Goal: Contribute content: Contribute content

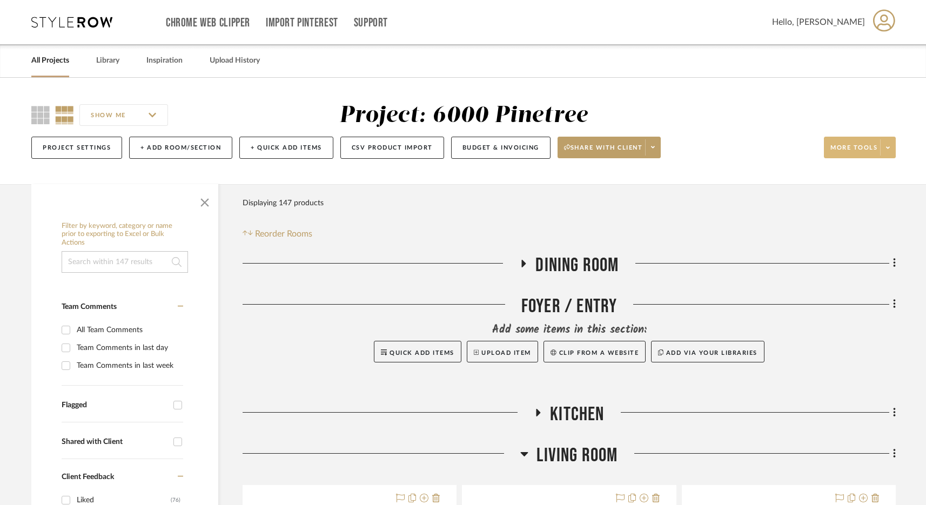
click at [866, 145] on span "More tools" at bounding box center [854, 152] width 47 height 16
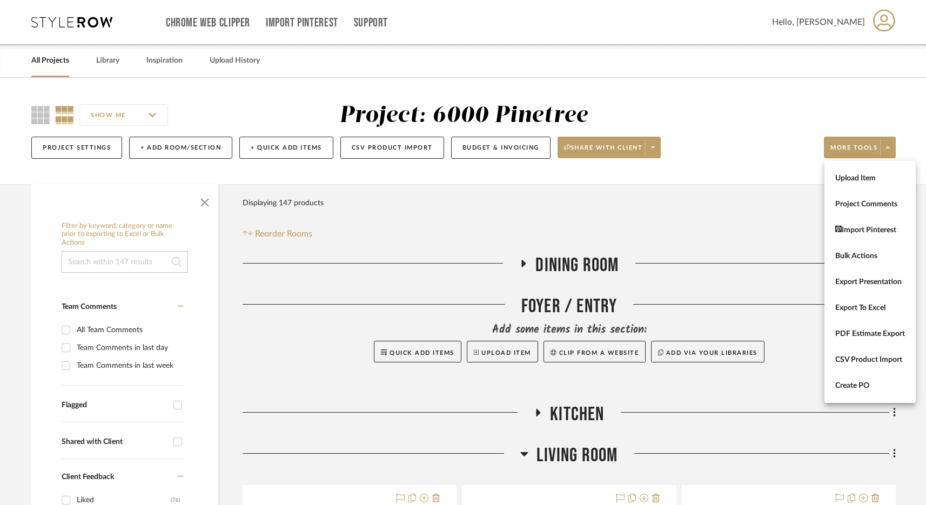
click at [741, 202] on div at bounding box center [463, 252] width 926 height 505
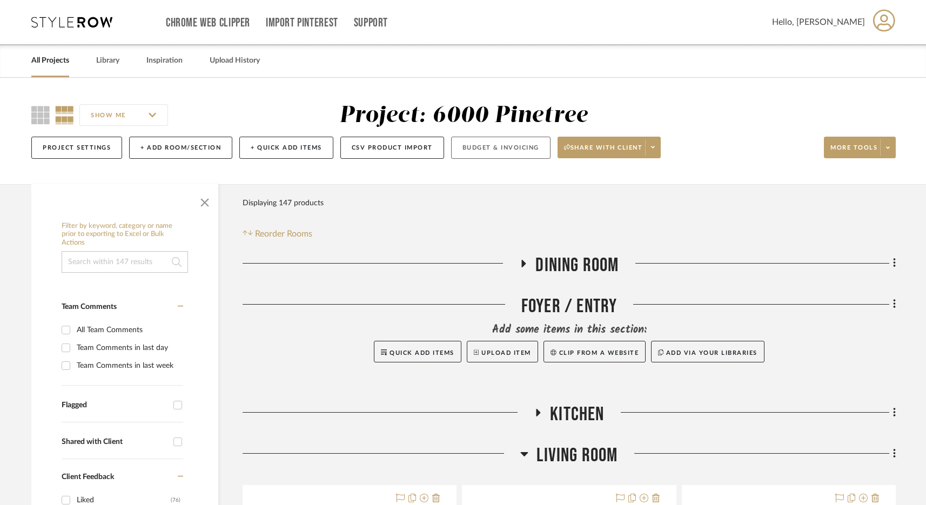
click at [506, 144] on button "Budget & Invoicing" at bounding box center [500, 148] width 99 height 22
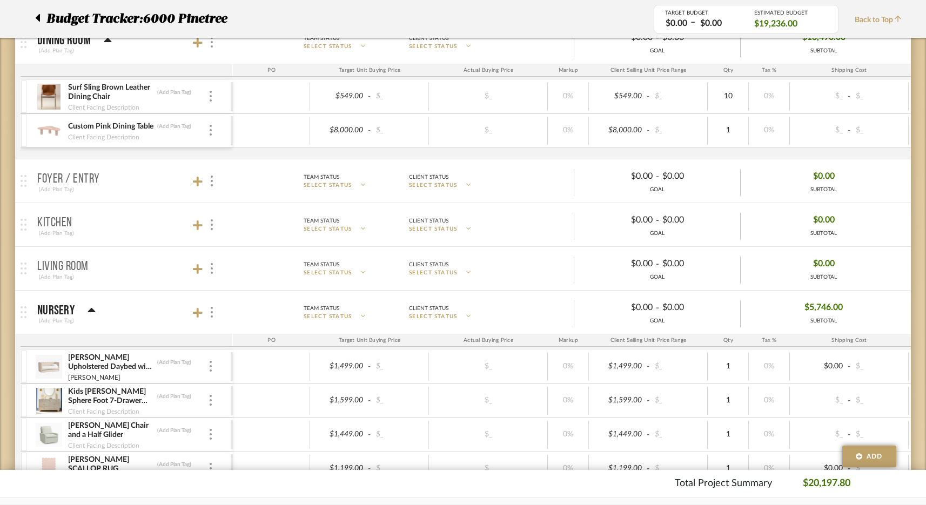
scroll to position [205, 0]
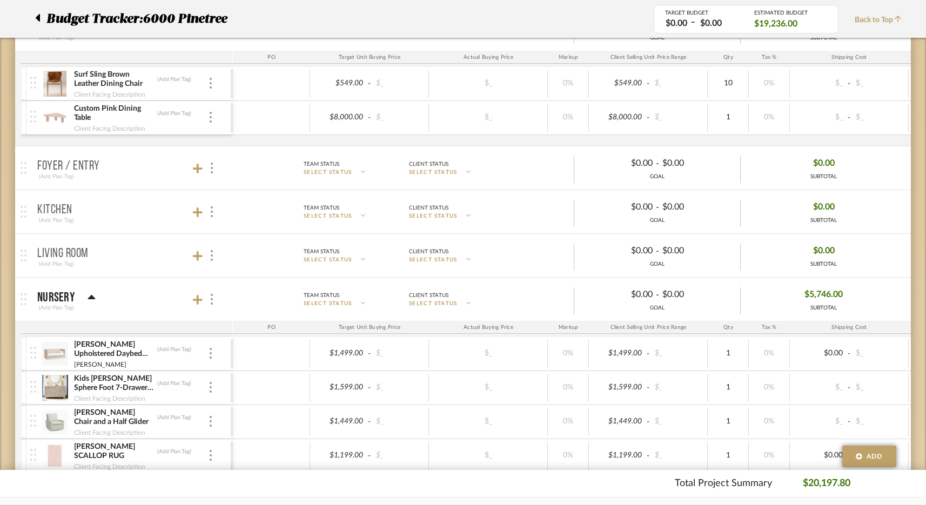
click at [78, 257] on p "Living Room" at bounding box center [62, 254] width 51 height 13
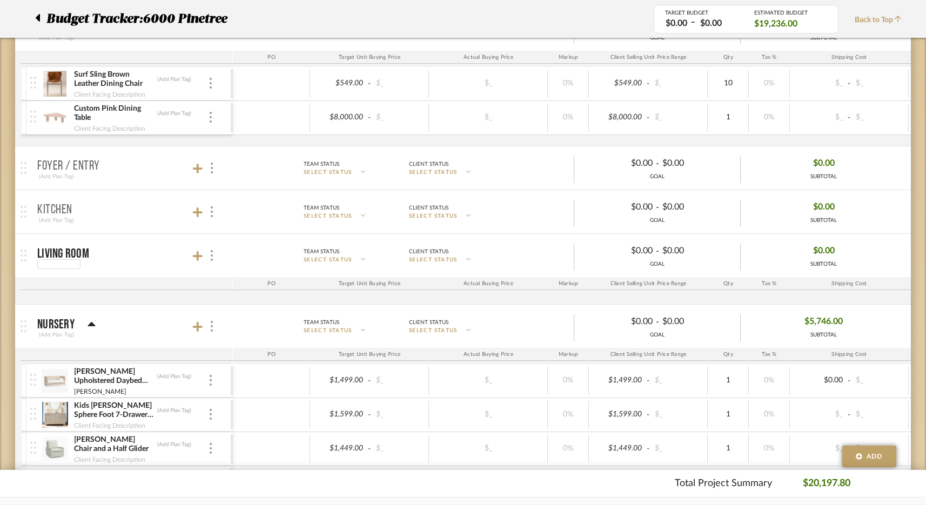
click at [81, 261] on div at bounding box center [63, 264] width 52 height 10
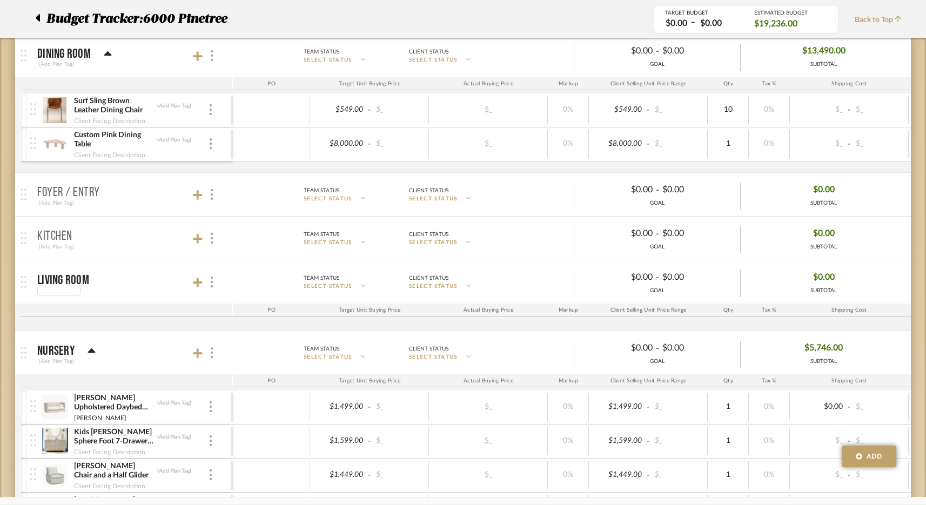
scroll to position [0, 0]
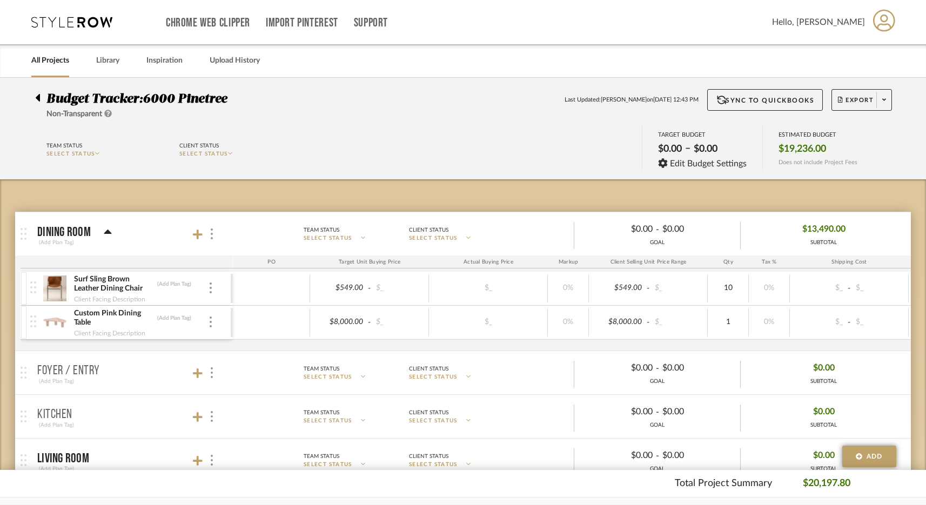
click at [39, 95] on icon at bounding box center [38, 98] width 4 height 8
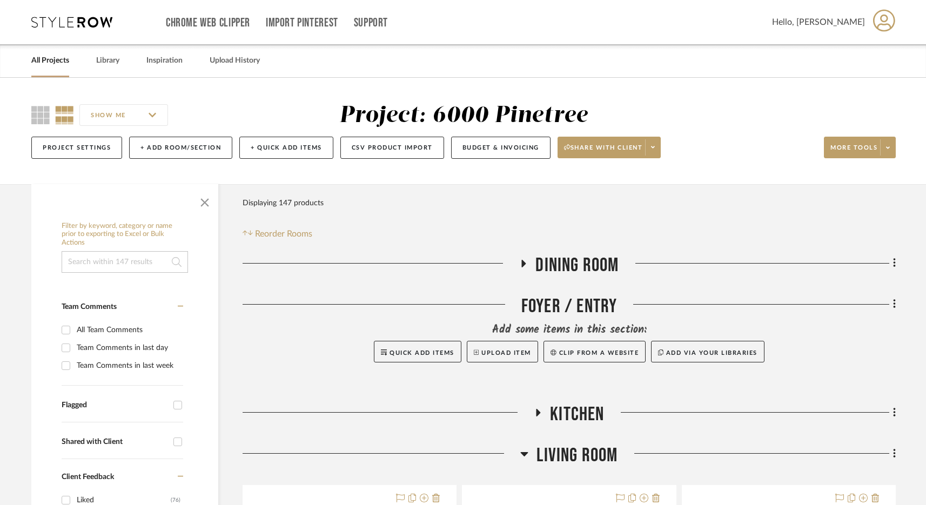
click at [556, 259] on span "Dining Room" at bounding box center [577, 265] width 83 height 23
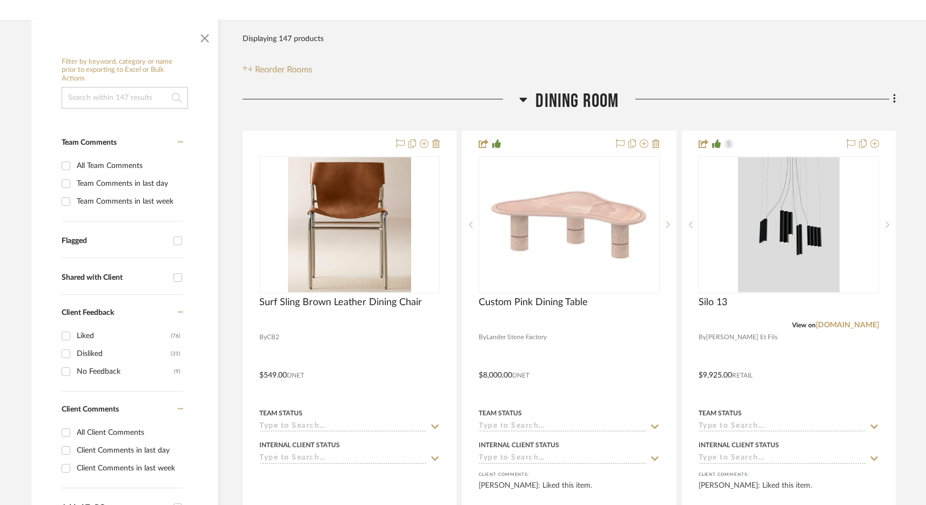
scroll to position [250, 0]
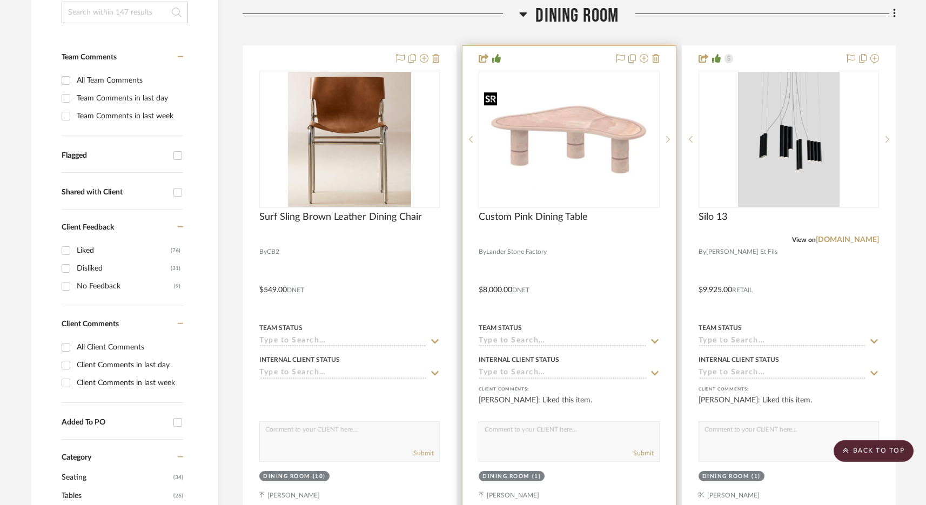
click at [579, 155] on img "0" at bounding box center [569, 139] width 178 height 103
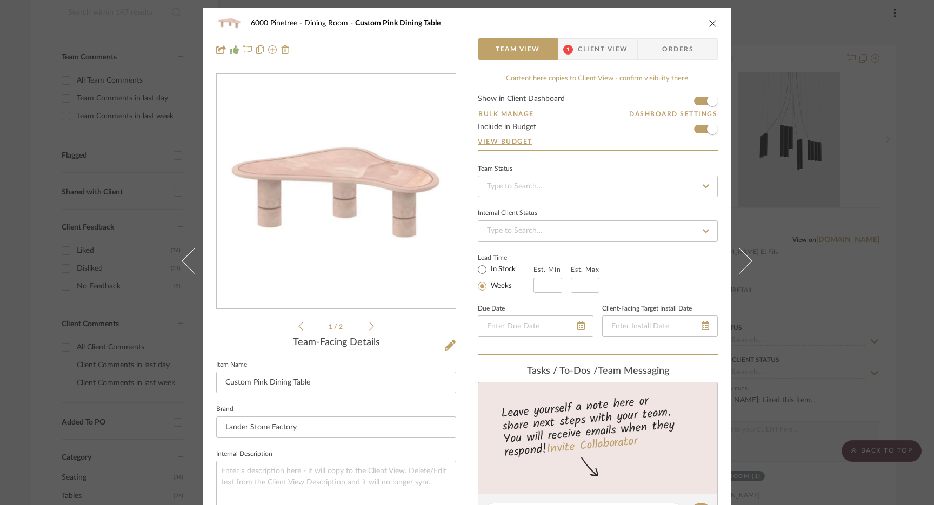
click at [773, 91] on div "6000 Pinetree Dining Room Custom Pink Dining Table Team View 1 Client View Orde…" at bounding box center [467, 252] width 934 height 505
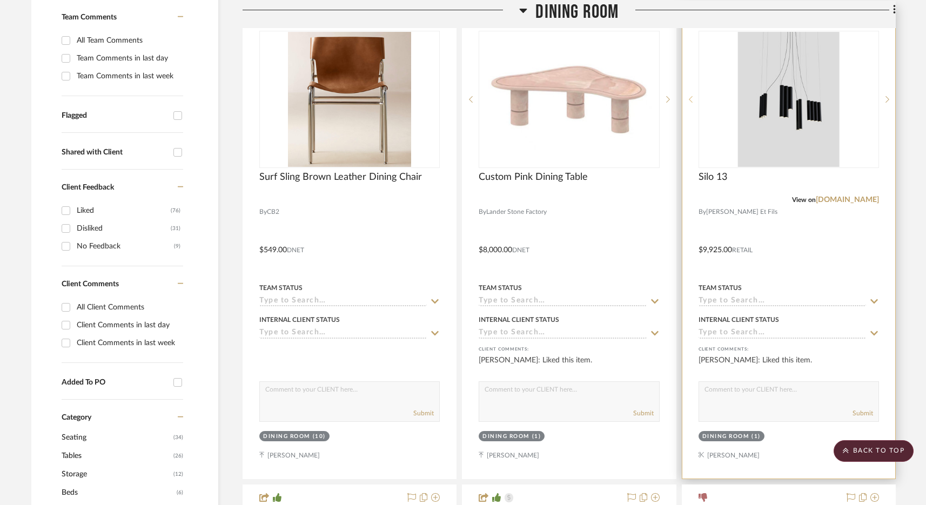
scroll to position [179, 0]
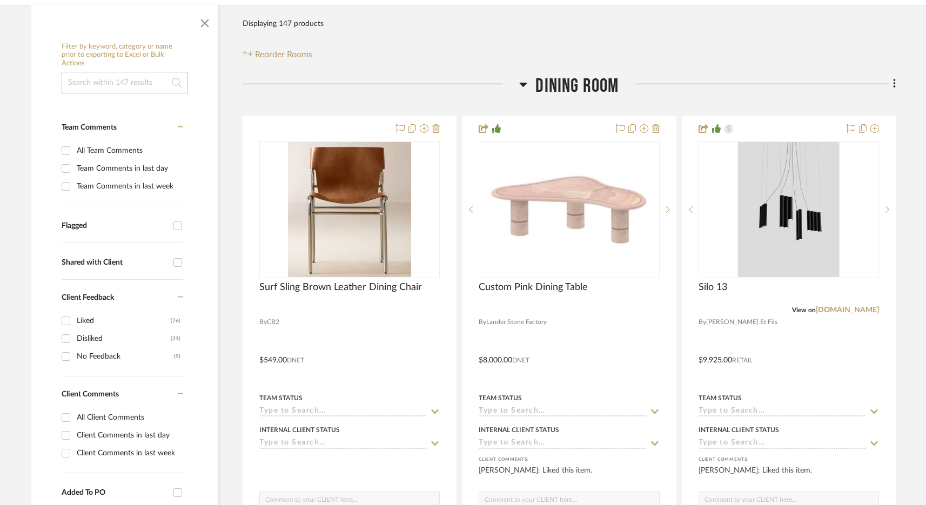
click at [577, 82] on span "Dining Room" at bounding box center [577, 86] width 83 height 23
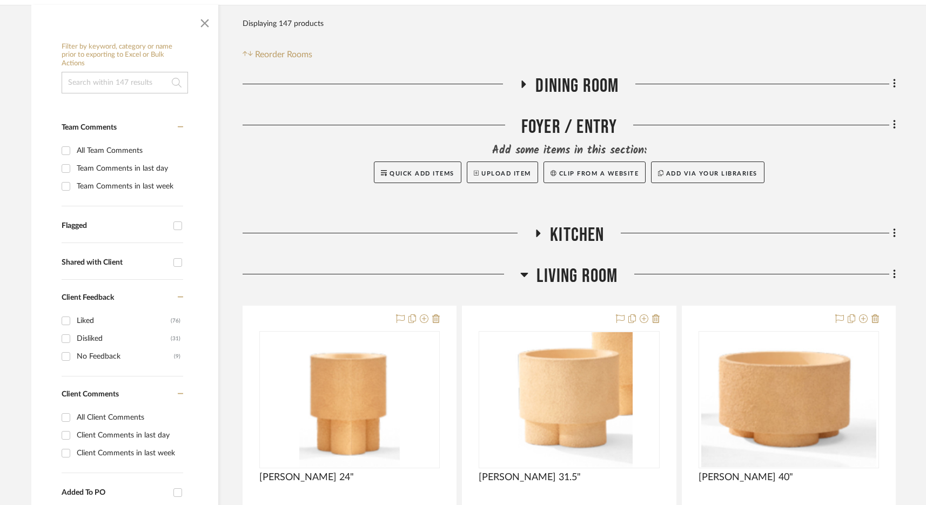
click at [575, 242] on span "Kitchen" at bounding box center [577, 235] width 54 height 23
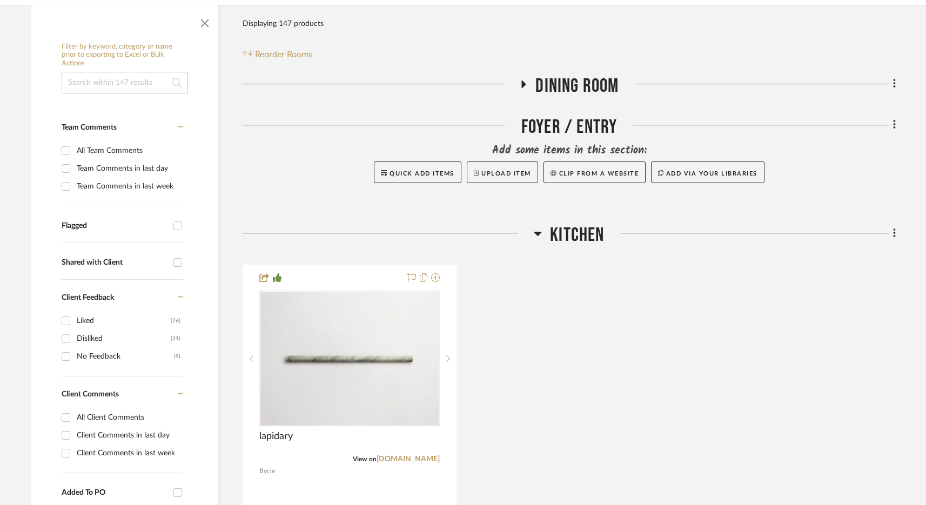
click at [575, 238] on span "Kitchen" at bounding box center [577, 235] width 54 height 23
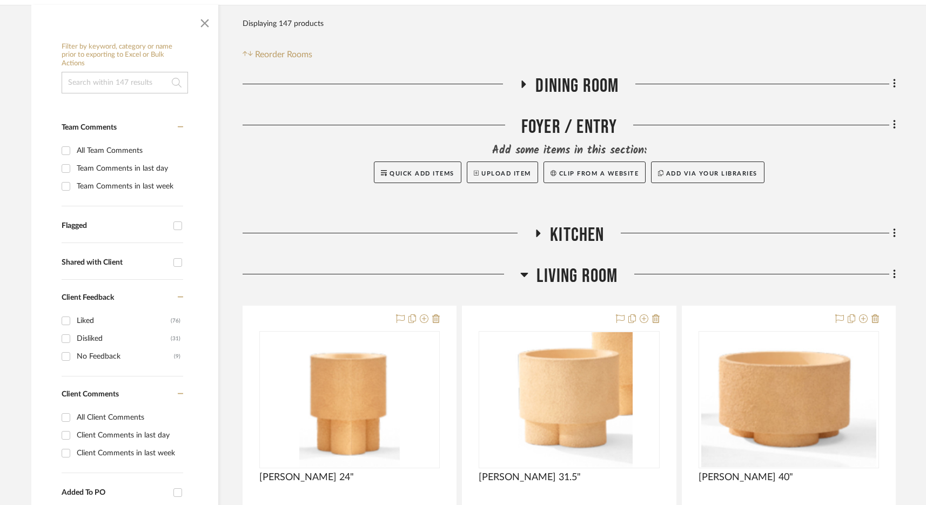
click at [575, 238] on span "Kitchen" at bounding box center [577, 235] width 54 height 23
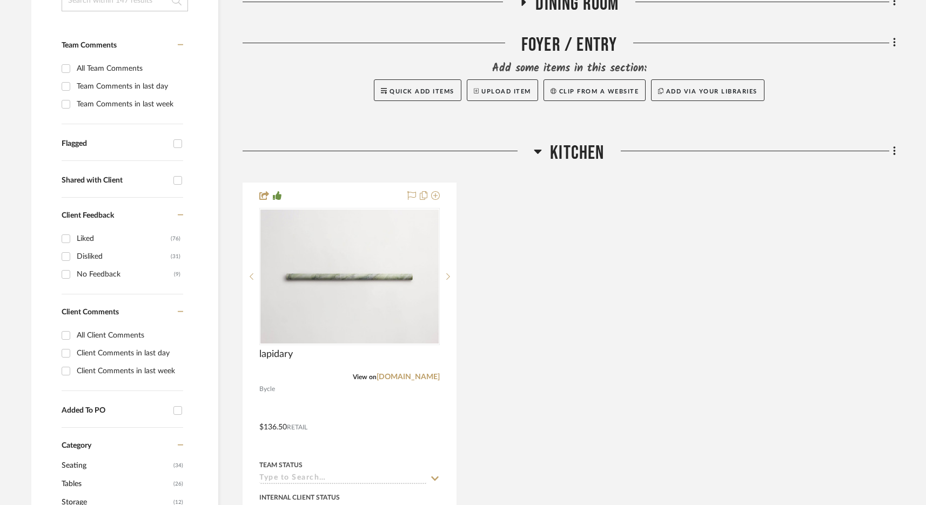
scroll to position [263, 0]
click at [582, 161] on span "Kitchen" at bounding box center [577, 152] width 54 height 23
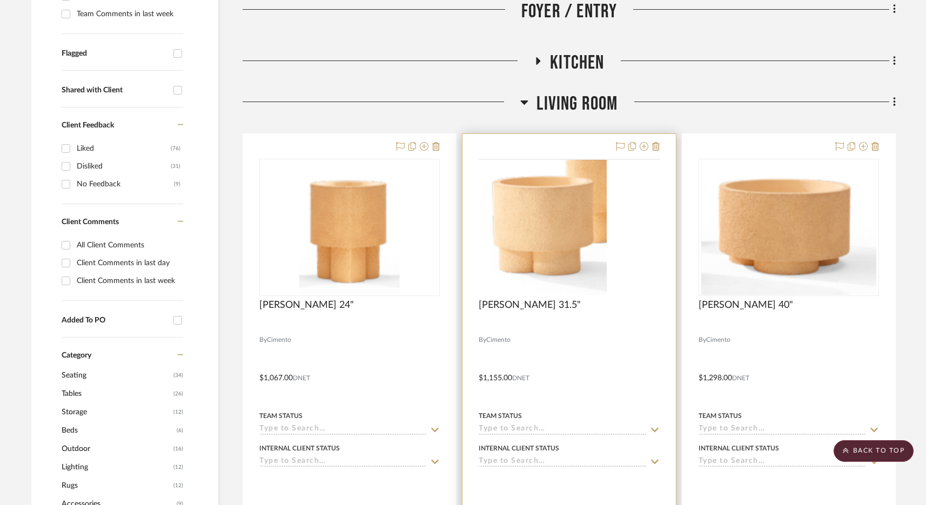
scroll to position [354, 0]
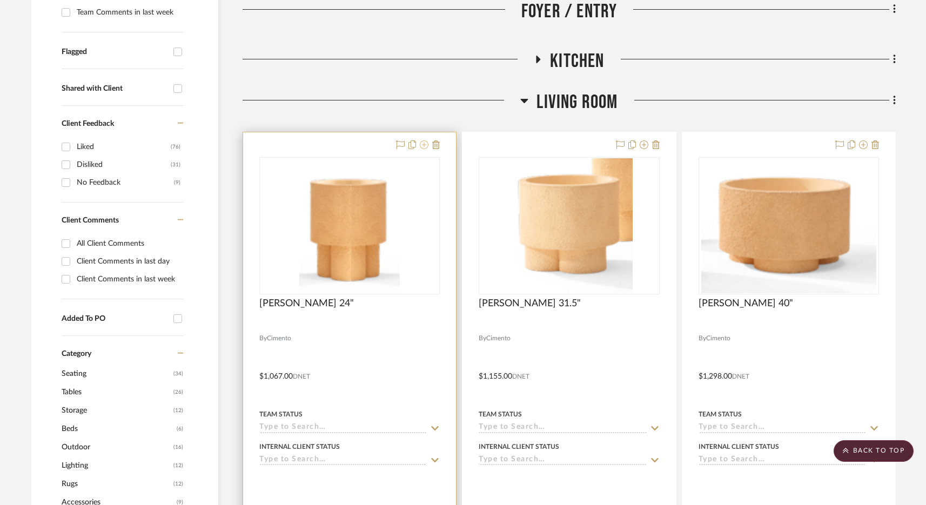
click at [424, 146] on icon at bounding box center [424, 145] width 9 height 9
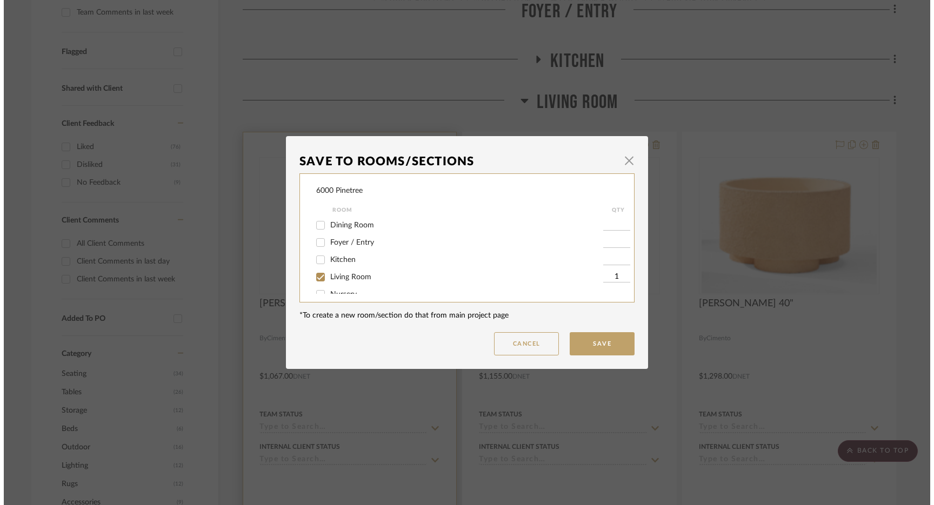
scroll to position [0, 0]
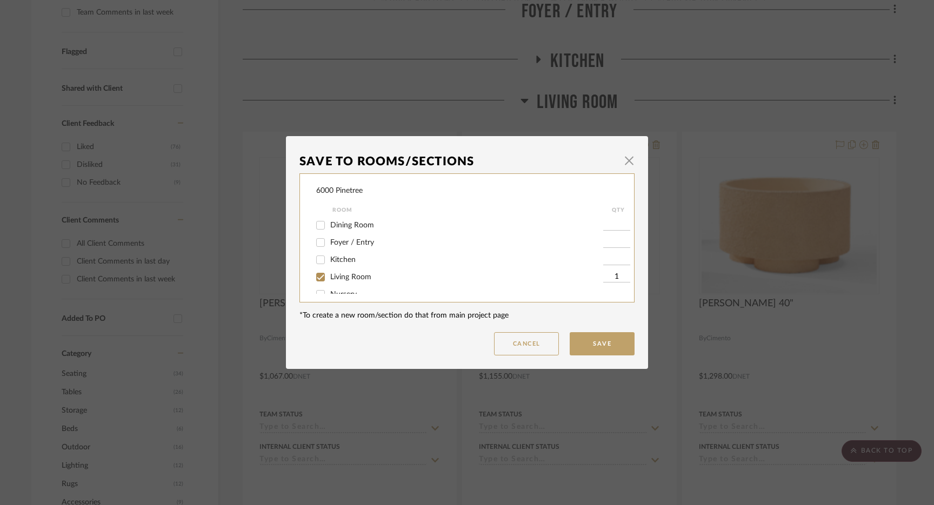
click at [573, 93] on div "Save To Rooms/Sections × 6000 Pinetree Room QTY Dining Room Foyer / Entry Kitch…" at bounding box center [467, 252] width 934 height 505
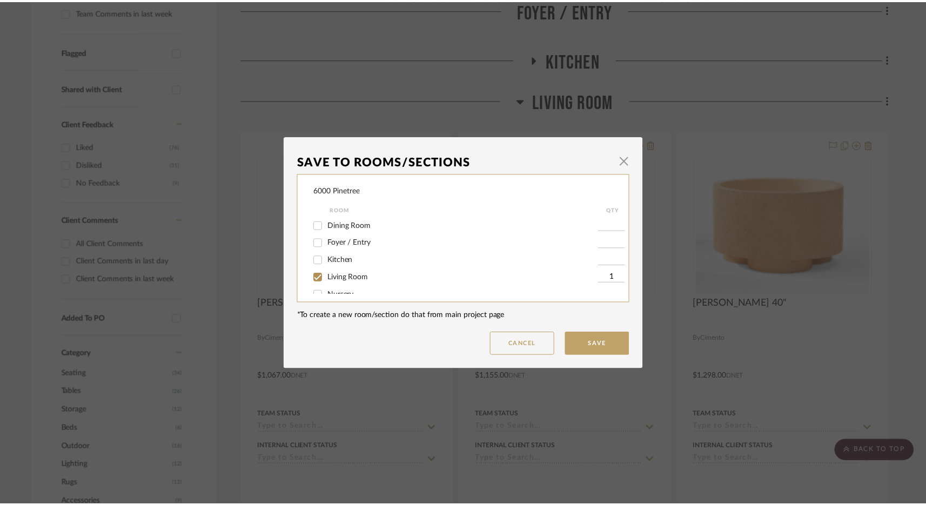
scroll to position [354, 0]
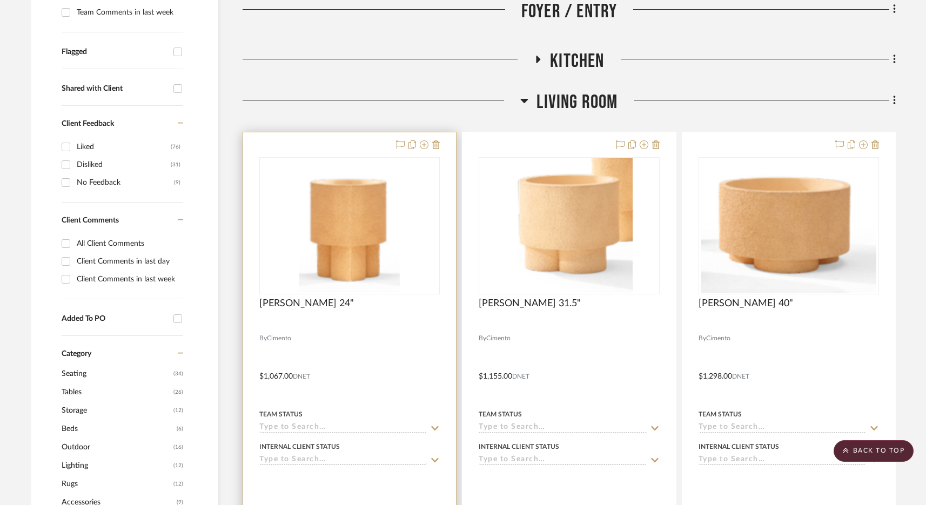
click at [408, 177] on div "0" at bounding box center [349, 226] width 179 height 136
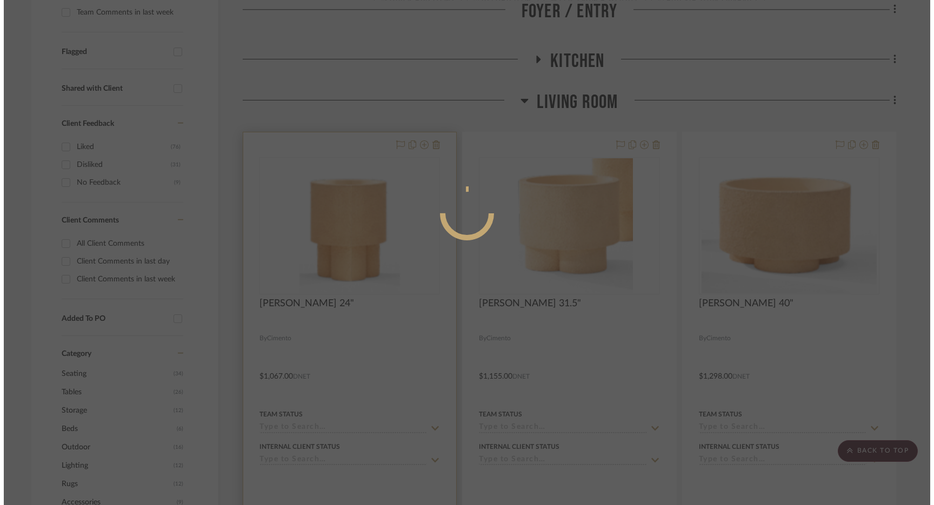
scroll to position [0, 0]
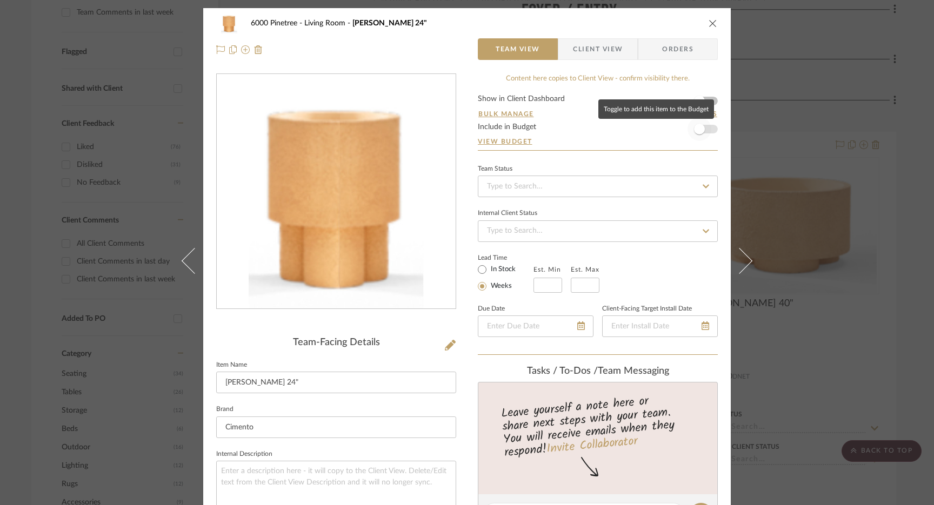
click at [701, 129] on span "button" at bounding box center [700, 129] width 24 height 24
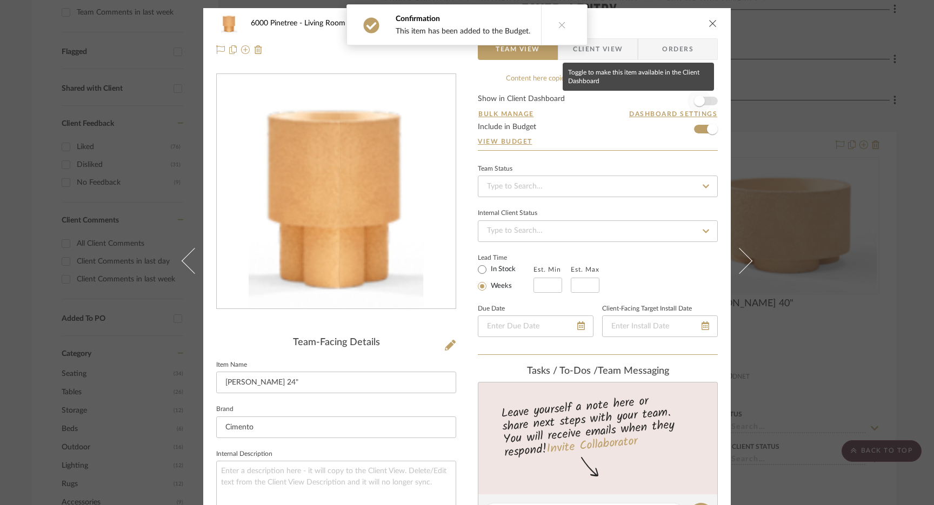
click at [705, 102] on span "button" at bounding box center [700, 101] width 24 height 24
click at [707, 99] on span "button" at bounding box center [712, 101] width 11 height 11
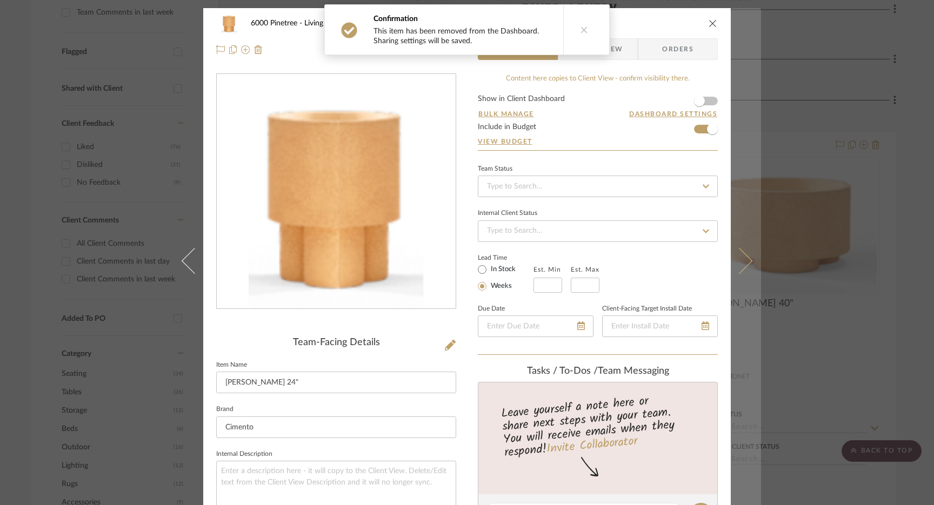
click at [748, 263] on button at bounding box center [746, 260] width 30 height 505
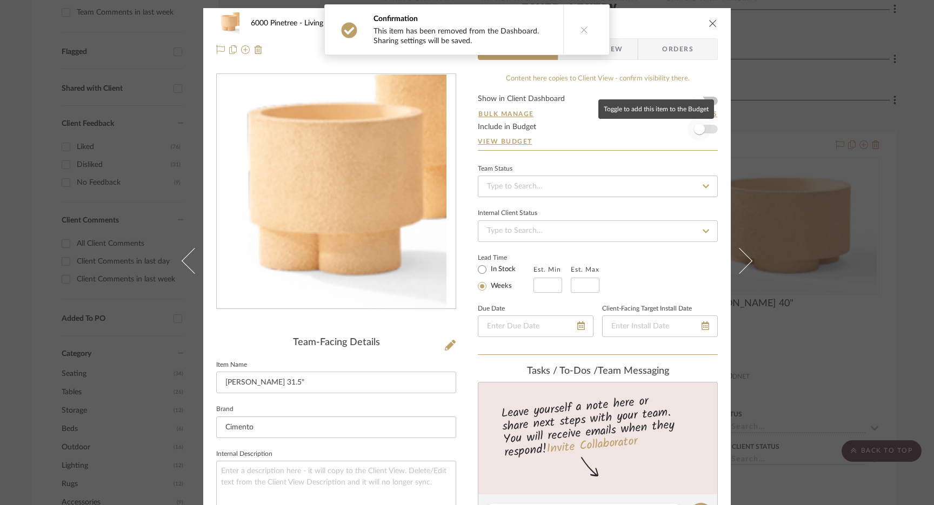
click at [696, 129] on span "button" at bounding box center [699, 129] width 11 height 11
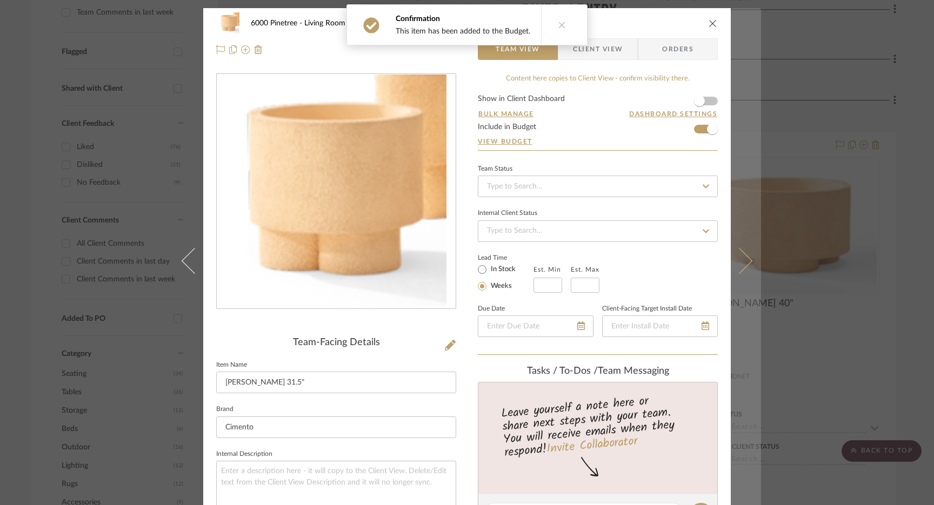
click at [738, 259] on icon at bounding box center [739, 261] width 26 height 26
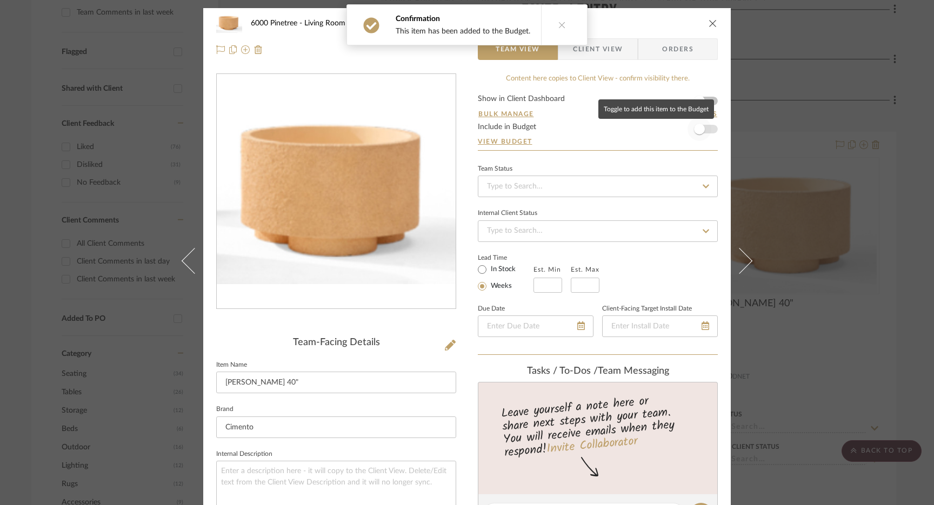
click at [702, 128] on span "button" at bounding box center [700, 129] width 24 height 24
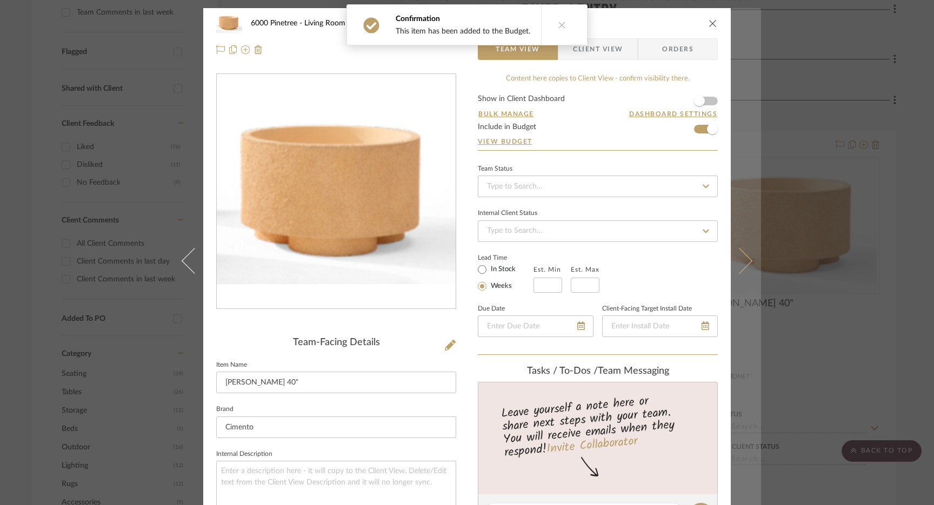
click at [741, 251] on button at bounding box center [746, 260] width 30 height 505
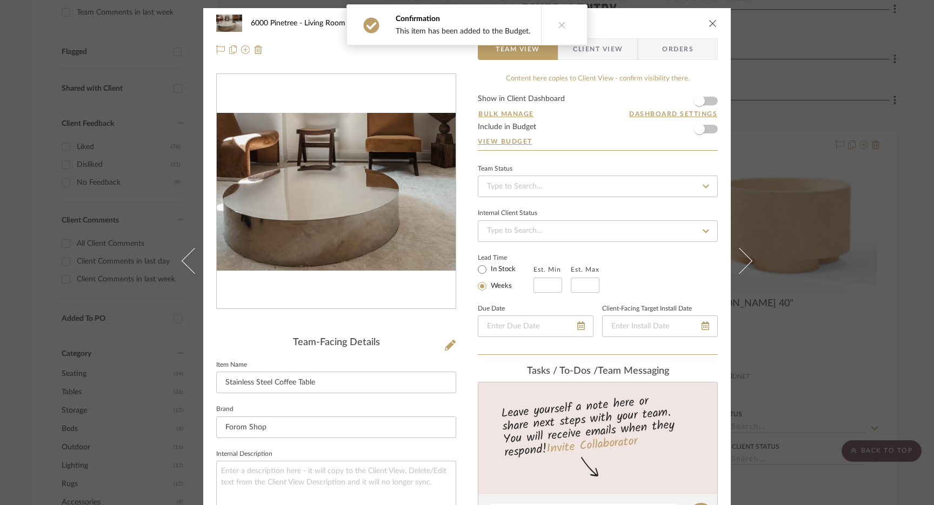
click at [709, 130] on form "Show in Client Dashboard Bulk Manage Dashboard Settings Include in Budget View …" at bounding box center [598, 122] width 240 height 55
click at [701, 132] on span "button" at bounding box center [700, 129] width 24 height 24
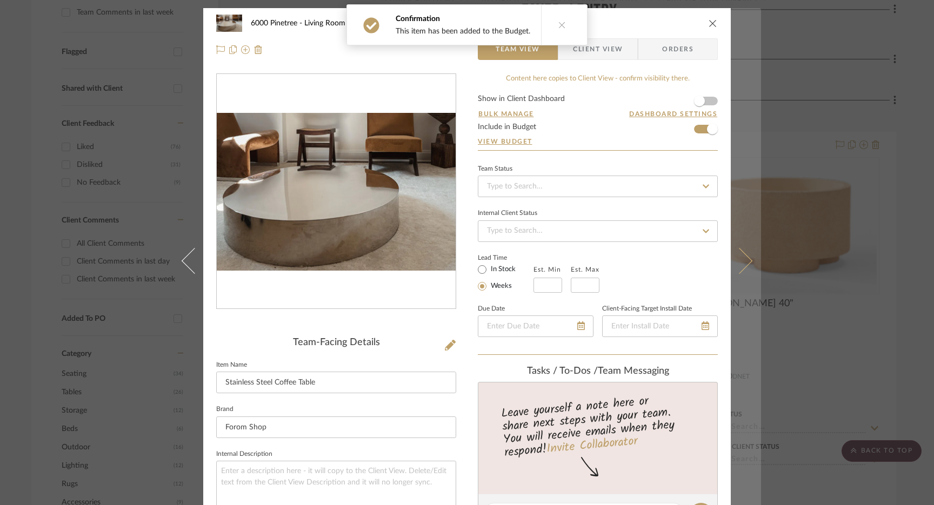
click at [739, 257] on icon at bounding box center [739, 261] width 26 height 26
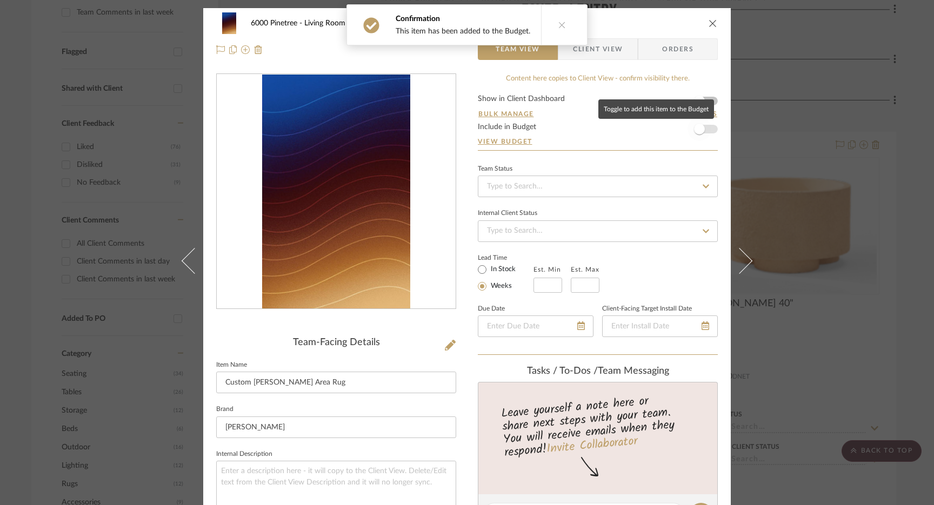
click at [703, 128] on span "button" at bounding box center [700, 129] width 24 height 24
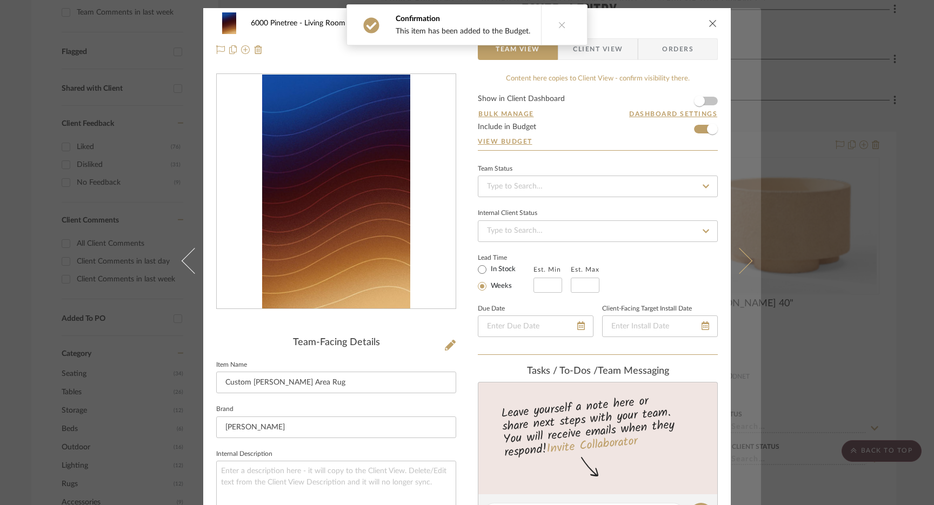
click at [739, 258] on icon at bounding box center [739, 261] width 26 height 26
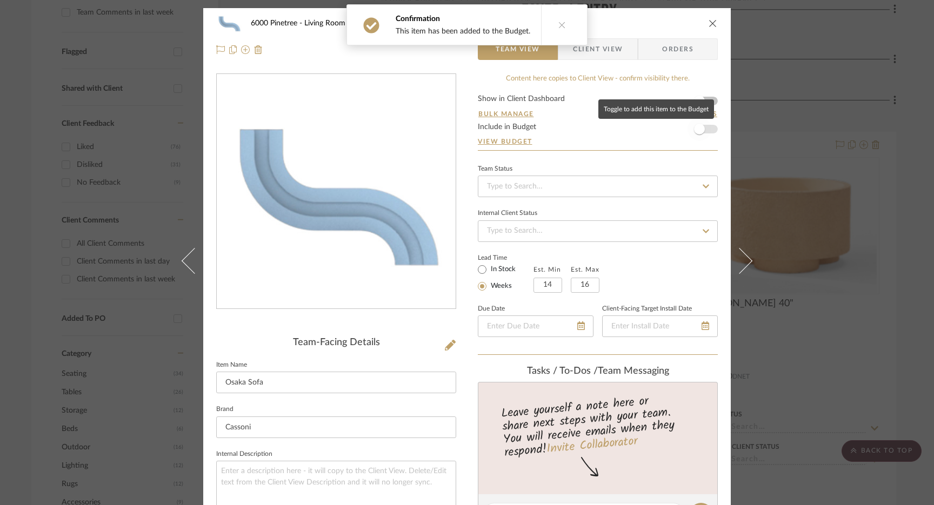
click at [701, 132] on span "button" at bounding box center [700, 129] width 24 height 24
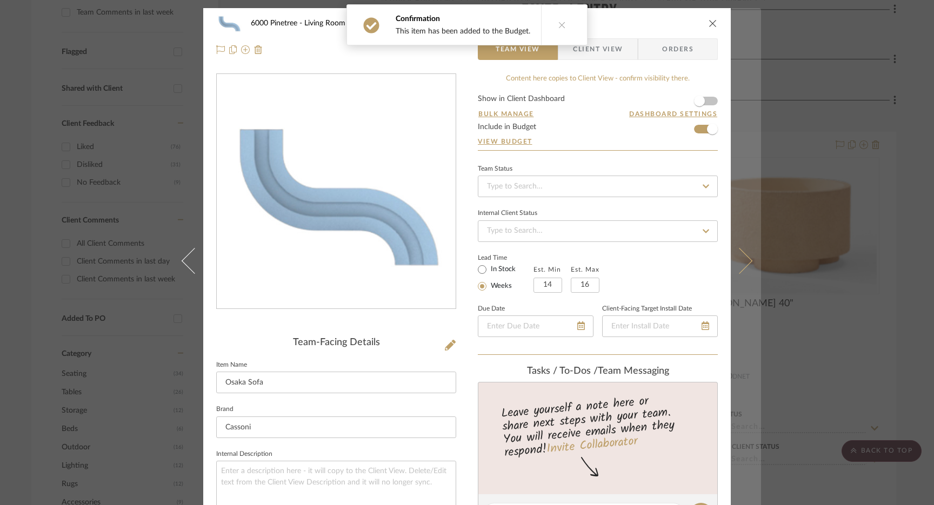
click at [739, 256] on icon at bounding box center [739, 261] width 26 height 26
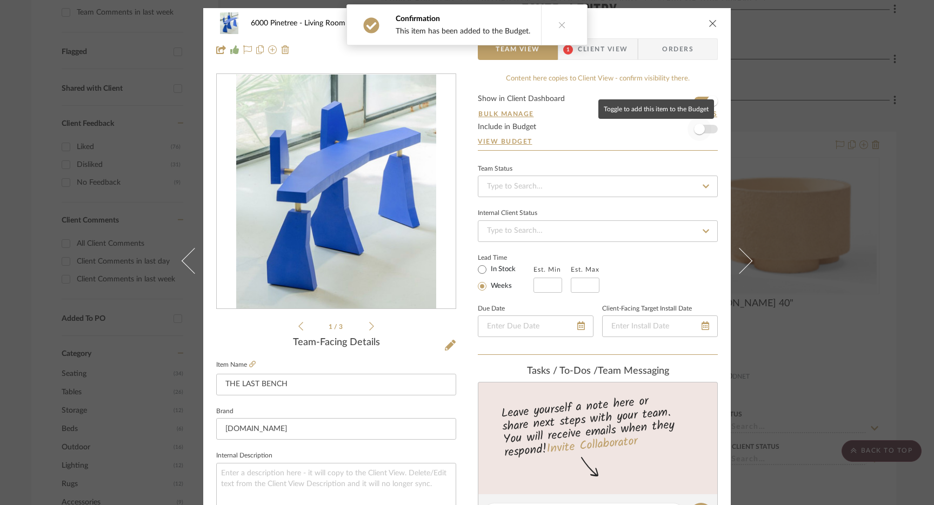
click at [694, 127] on span "button" at bounding box center [699, 129] width 11 height 11
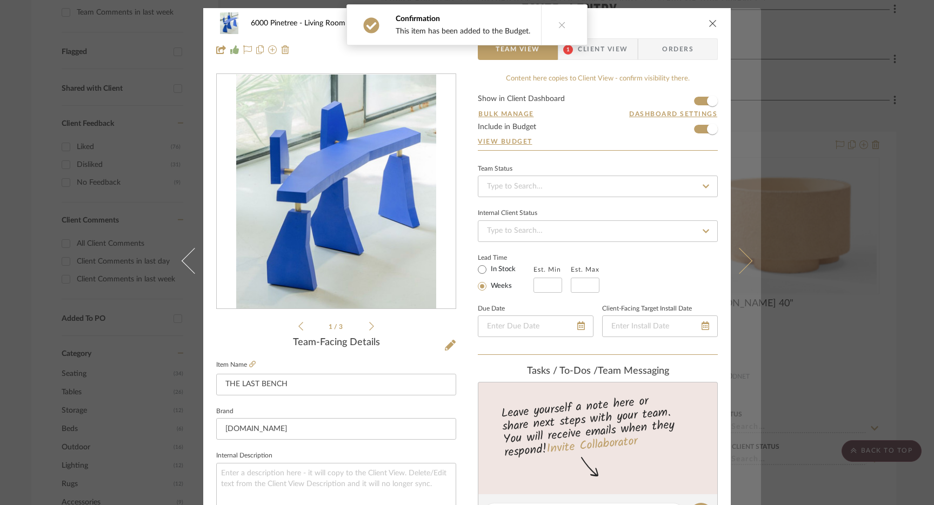
click at [740, 254] on icon at bounding box center [739, 261] width 26 height 26
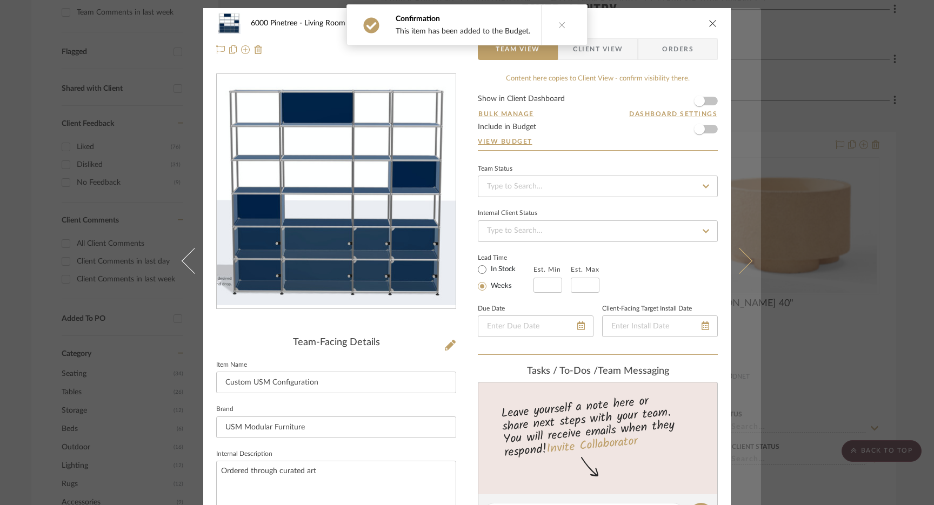
click at [745, 264] on button at bounding box center [746, 260] width 30 height 505
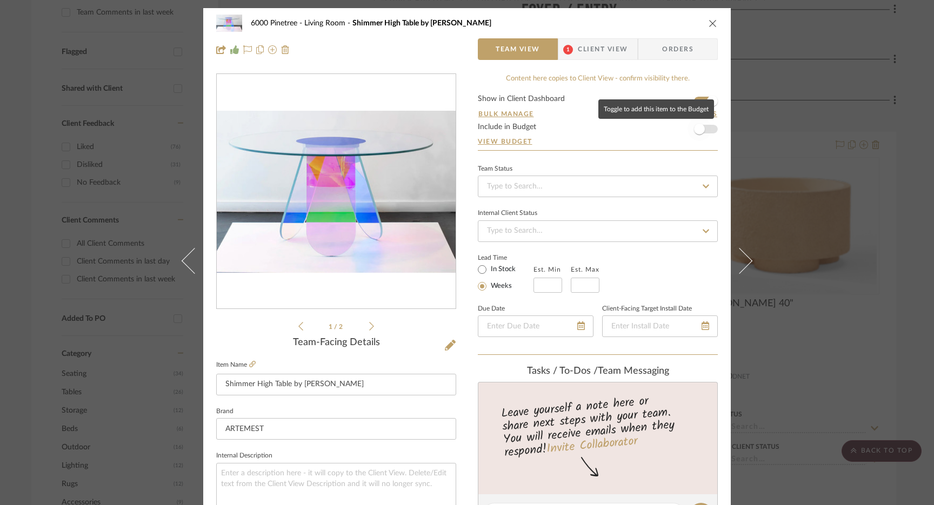
click at [701, 136] on span "button" at bounding box center [700, 129] width 24 height 24
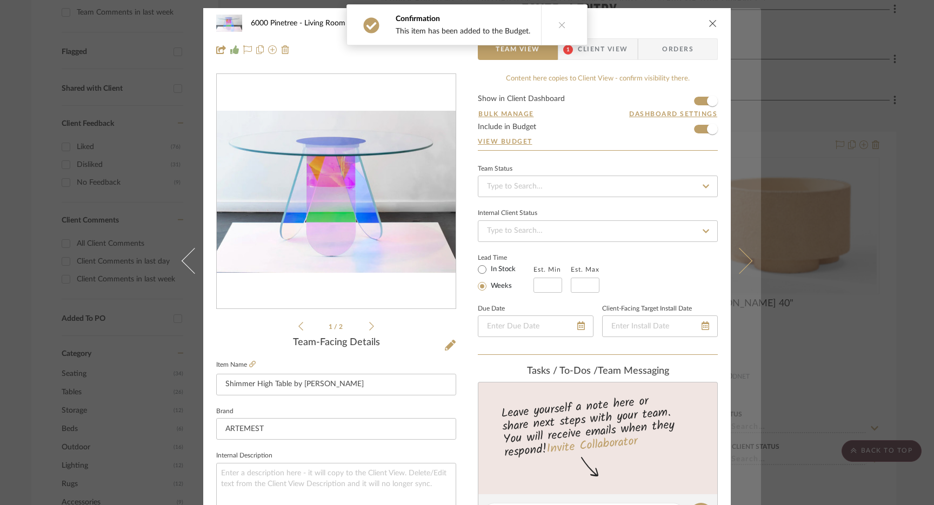
click at [740, 258] on icon at bounding box center [739, 261] width 26 height 26
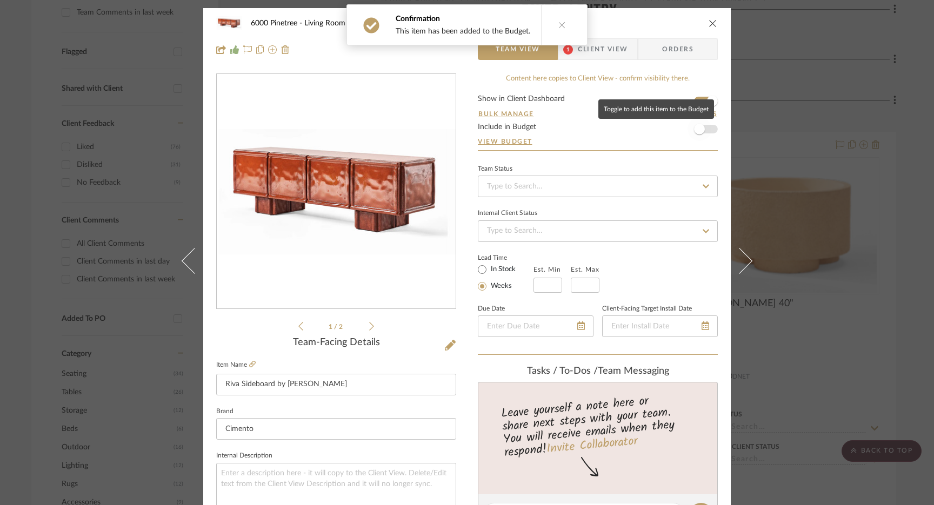
click at [696, 132] on span "button" at bounding box center [699, 129] width 11 height 11
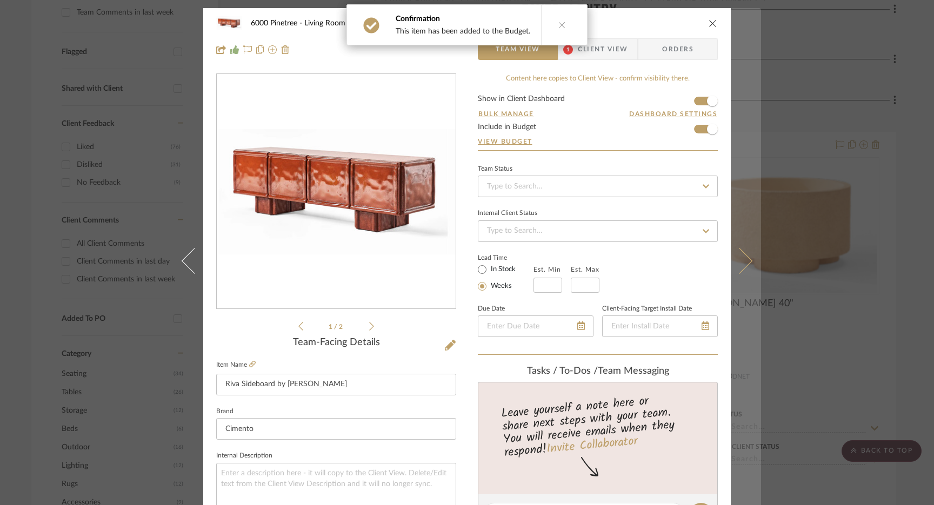
click at [739, 275] on button at bounding box center [746, 260] width 30 height 505
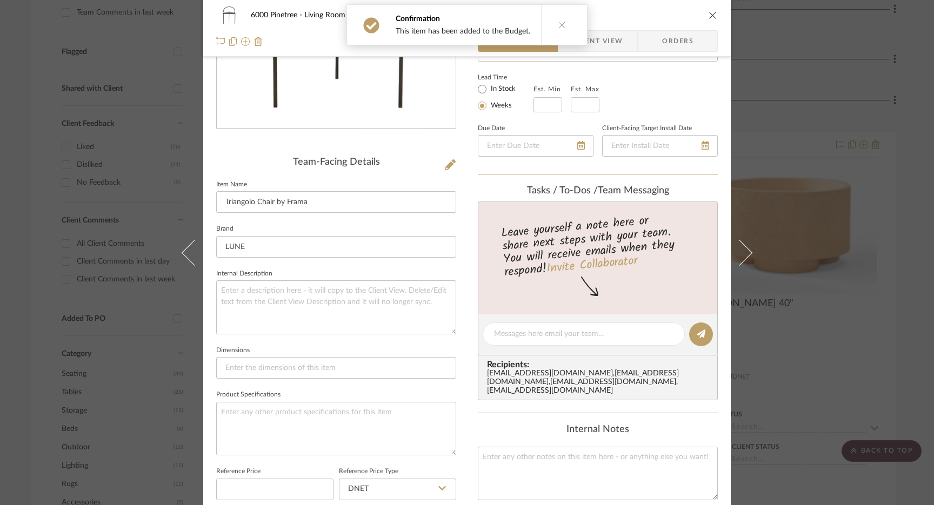
scroll to position [55, 0]
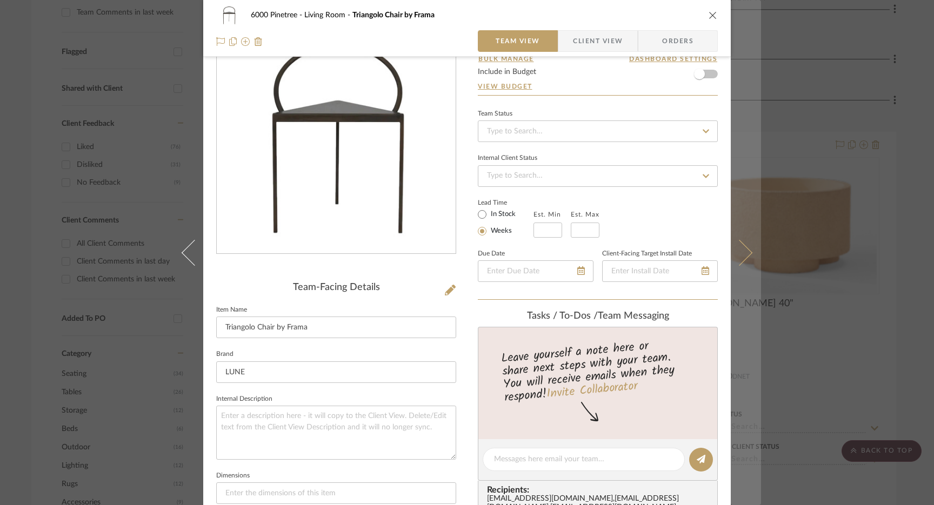
click at [743, 259] on button at bounding box center [746, 252] width 30 height 505
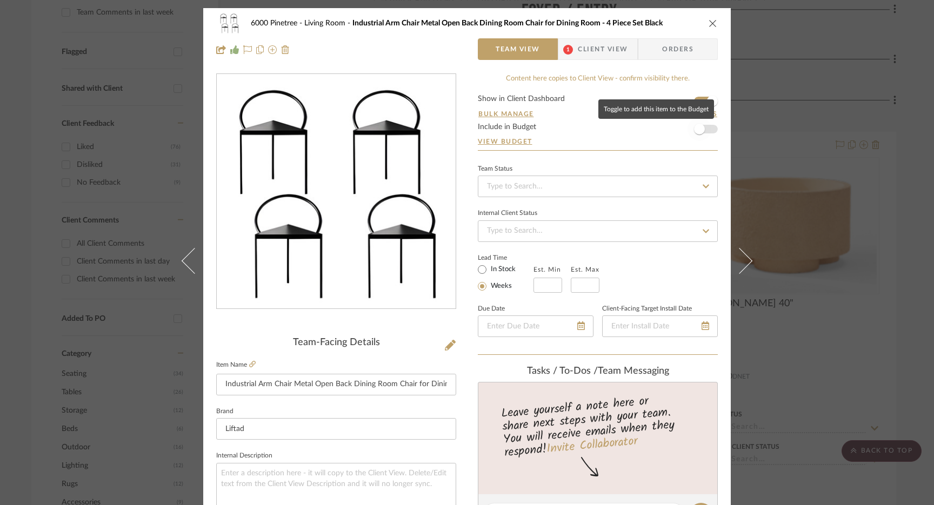
click at [701, 137] on span "button" at bounding box center [700, 129] width 24 height 24
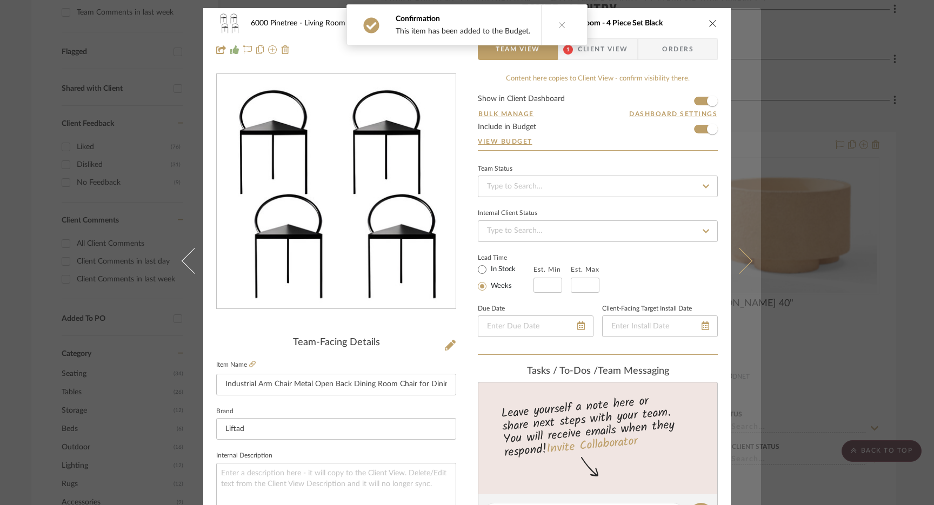
click at [749, 268] on button at bounding box center [746, 260] width 30 height 505
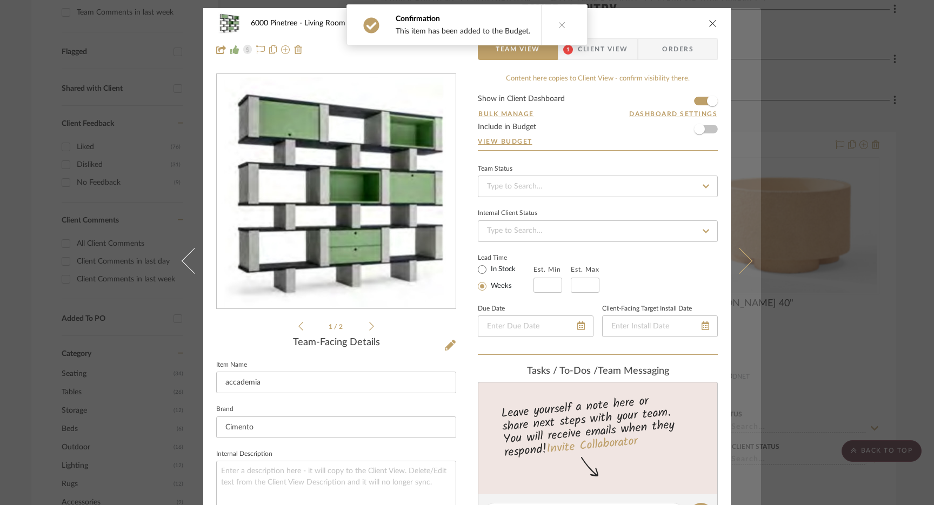
click at [749, 268] on button at bounding box center [746, 260] width 30 height 505
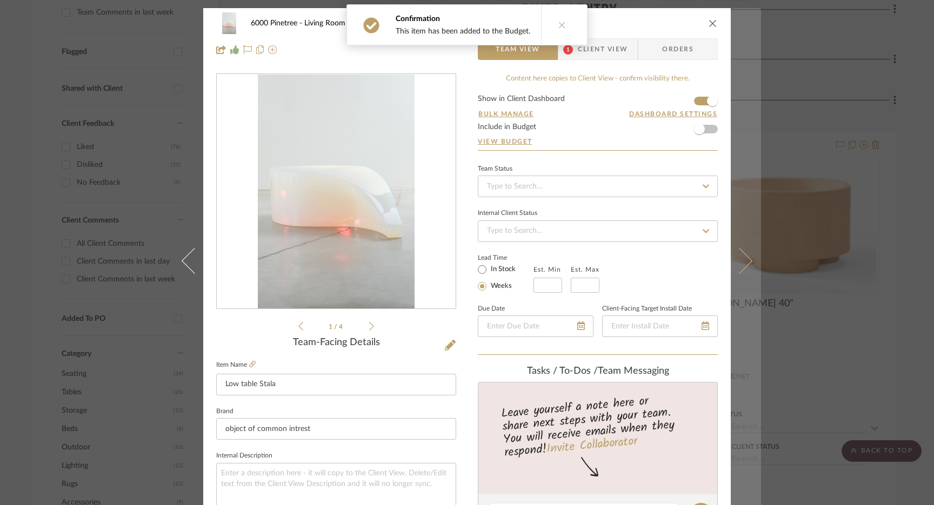
click at [748, 268] on button at bounding box center [746, 260] width 30 height 505
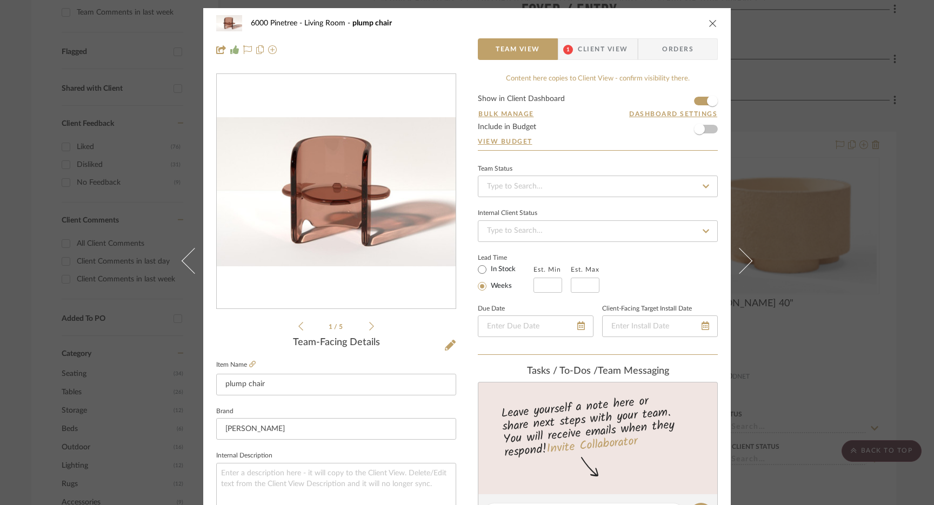
click at [712, 22] on icon "close" at bounding box center [713, 23] width 9 height 9
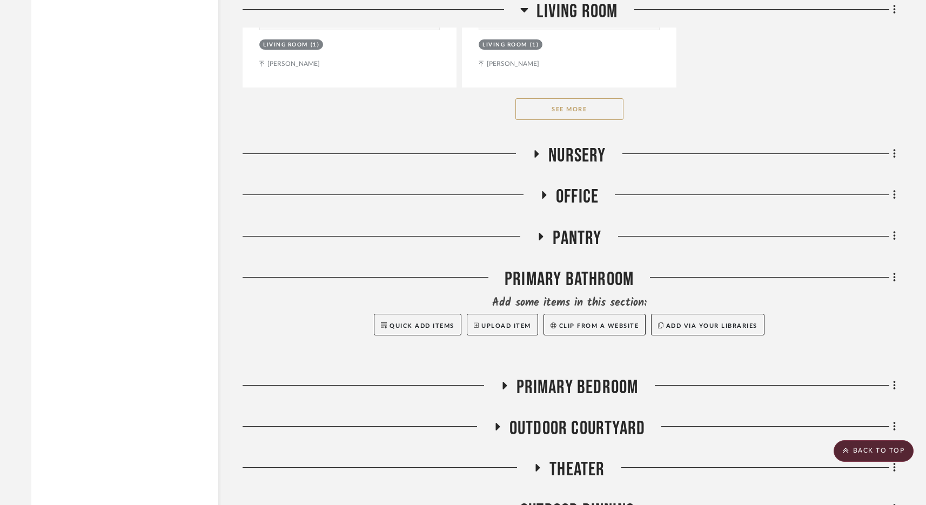
scroll to position [1824, 0]
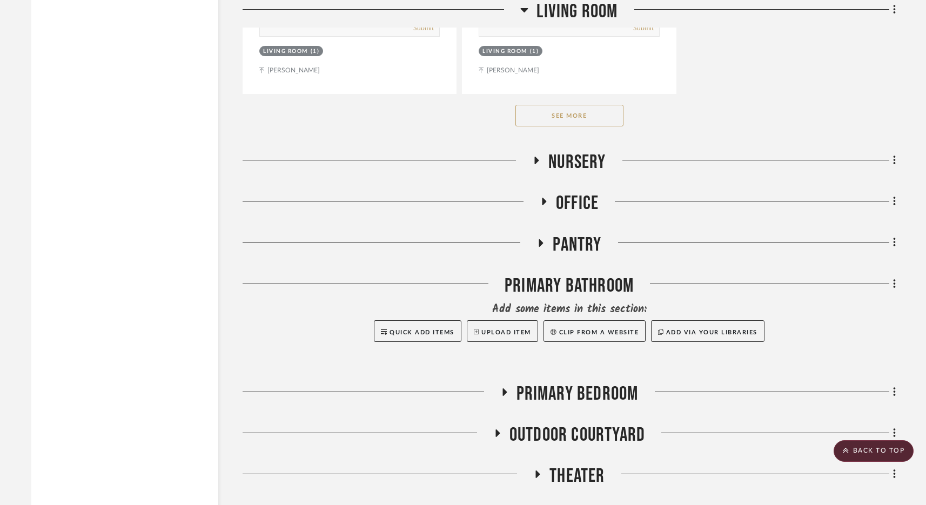
click at [570, 118] on button "See More" at bounding box center [570, 116] width 108 height 22
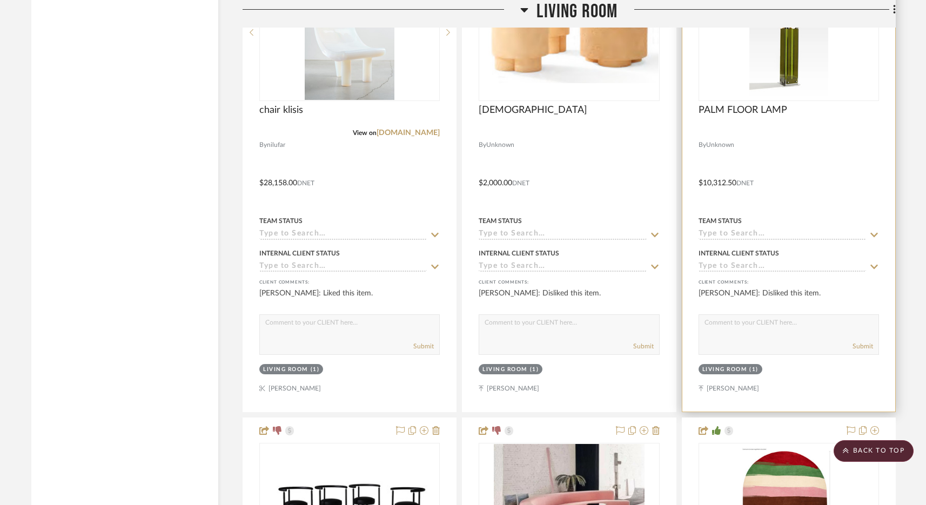
scroll to position [4265, 0]
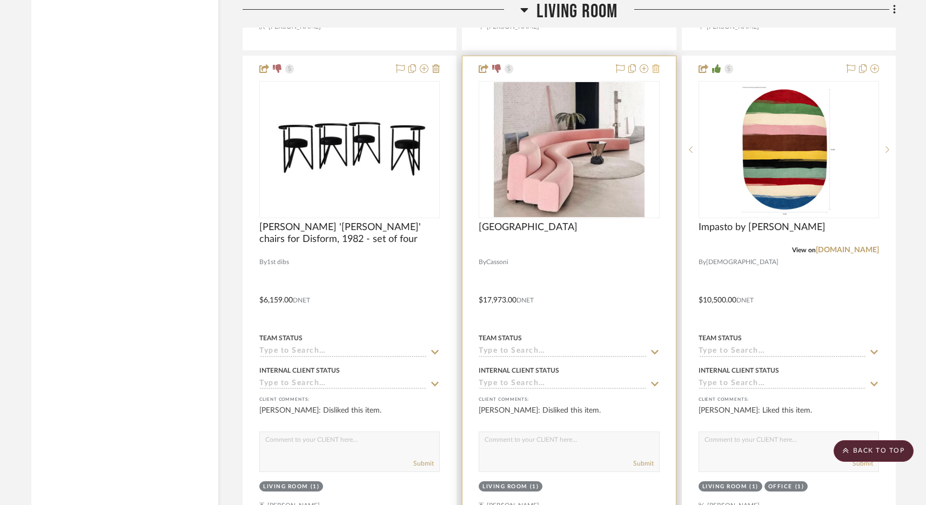
click at [656, 64] on icon at bounding box center [656, 68] width 8 height 9
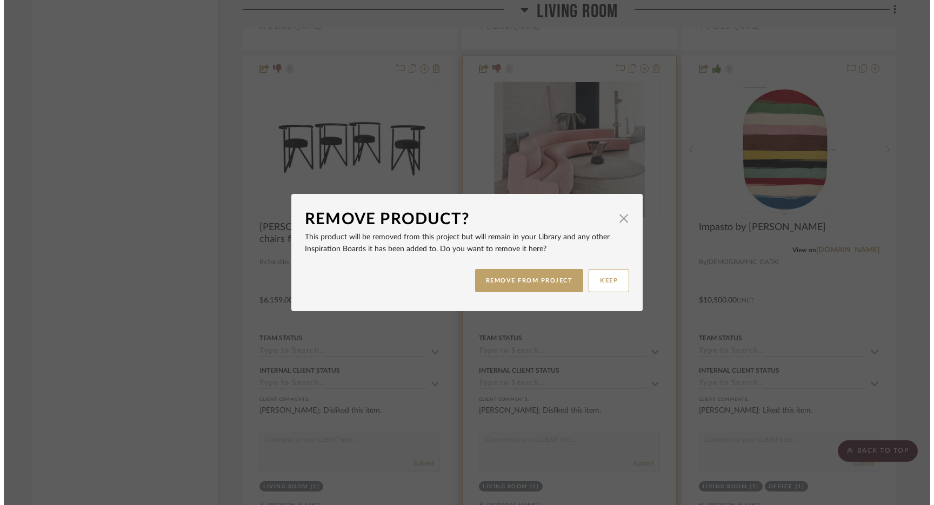
scroll to position [0, 0]
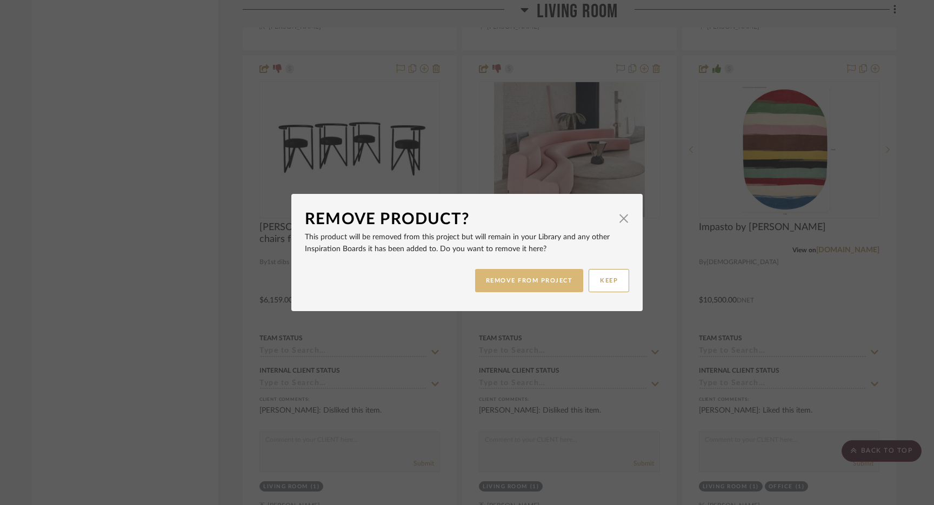
click at [537, 275] on button "REMOVE FROM PROJECT" at bounding box center [529, 280] width 109 height 23
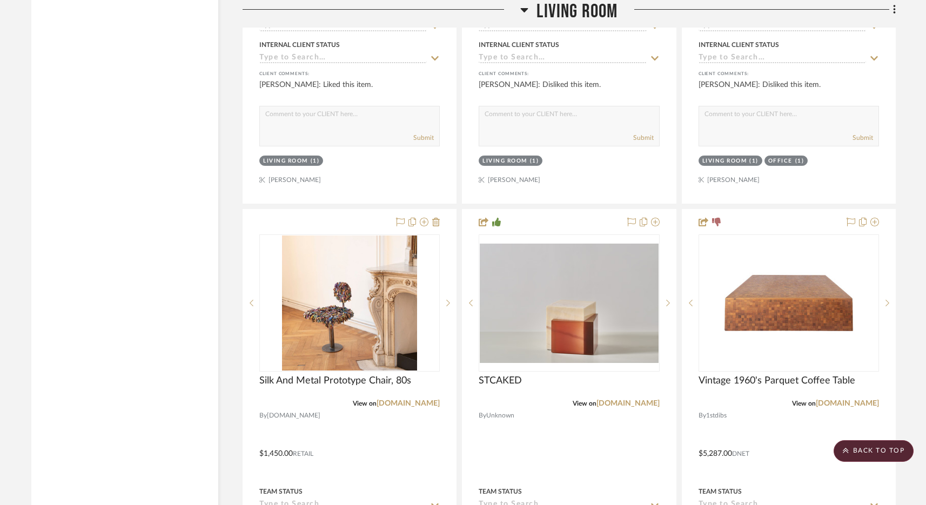
scroll to position [6613, 0]
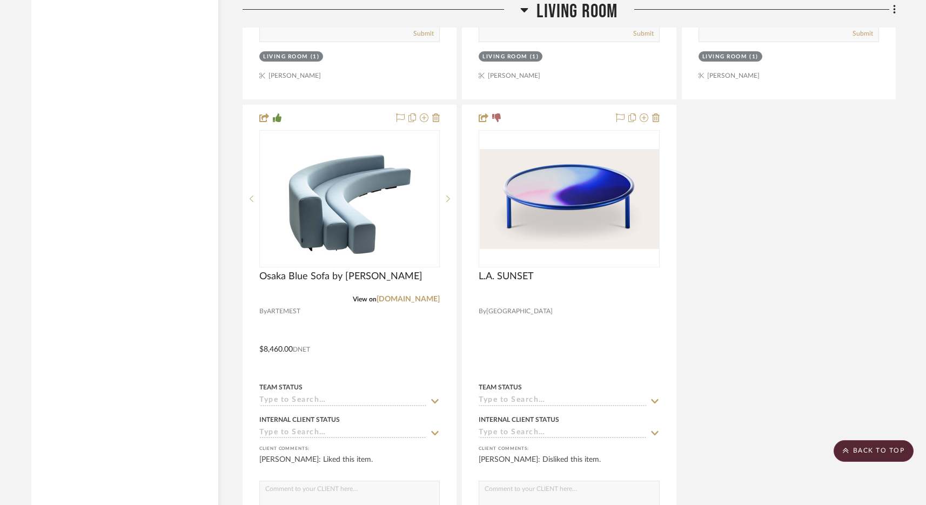
click at [565, 14] on span "Living Room" at bounding box center [577, 11] width 81 height 23
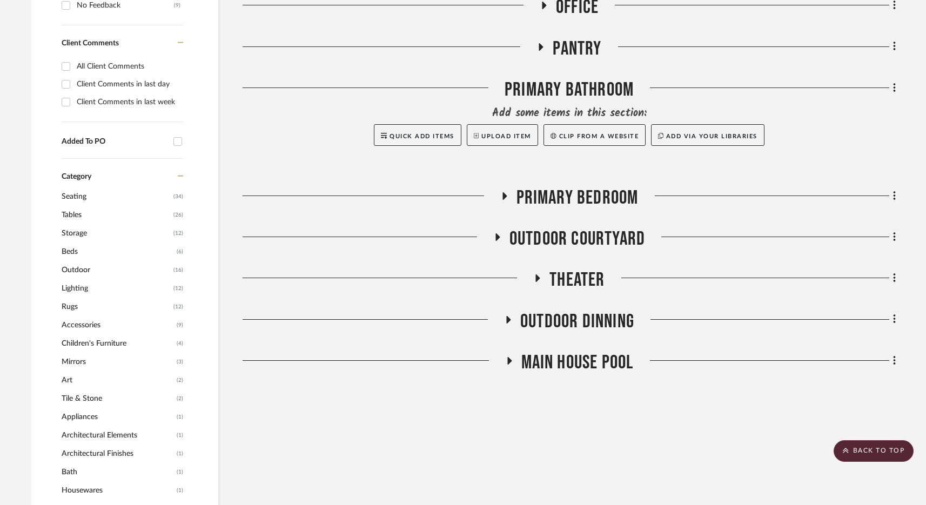
scroll to position [338, 0]
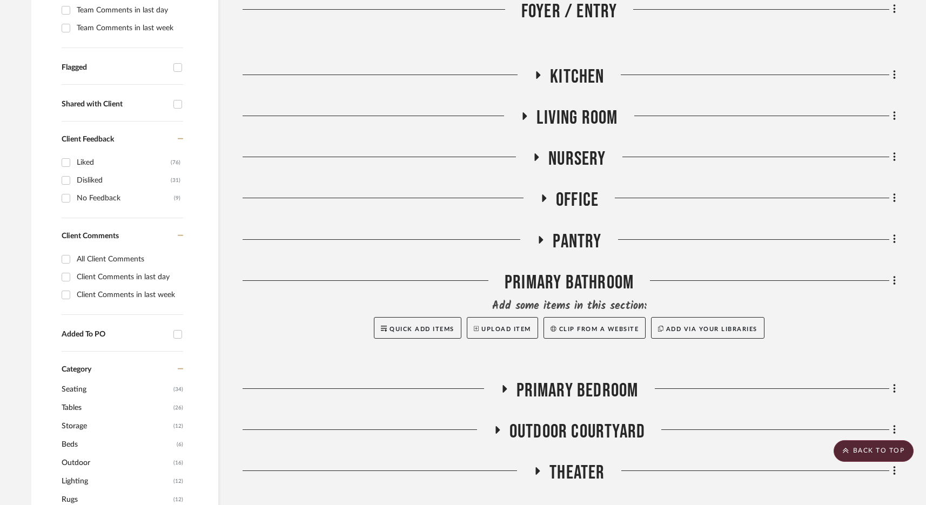
click at [576, 201] on span "Office" at bounding box center [577, 200] width 43 height 23
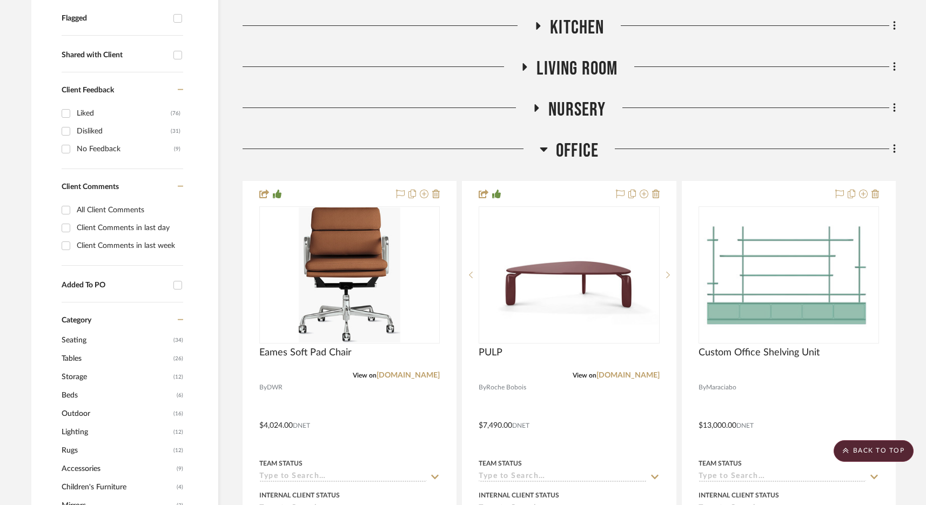
scroll to position [388, 0]
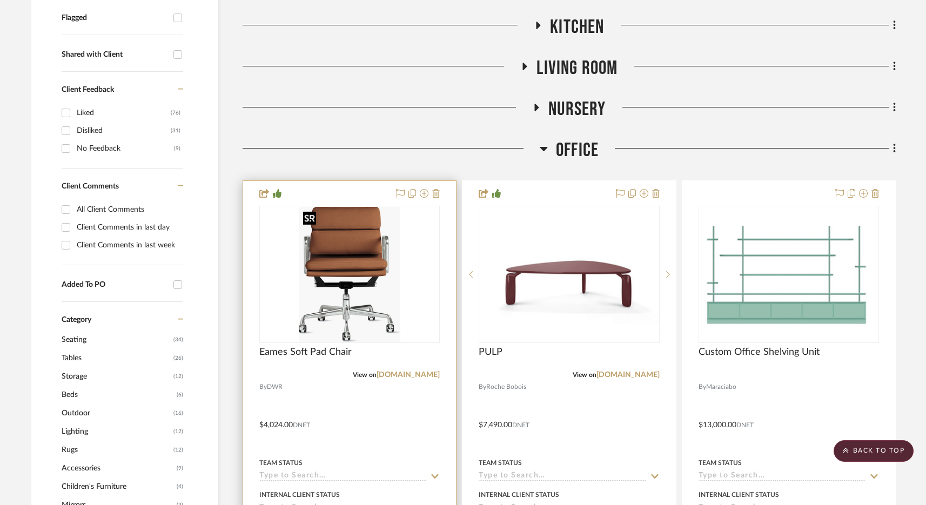
click at [0, 0] on img at bounding box center [0, 0] width 0 height 0
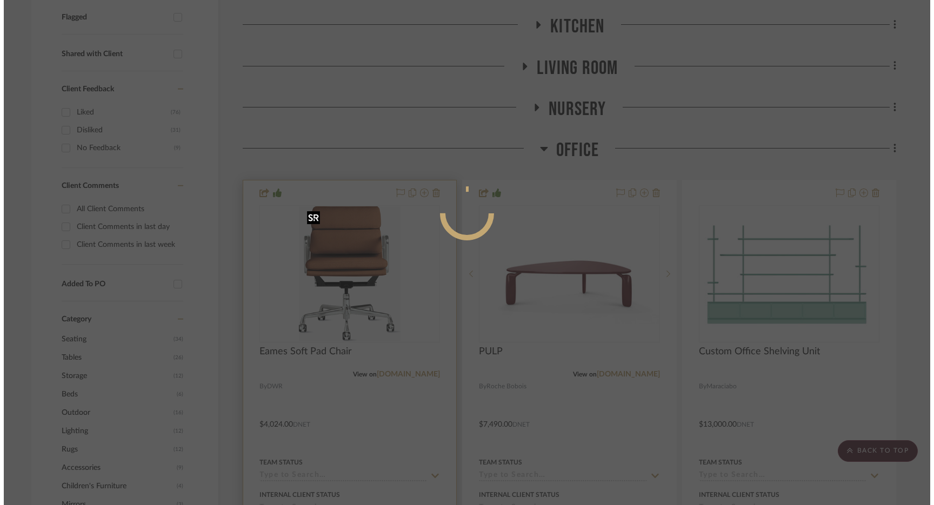
scroll to position [0, 0]
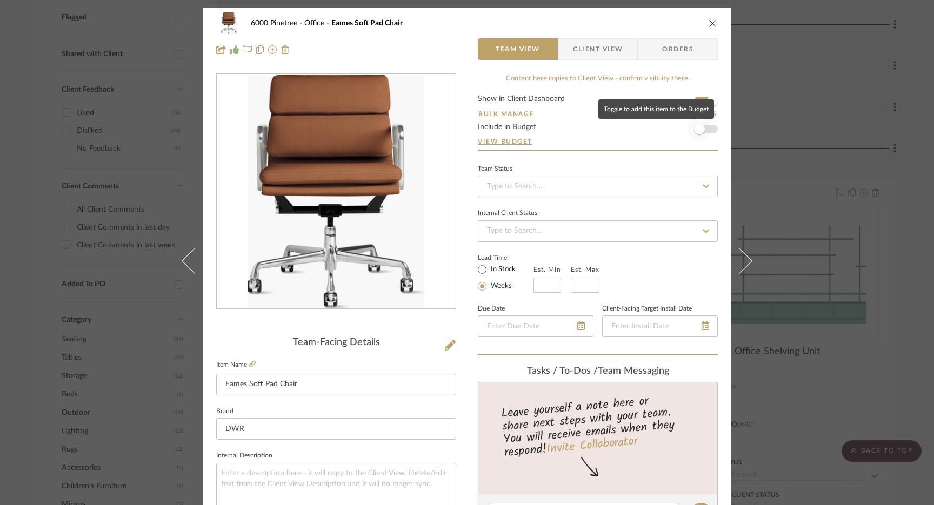
click at [697, 139] on span "button" at bounding box center [700, 129] width 24 height 24
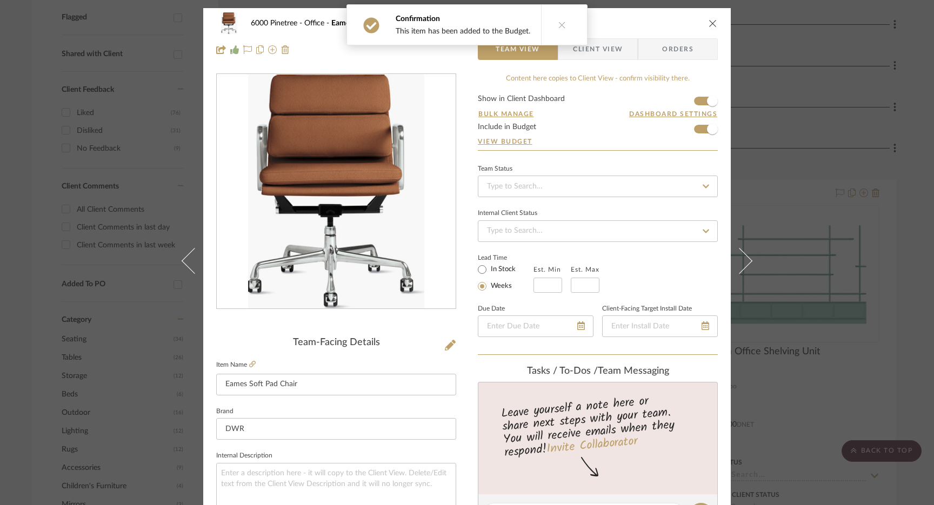
click at [788, 119] on div "6000 Pinetree Office Eames Soft Pad Chair Team View Client View Orders Team-Fac…" at bounding box center [467, 252] width 934 height 505
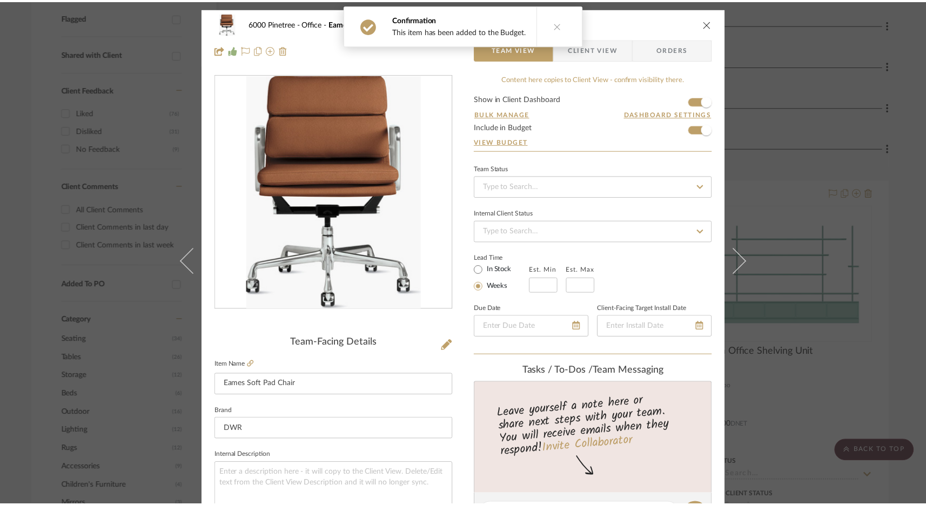
scroll to position [388, 0]
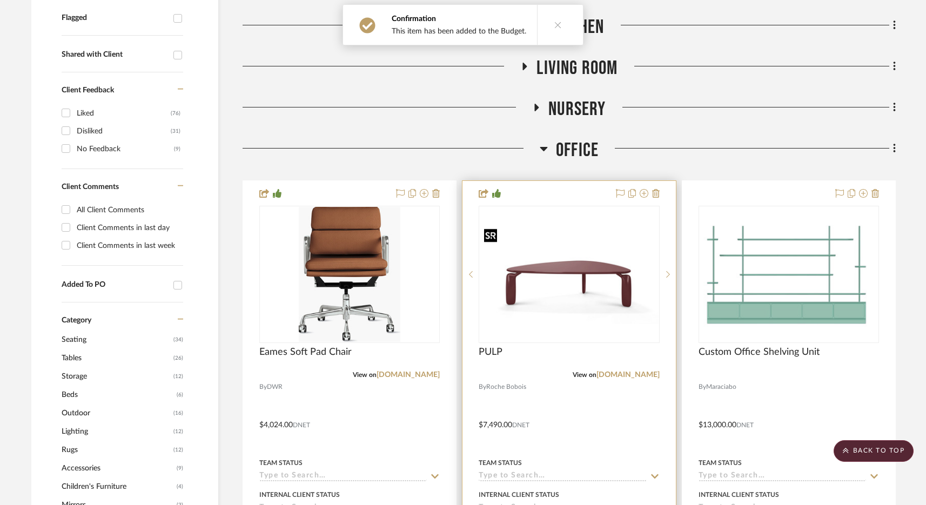
click at [0, 0] on img at bounding box center [0, 0] width 0 height 0
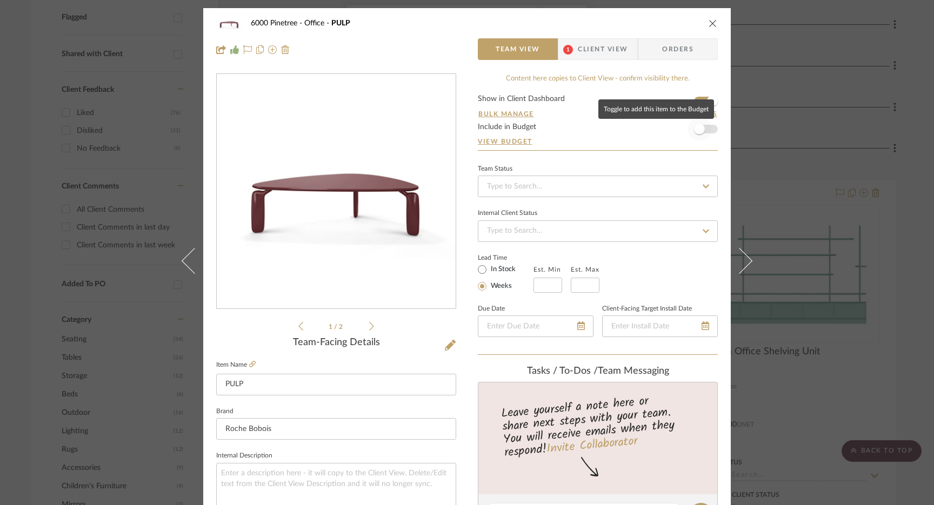
click at [701, 134] on span "button" at bounding box center [700, 129] width 24 height 24
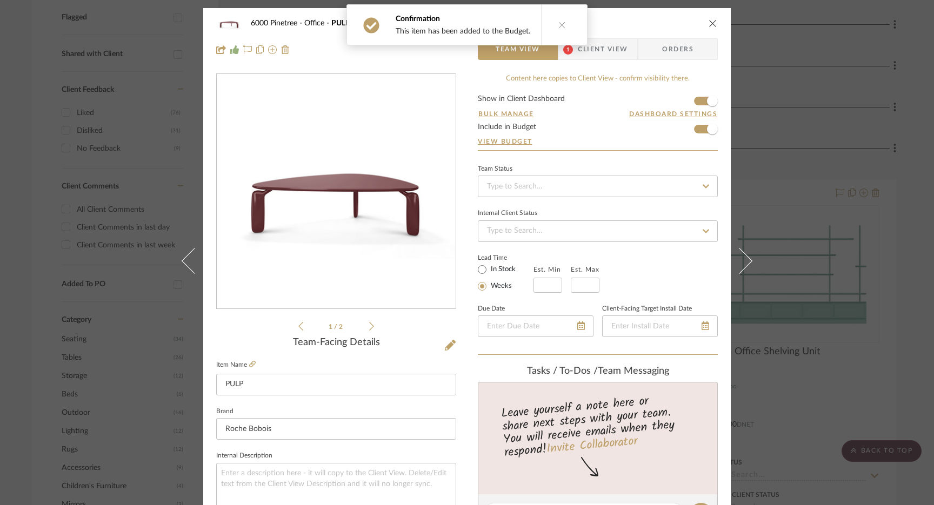
click at [776, 182] on div "6000 Pinetree Office PULP Team View 1 Client View Orders 1 / 2 Team-Facing Deta…" at bounding box center [467, 252] width 934 height 505
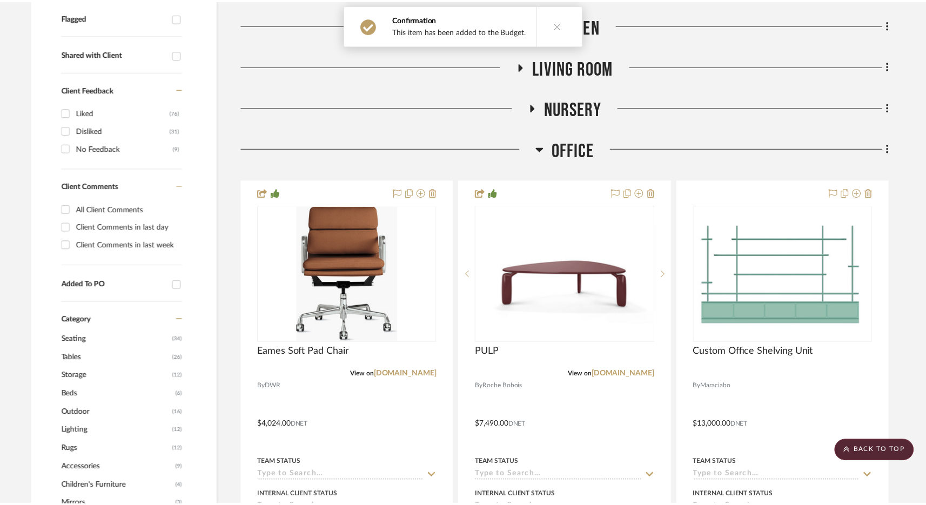
scroll to position [388, 0]
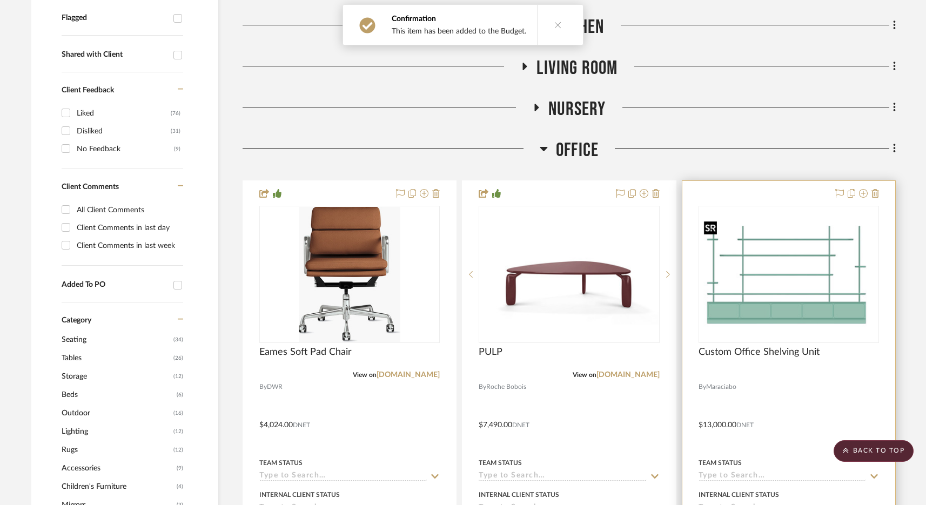
click at [0, 0] on img at bounding box center [0, 0] width 0 height 0
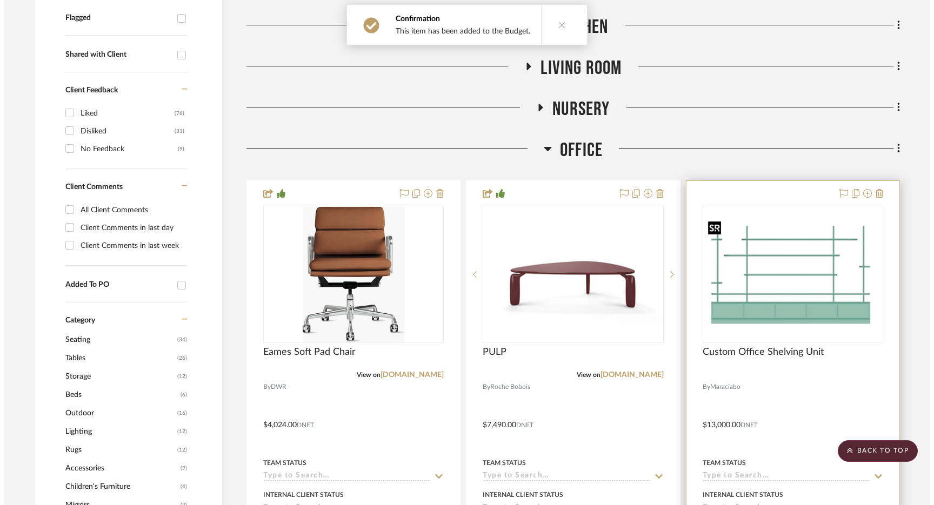
scroll to position [0, 0]
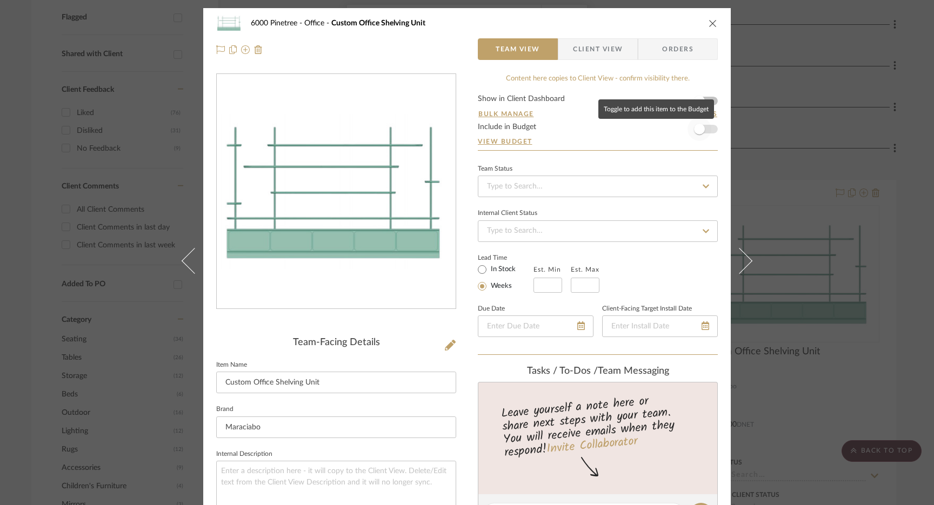
click at [705, 128] on span "button" at bounding box center [700, 129] width 24 height 24
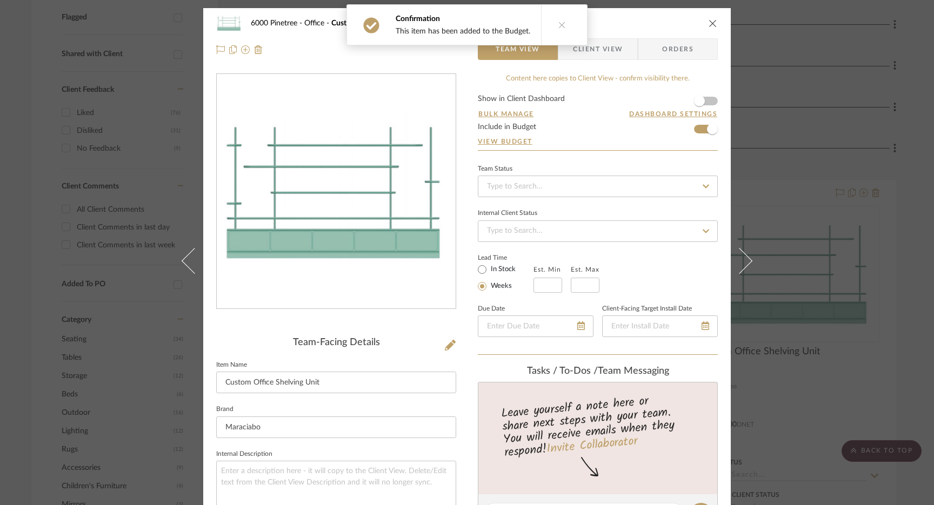
click at [786, 125] on div "6000 Pinetree Office Custom Office Shelving Unit Team View Client View Orders T…" at bounding box center [467, 252] width 934 height 505
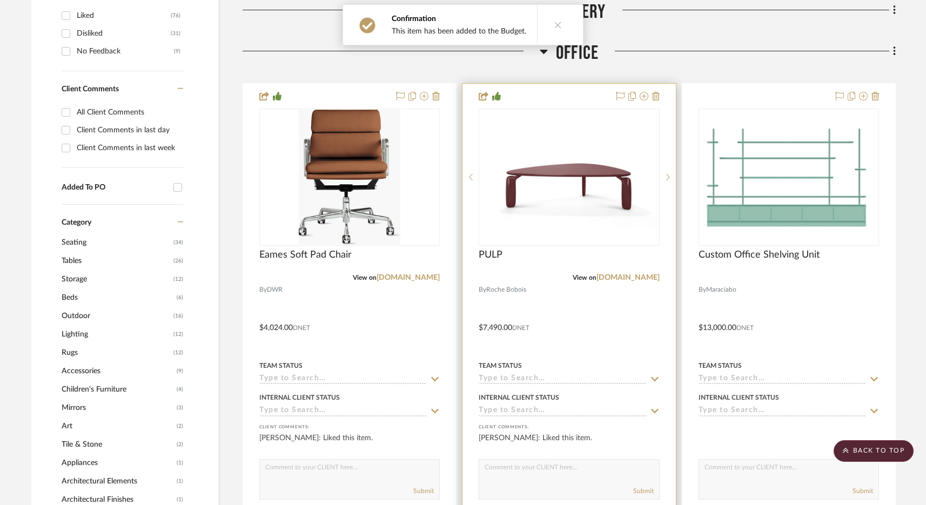
scroll to position [446, 0]
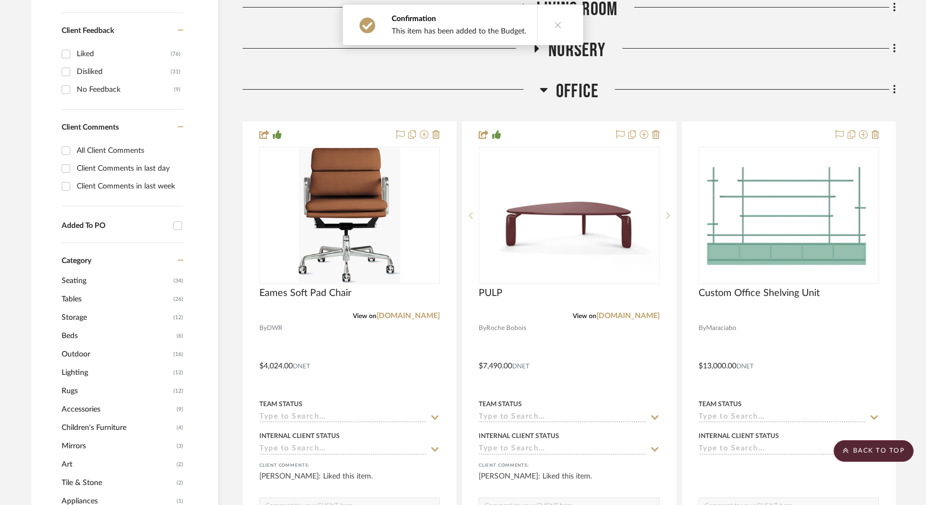
click at [570, 90] on span "Office" at bounding box center [577, 91] width 43 height 23
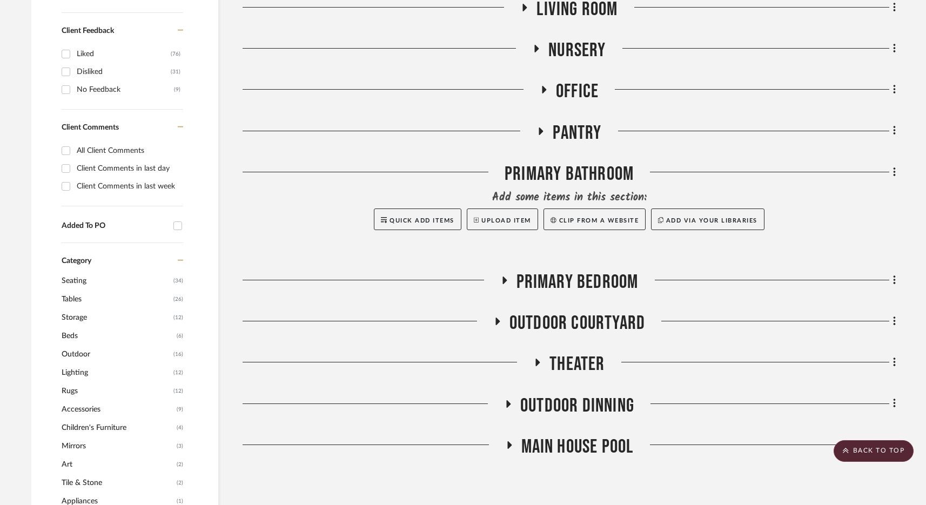
click at [599, 278] on span "Primary Bedroom" at bounding box center [578, 282] width 122 height 23
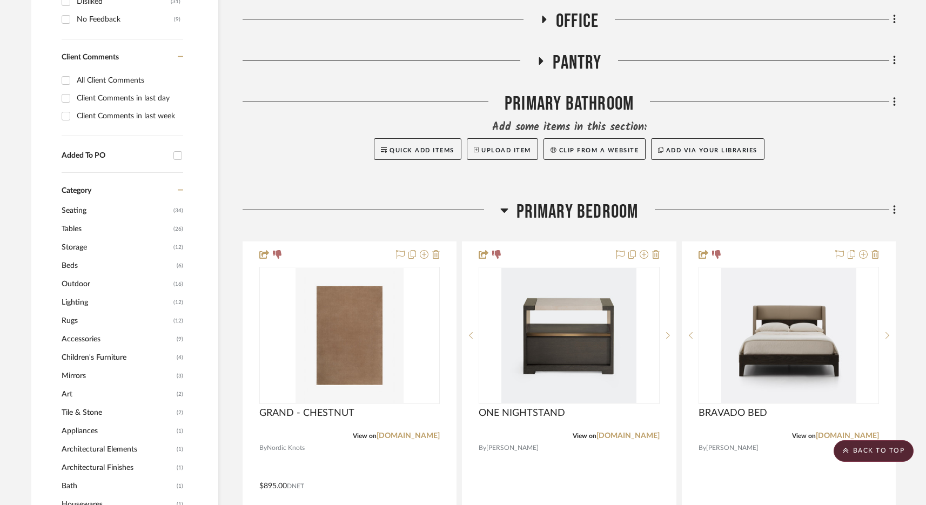
scroll to position [519, 0]
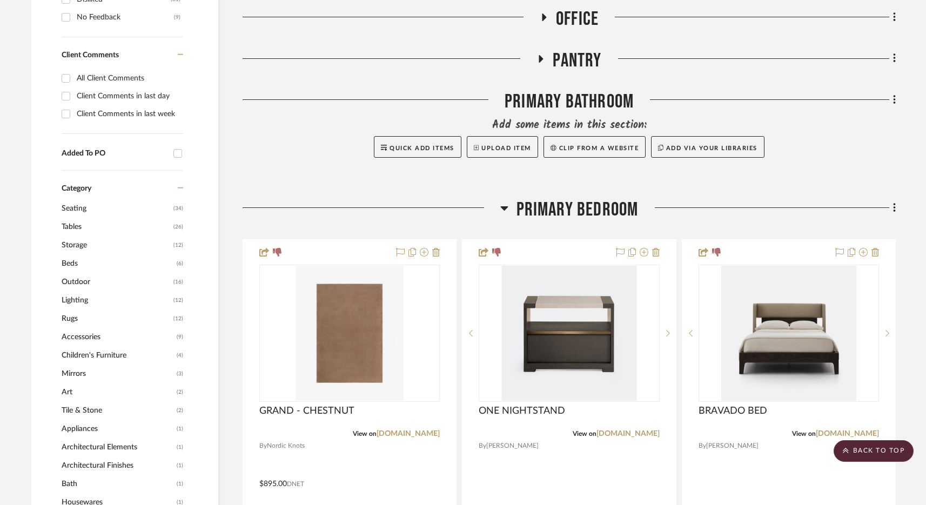
click at [551, 209] on span "Primary Bedroom" at bounding box center [578, 209] width 122 height 23
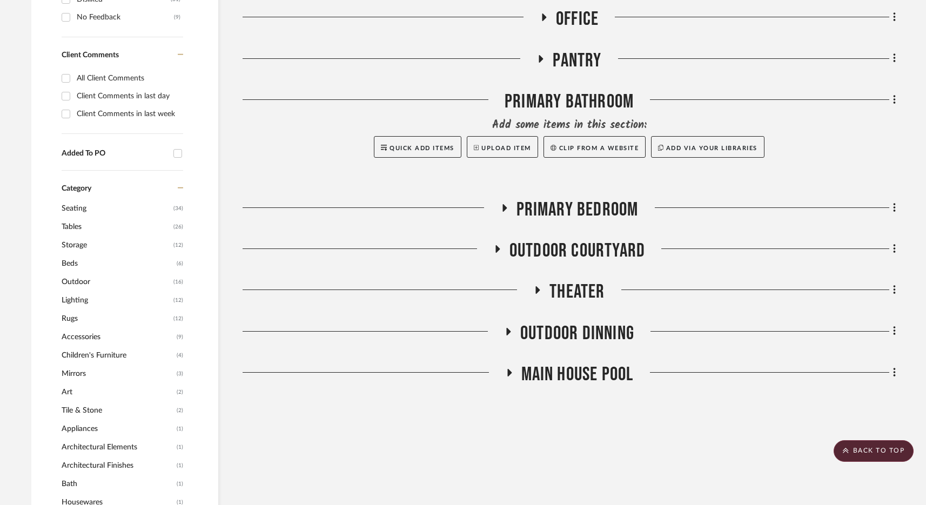
click at [571, 245] on span "Outdoor Courtyard" at bounding box center [578, 250] width 136 height 23
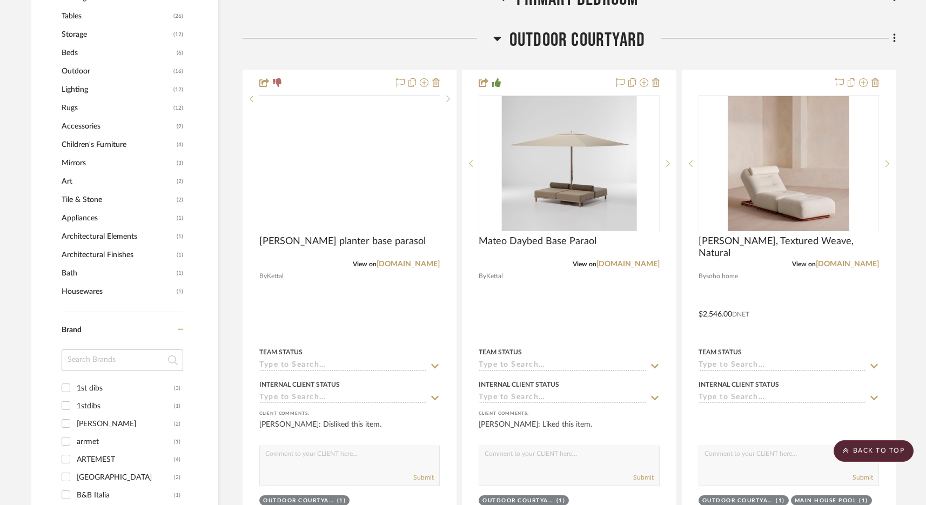
scroll to position [642, 0]
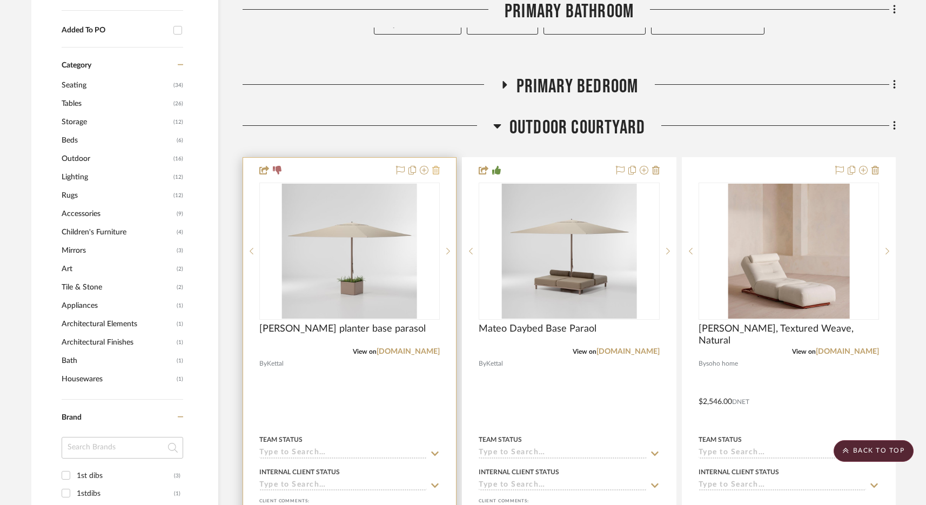
click at [439, 169] on icon at bounding box center [436, 170] width 8 height 9
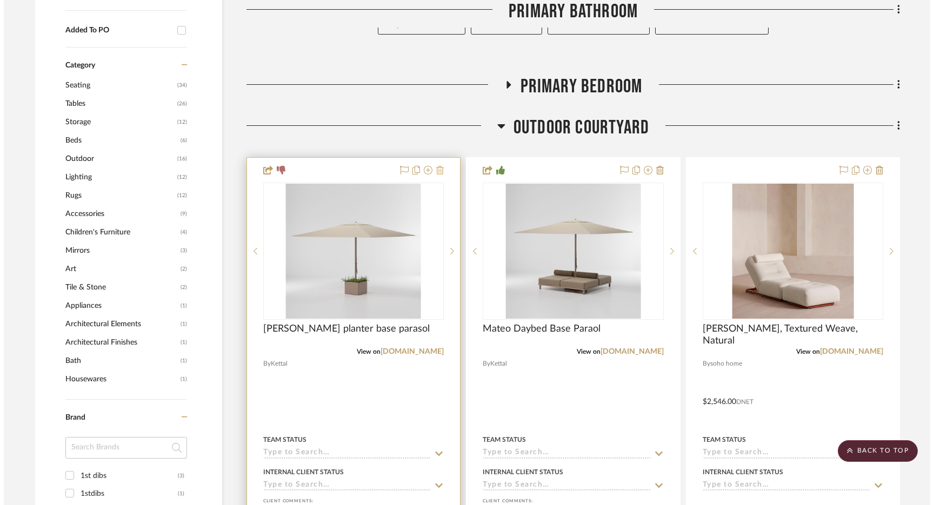
scroll to position [0, 0]
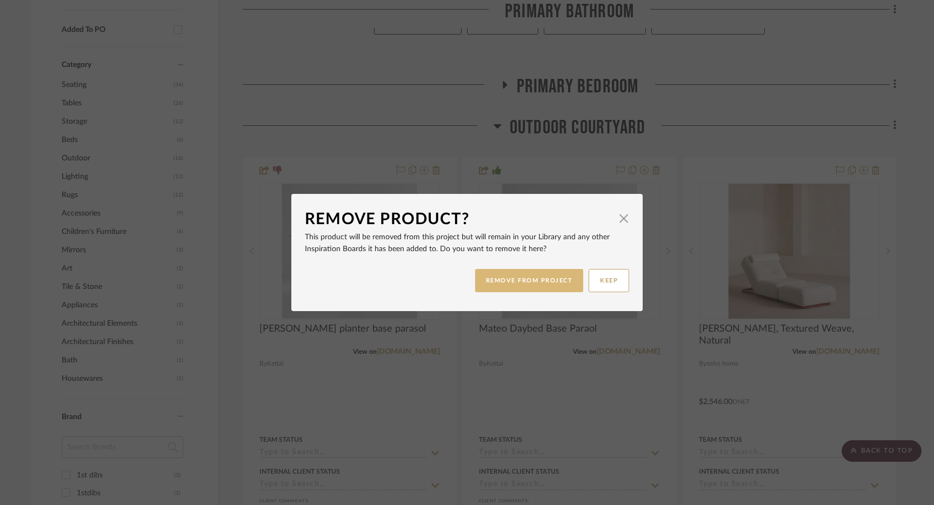
click at [488, 278] on button "REMOVE FROM PROJECT" at bounding box center [529, 280] width 109 height 23
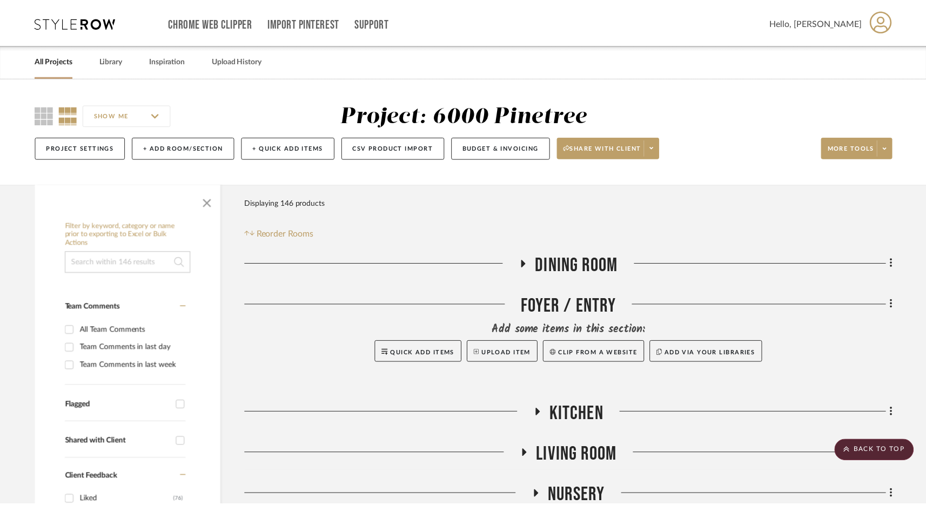
scroll to position [642, 0]
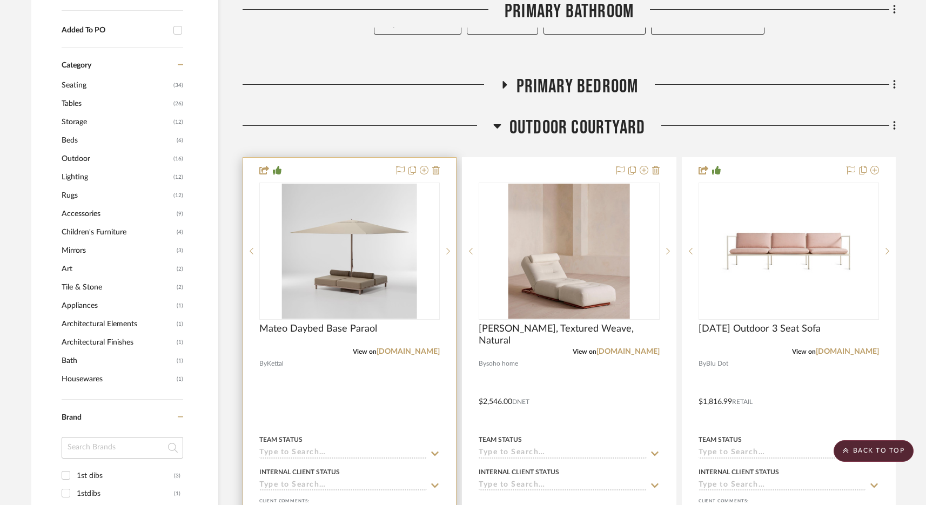
click at [440, 175] on div at bounding box center [349, 394] width 213 height 473
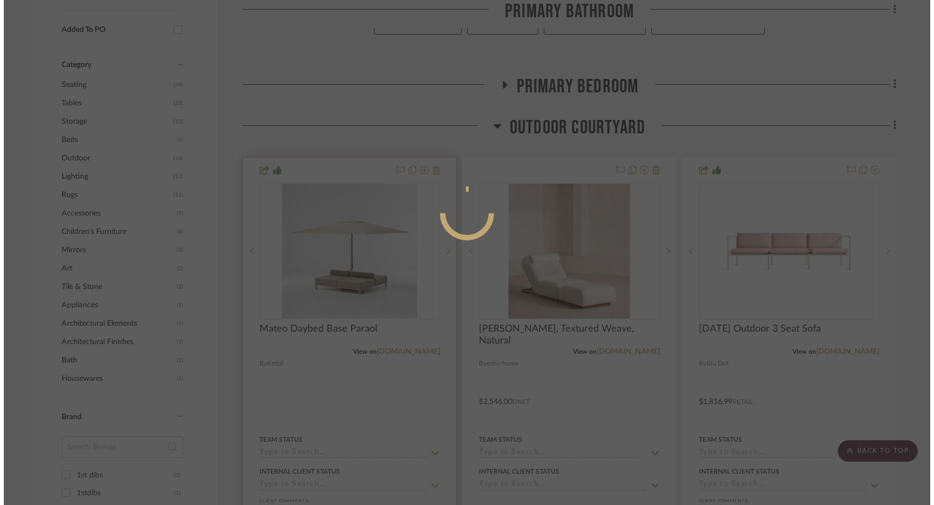
scroll to position [0, 0]
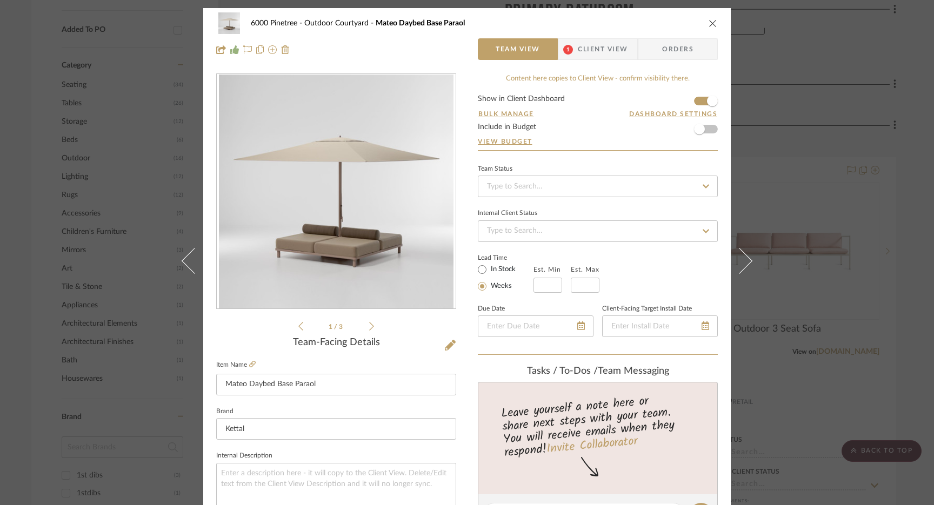
click at [711, 22] on icon "close" at bounding box center [713, 23] width 9 height 9
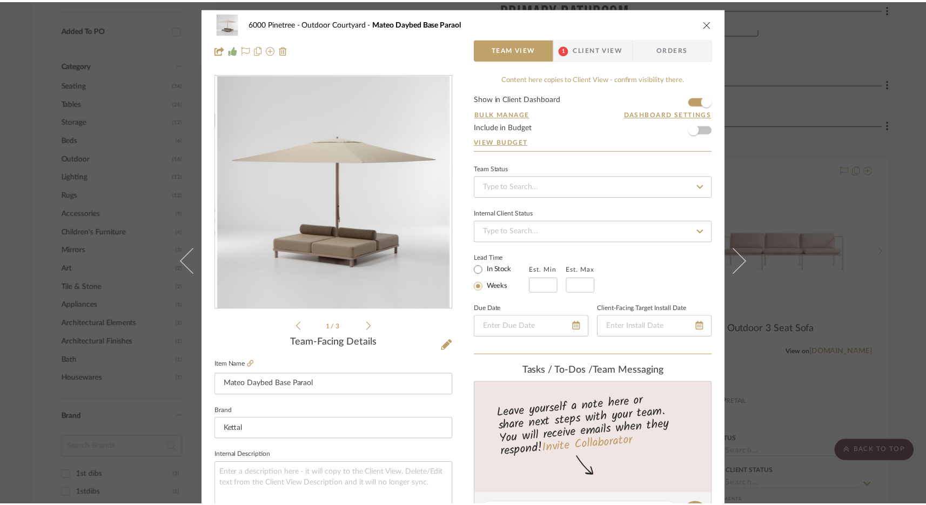
scroll to position [642, 0]
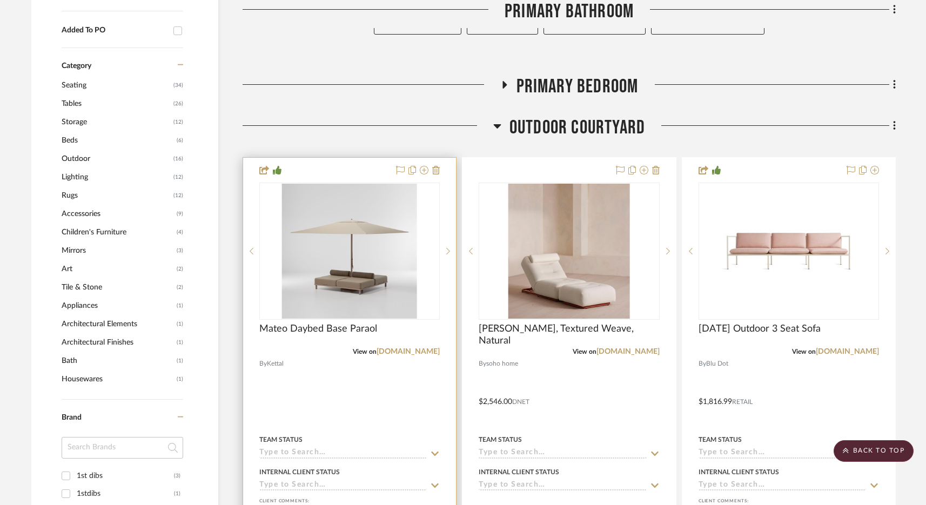
click at [441, 170] on div at bounding box center [349, 394] width 213 height 473
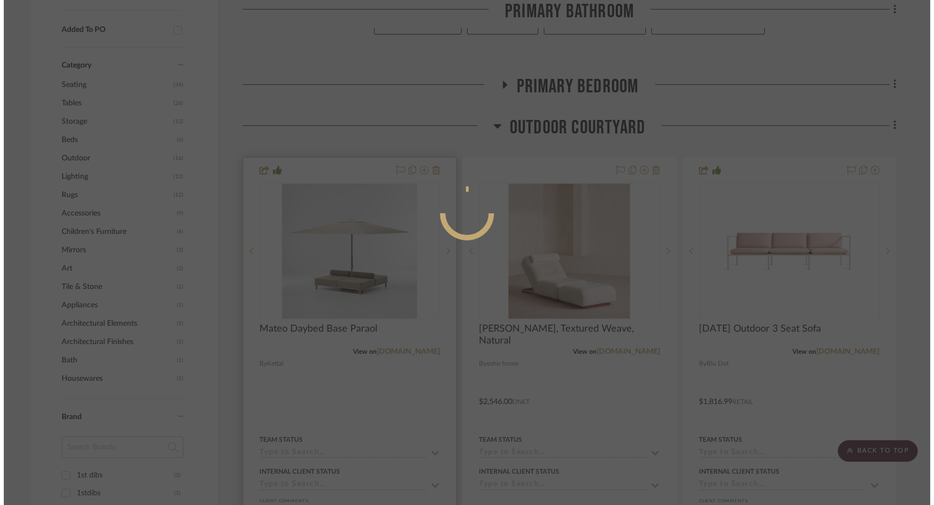
scroll to position [0, 0]
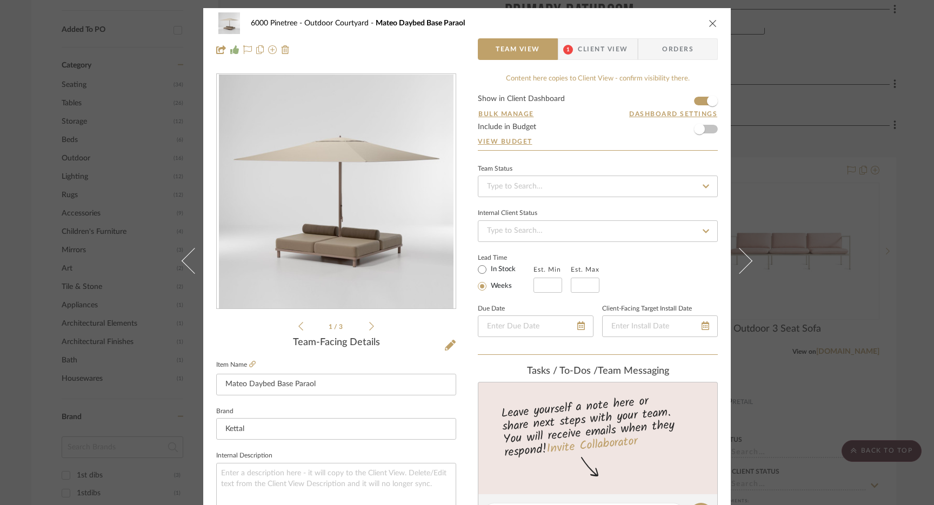
click at [709, 21] on icon "close" at bounding box center [713, 23] width 9 height 9
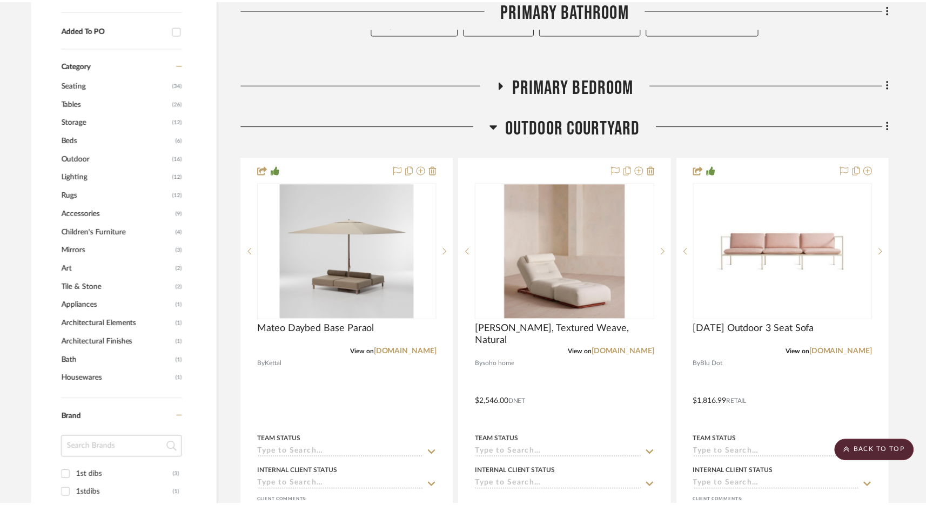
scroll to position [642, 0]
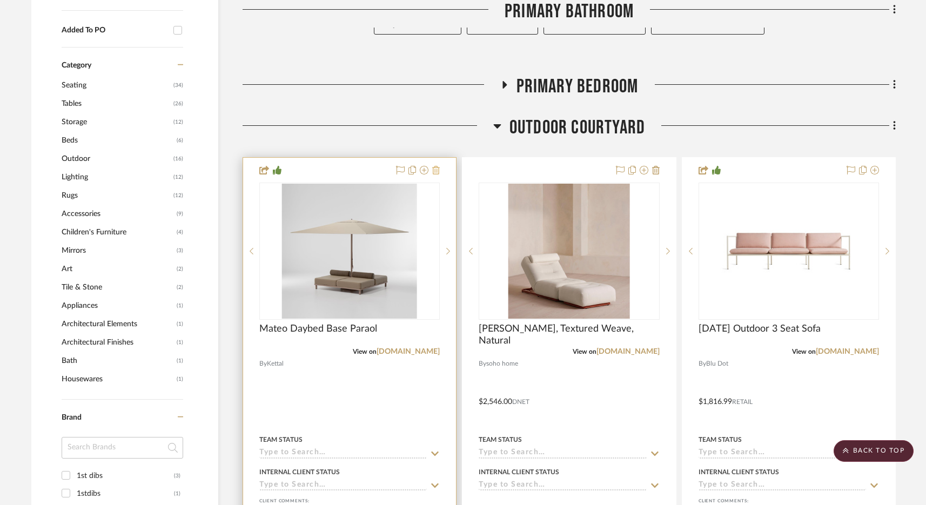
click at [435, 168] on icon at bounding box center [436, 170] width 8 height 9
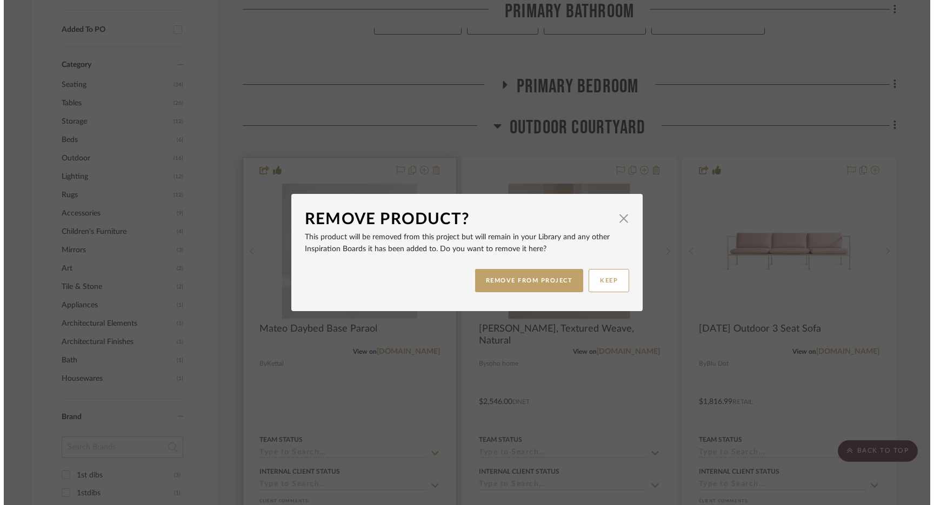
scroll to position [0, 0]
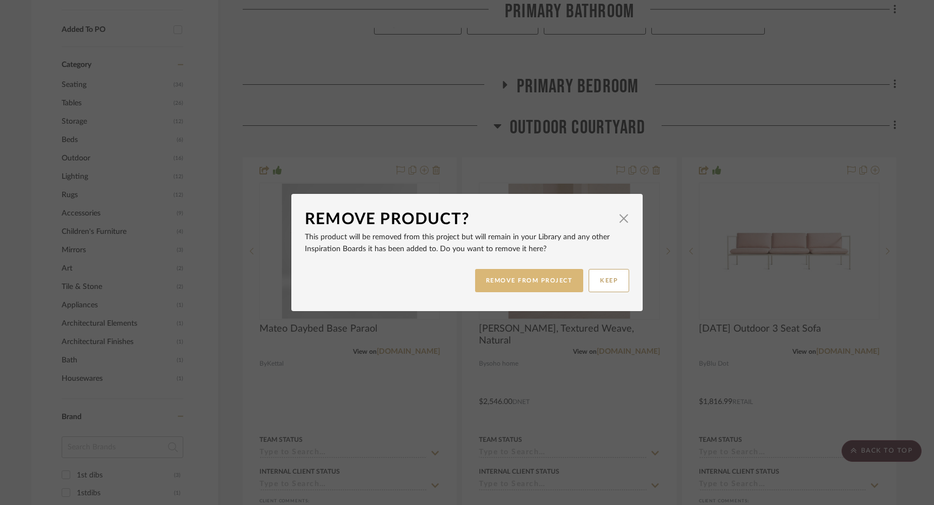
click at [522, 283] on button "REMOVE FROM PROJECT" at bounding box center [529, 280] width 109 height 23
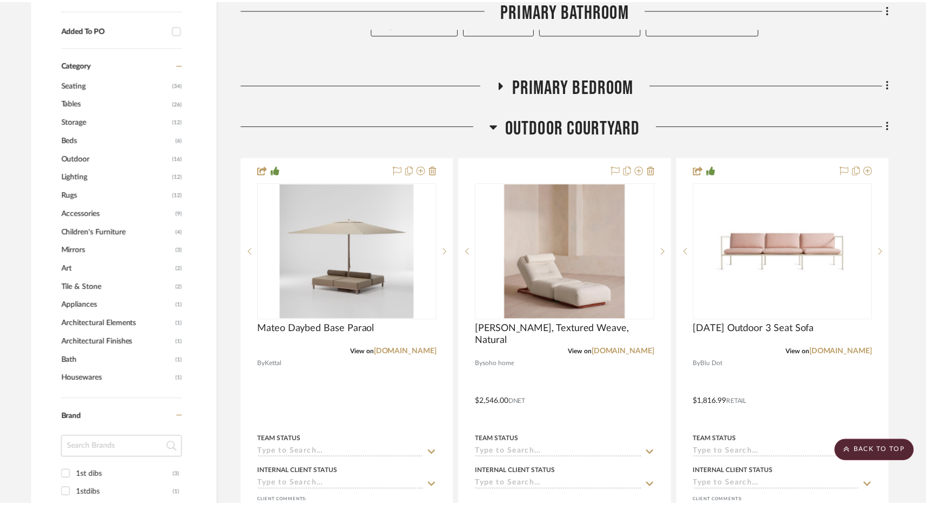
scroll to position [642, 0]
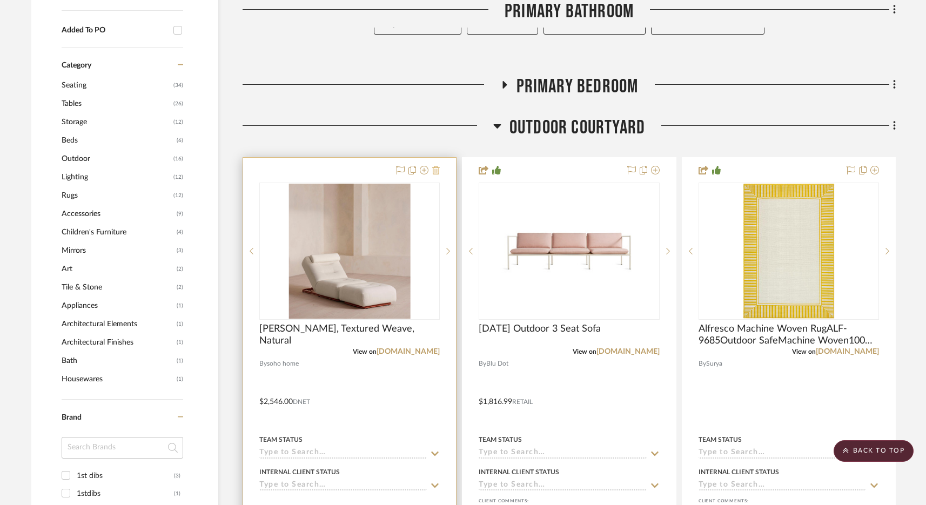
click at [438, 170] on icon at bounding box center [436, 170] width 8 height 9
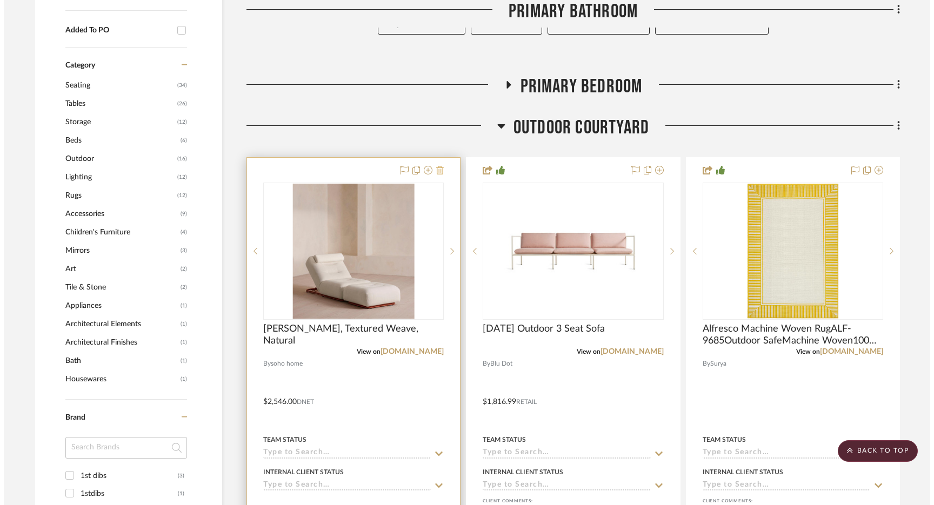
scroll to position [0, 0]
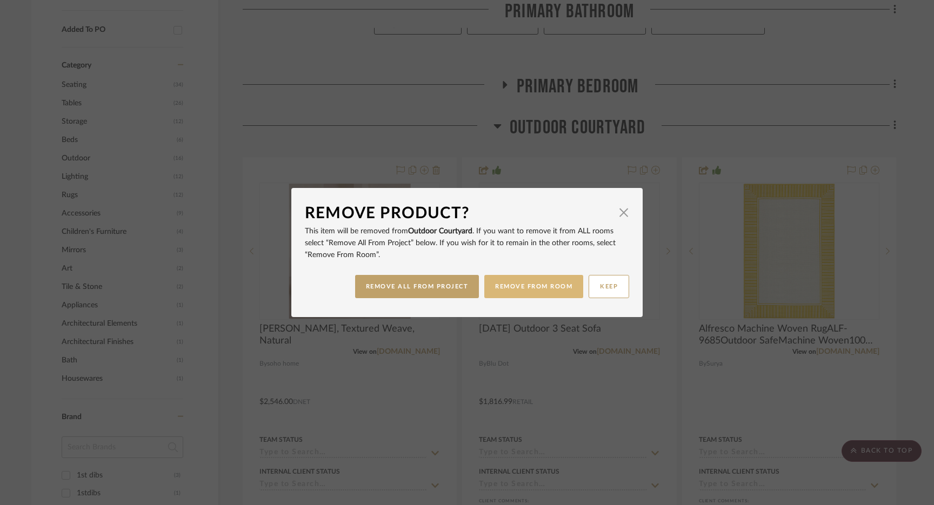
click at [511, 292] on button "REMOVE FROM ROOM" at bounding box center [533, 286] width 99 height 23
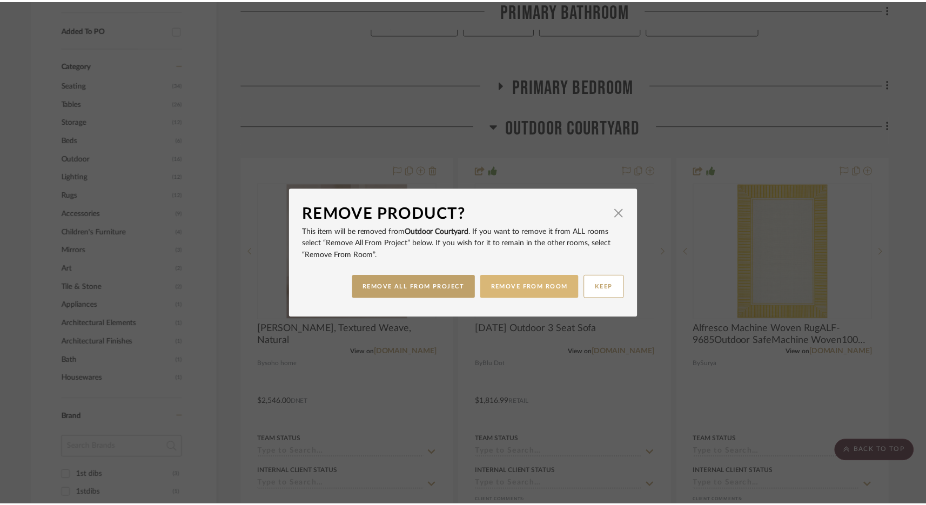
scroll to position [642, 0]
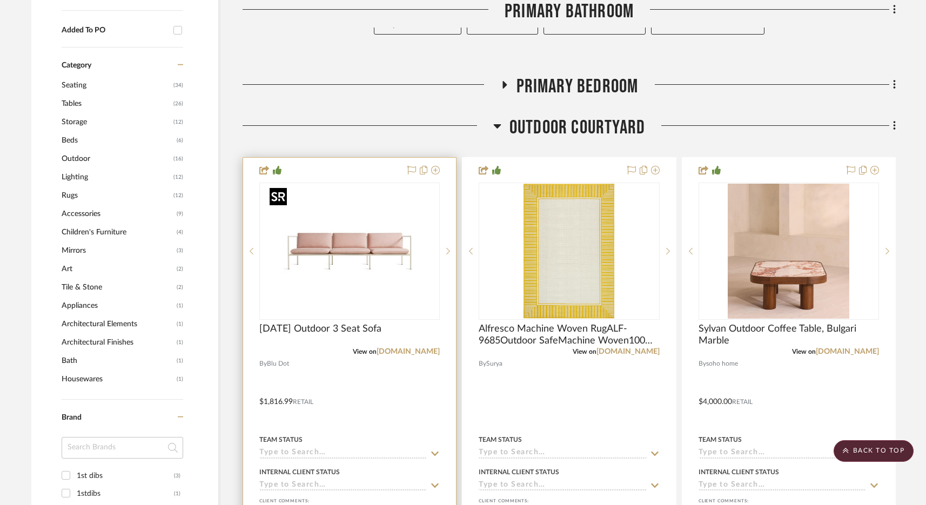
click at [369, 239] on img "0" at bounding box center [349, 251] width 169 height 135
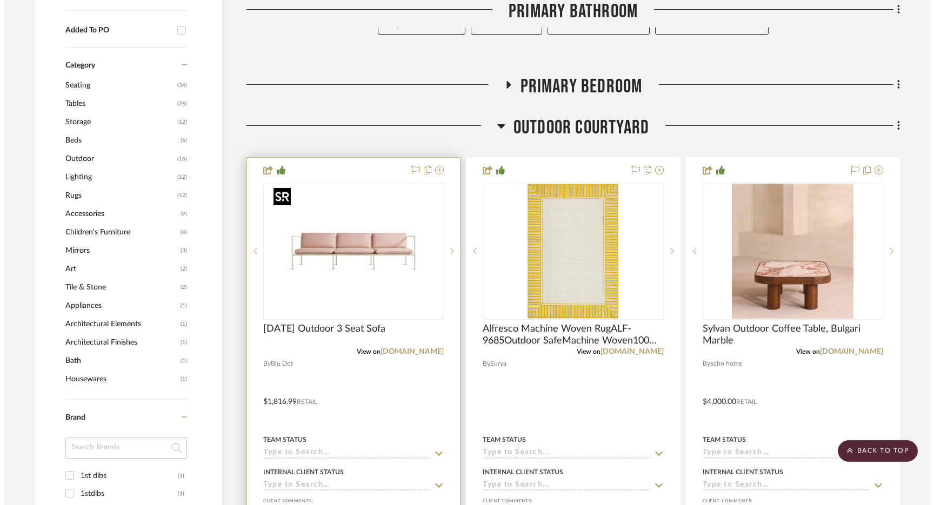
scroll to position [0, 0]
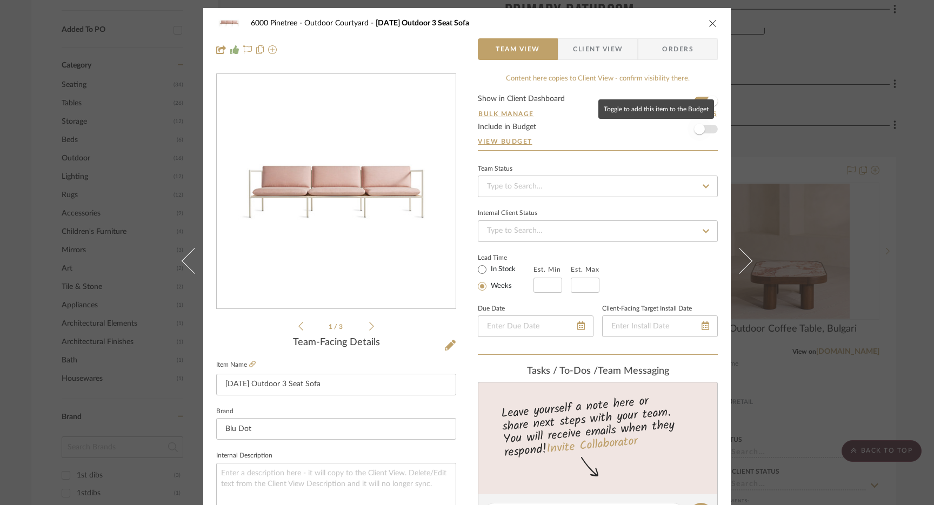
click at [696, 127] on span "button" at bounding box center [699, 129] width 11 height 11
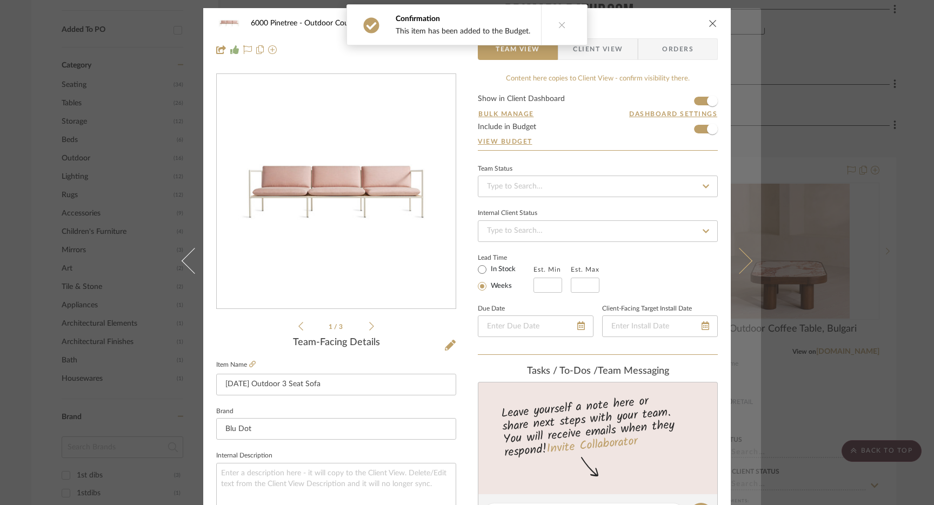
click at [735, 264] on icon at bounding box center [739, 261] width 26 height 26
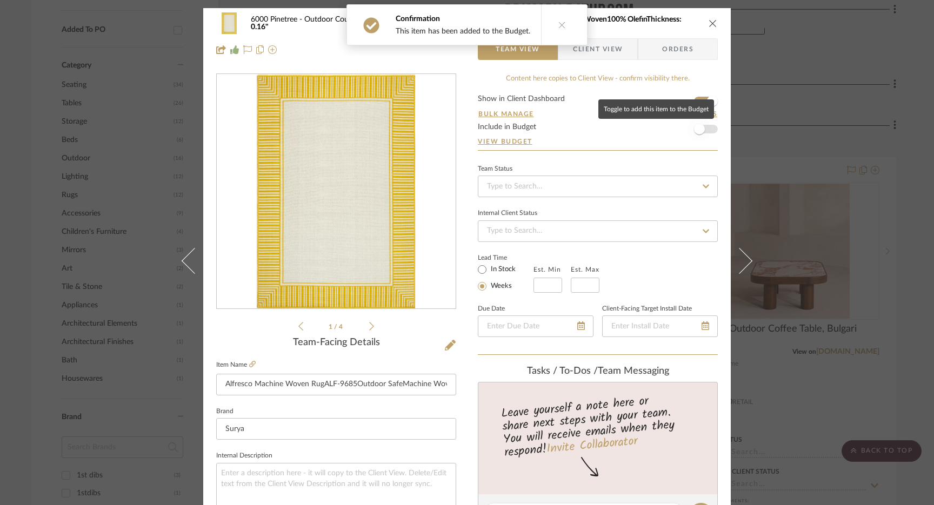
click at [702, 132] on span "button" at bounding box center [700, 129] width 24 height 24
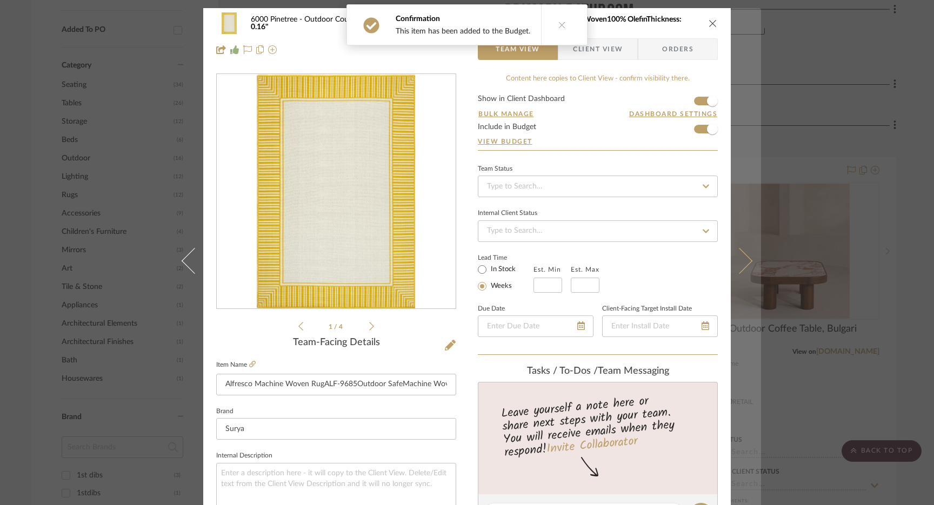
click at [737, 255] on icon at bounding box center [739, 261] width 26 height 26
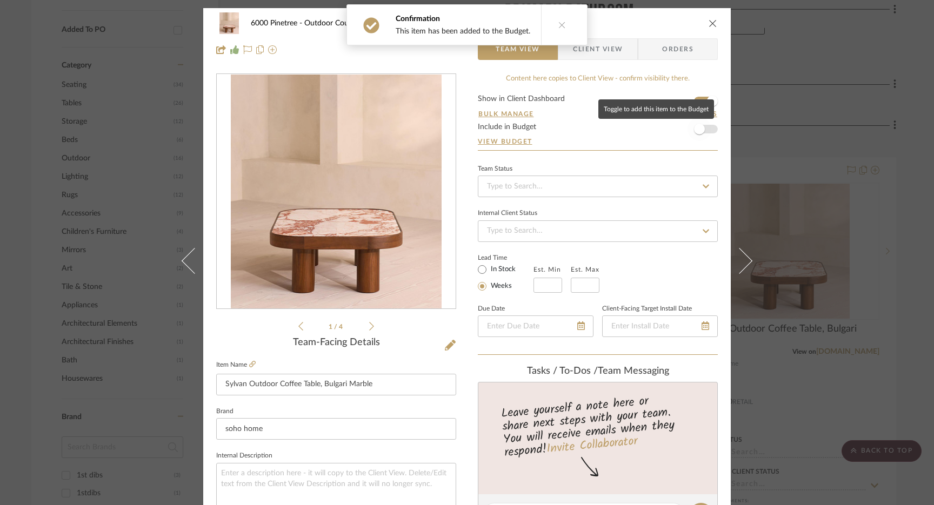
click at [695, 133] on span "button" at bounding box center [699, 129] width 11 height 11
click at [711, 26] on icon "close" at bounding box center [713, 23] width 9 height 9
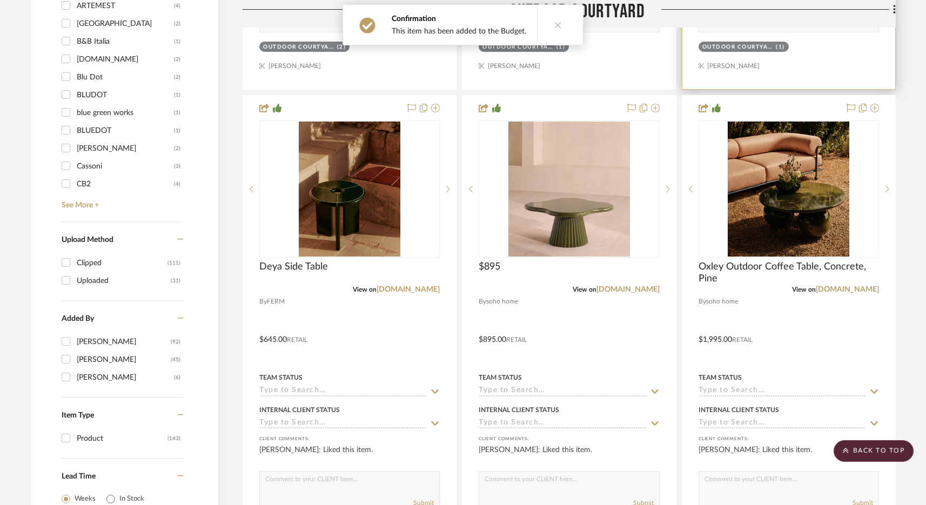
scroll to position [1204, 0]
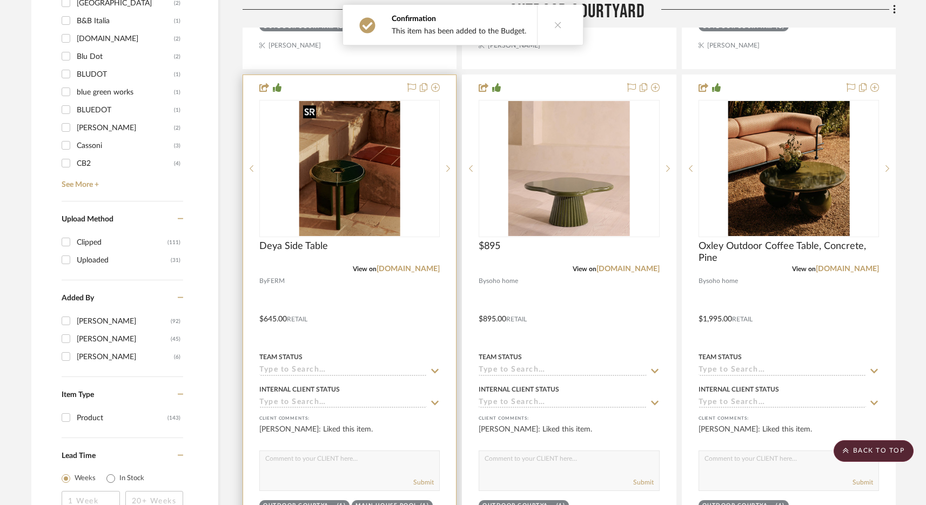
click at [0, 0] on img at bounding box center [0, 0] width 0 height 0
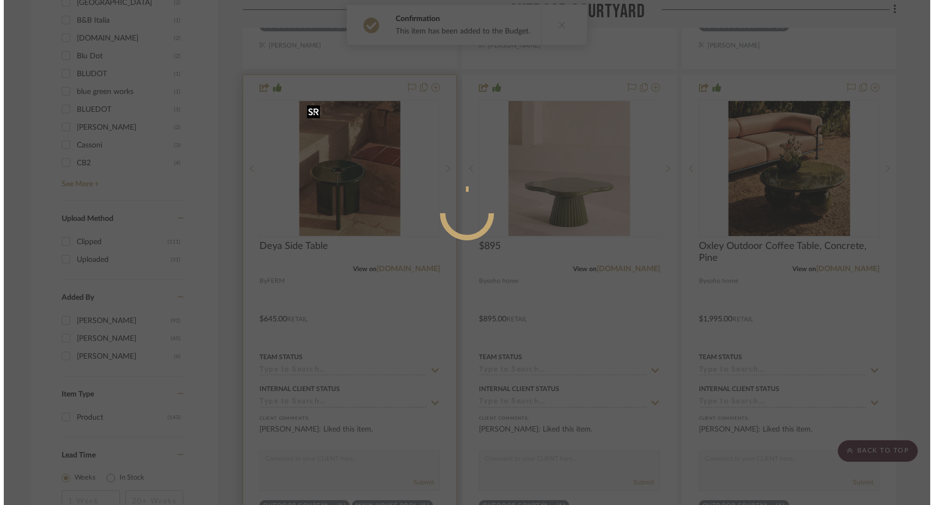
scroll to position [0, 0]
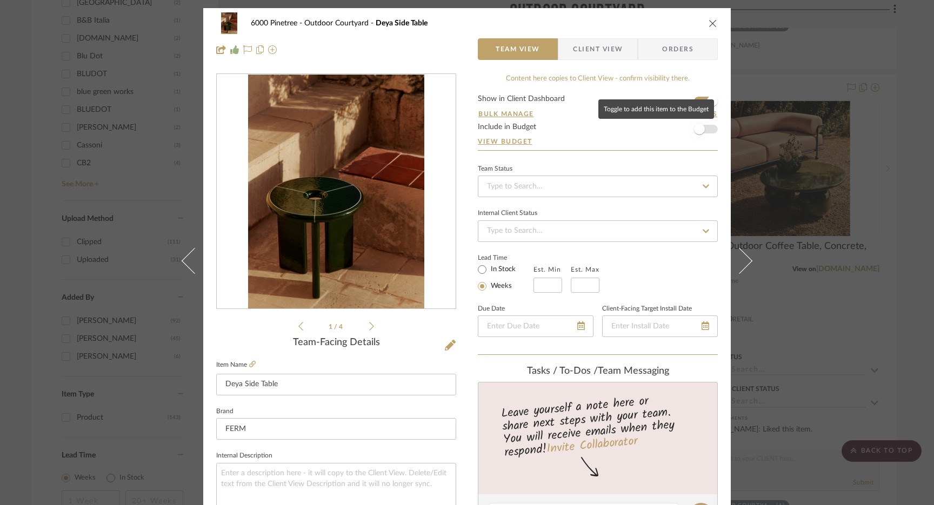
click at [701, 133] on span "button" at bounding box center [700, 129] width 24 height 24
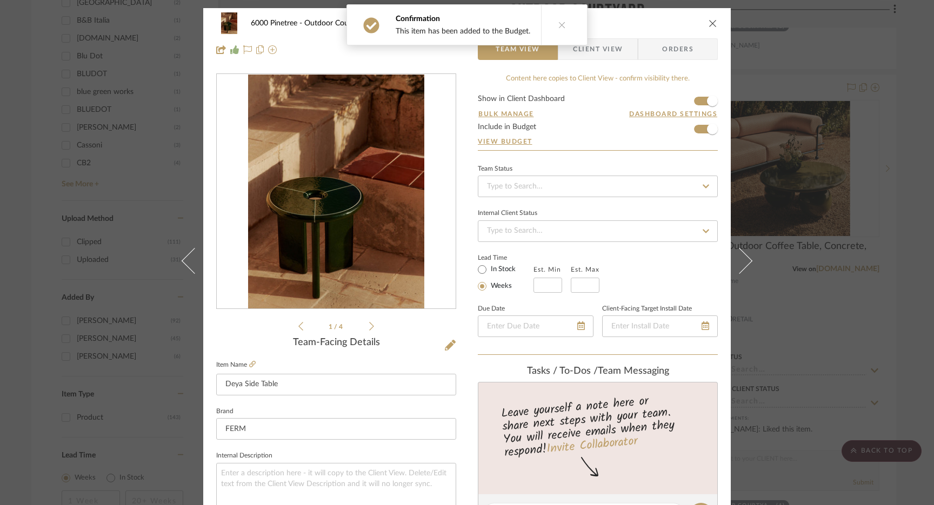
click at [709, 24] on icon "close" at bounding box center [713, 23] width 9 height 9
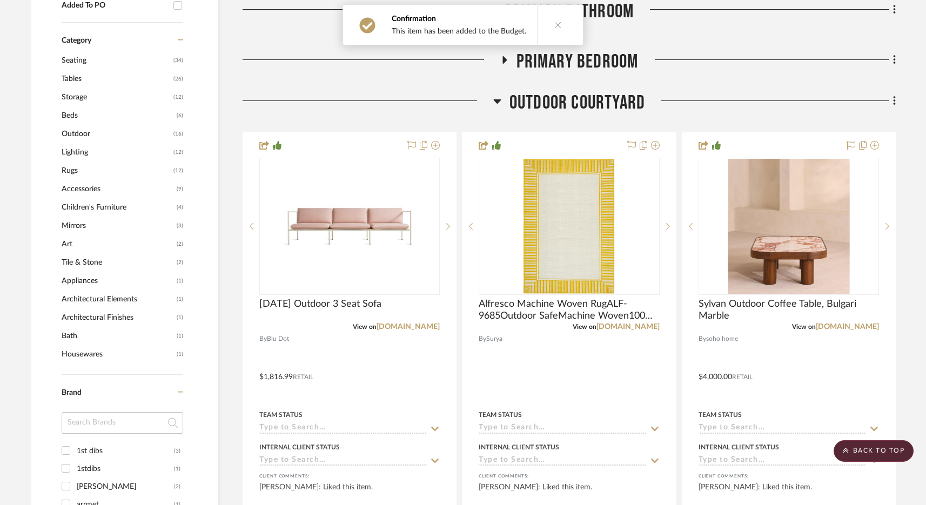
scroll to position [420, 0]
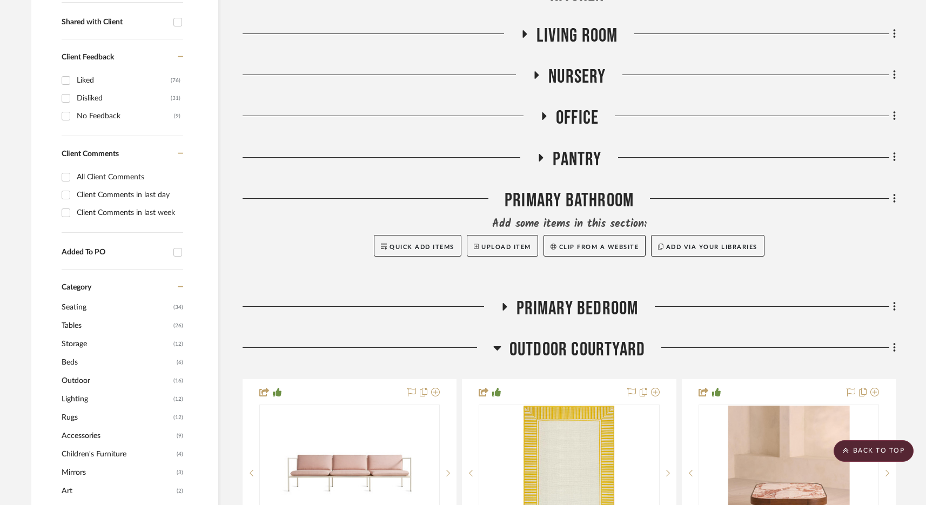
click at [576, 350] on span "Outdoor Courtyard" at bounding box center [578, 349] width 136 height 23
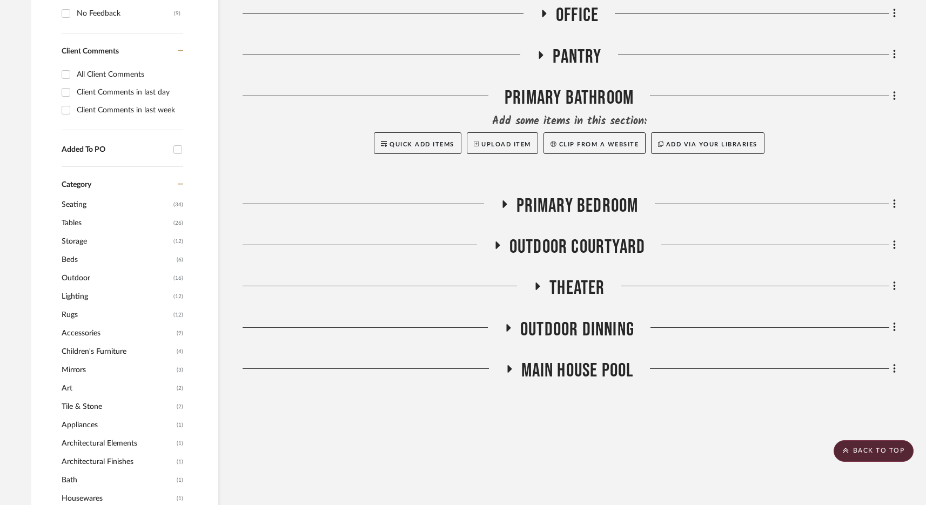
click at [571, 285] on span "Theater" at bounding box center [577, 288] width 55 height 23
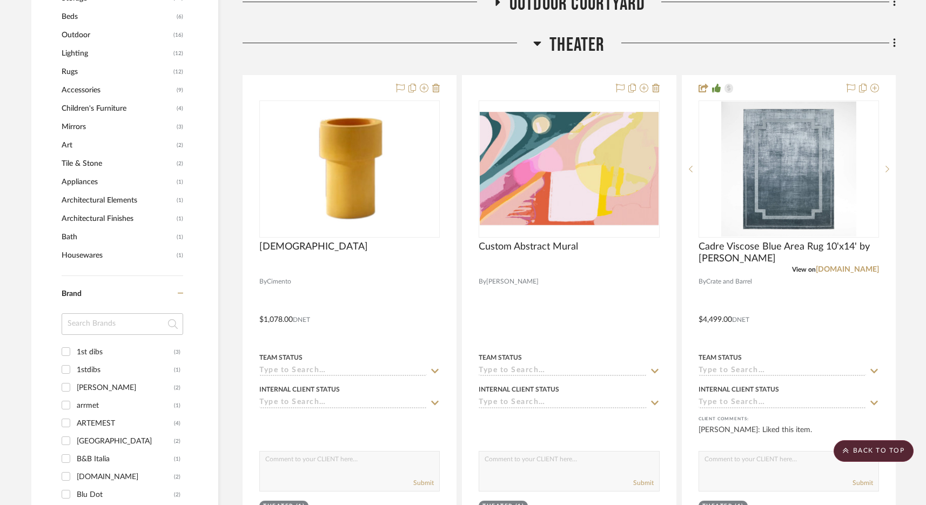
scroll to position [782, 0]
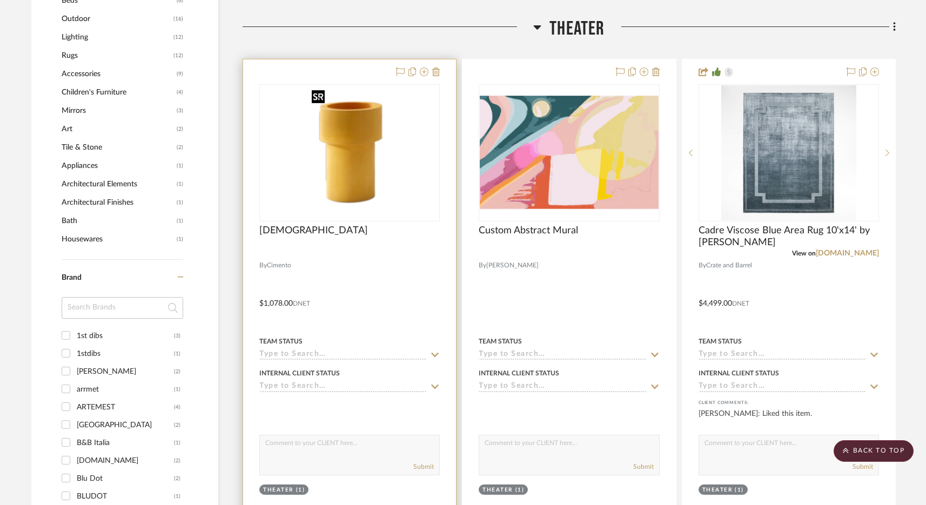
click at [0, 0] on img at bounding box center [0, 0] width 0 height 0
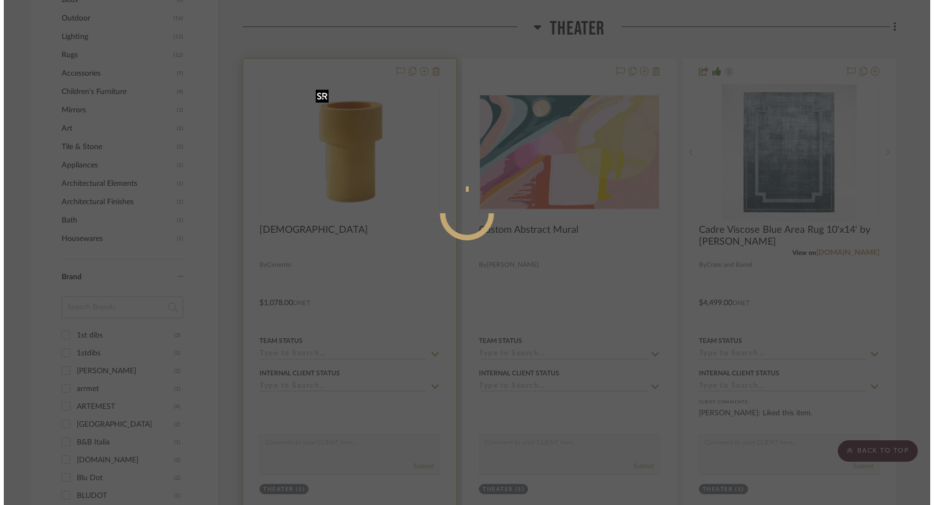
scroll to position [0, 0]
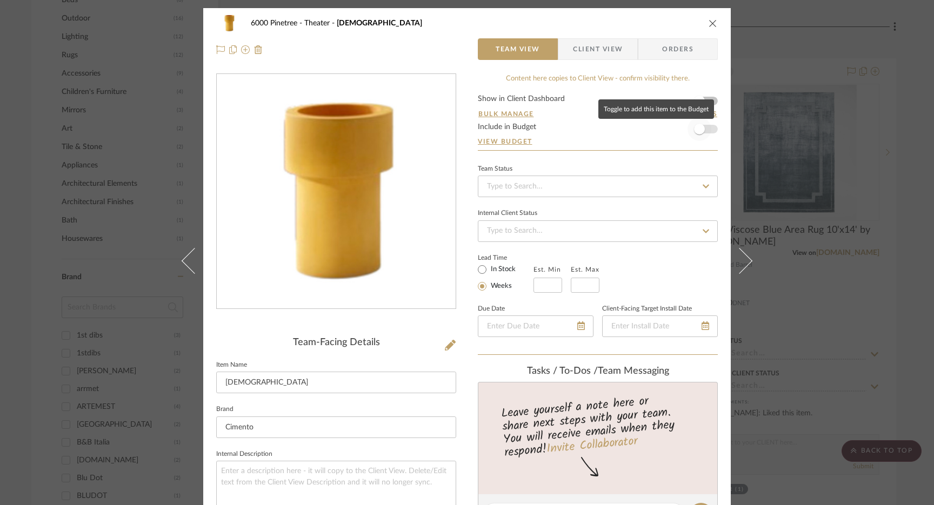
click at [694, 134] on span "button" at bounding box center [699, 129] width 11 height 11
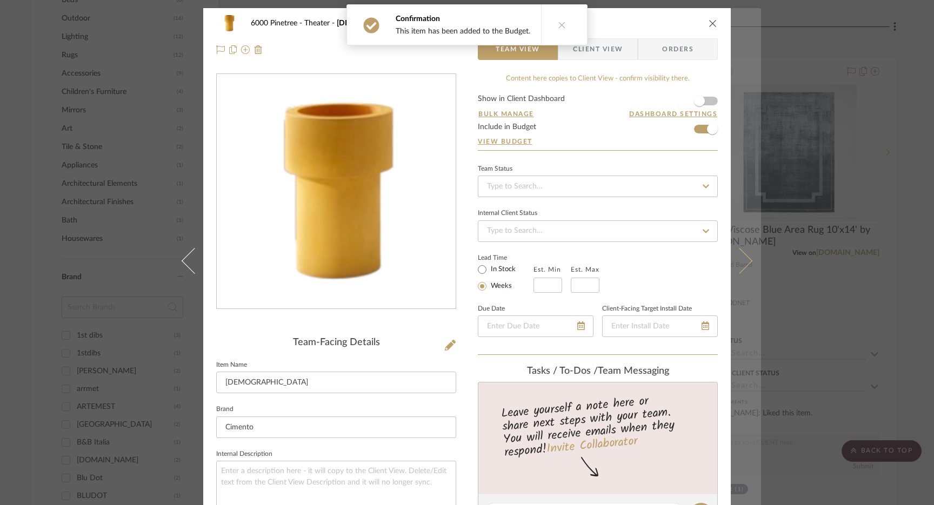
click at [740, 268] on icon at bounding box center [739, 261] width 26 height 26
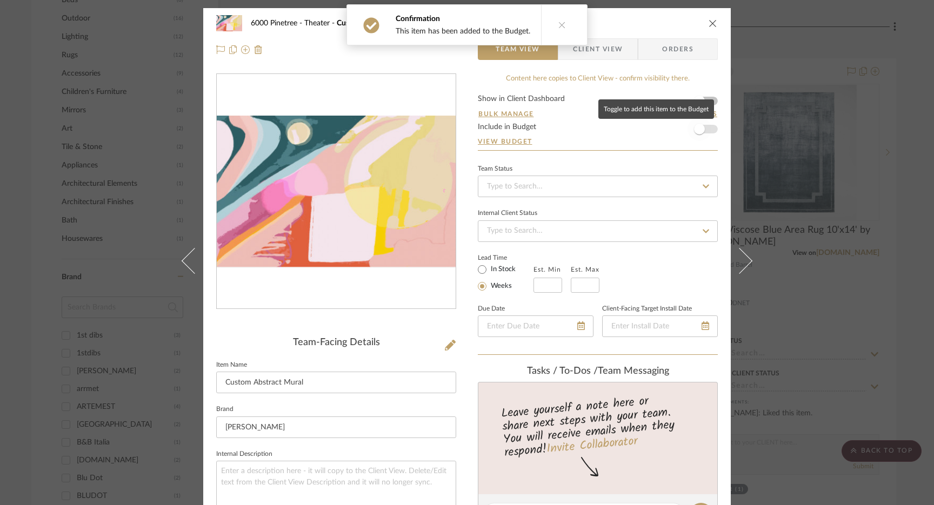
click at [705, 128] on span "button" at bounding box center [700, 129] width 24 height 24
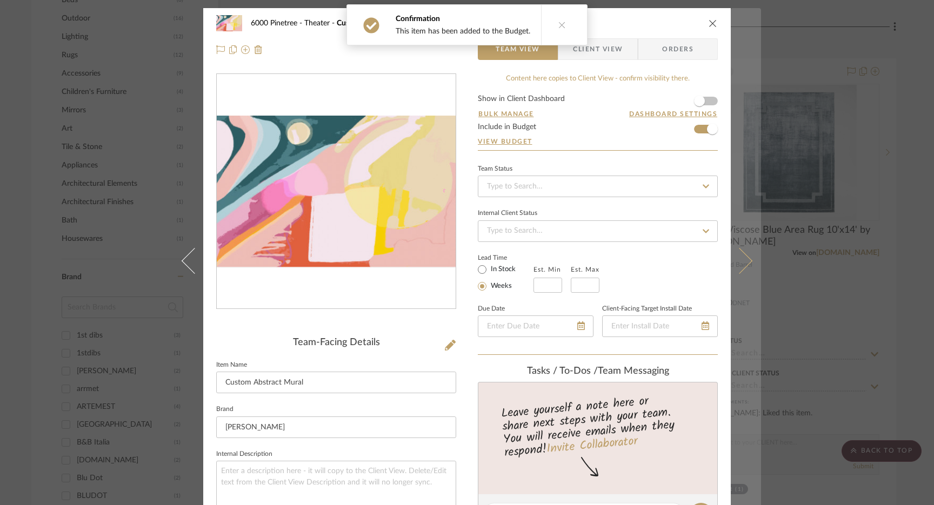
click at [740, 258] on icon at bounding box center [739, 261] width 26 height 26
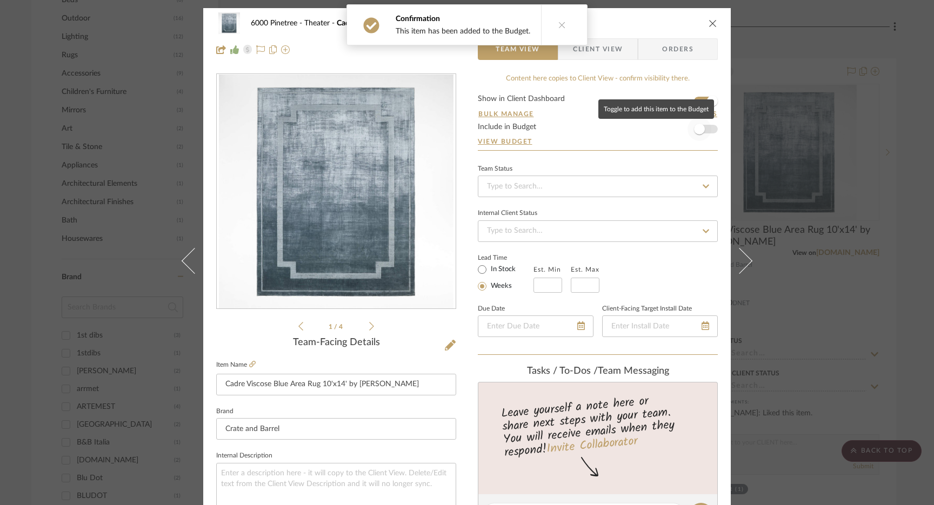
click at [694, 134] on span "button" at bounding box center [699, 129] width 11 height 11
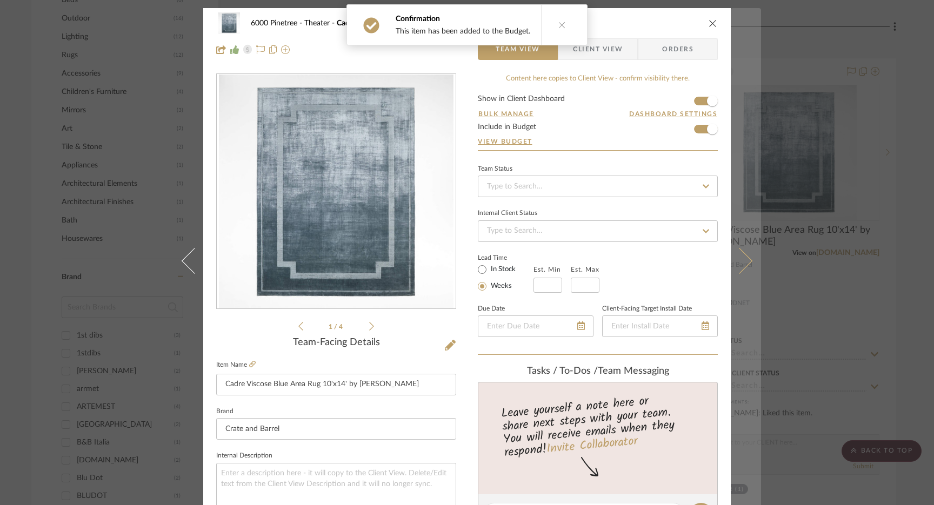
click at [744, 259] on icon at bounding box center [739, 261] width 26 height 26
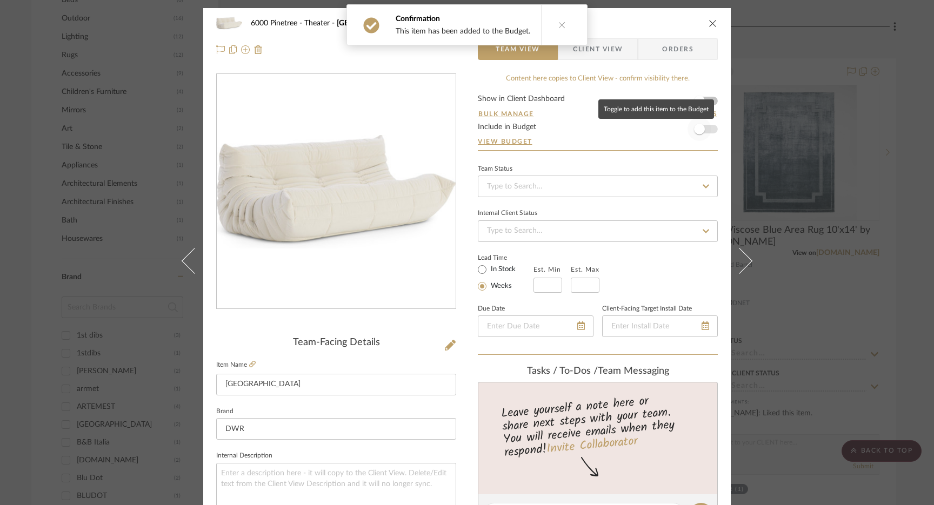
click at [705, 134] on span "button" at bounding box center [700, 129] width 24 height 24
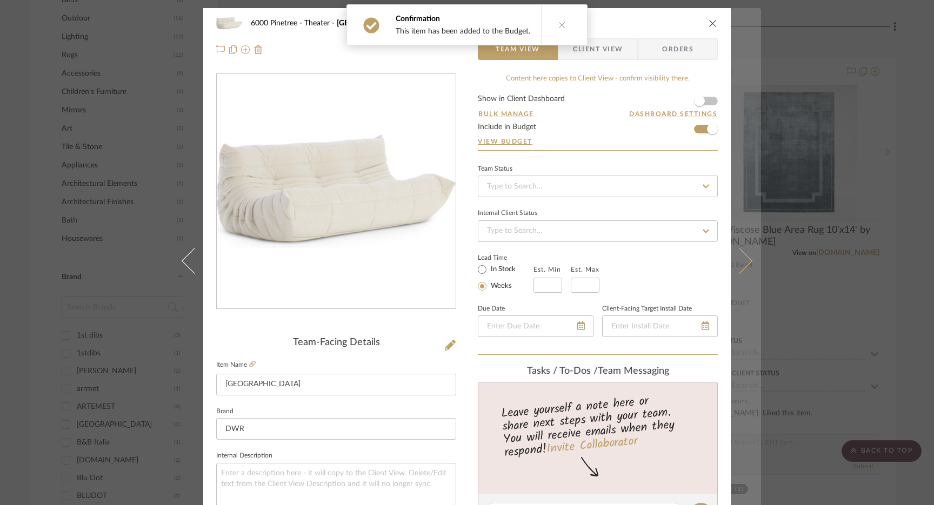
click at [739, 250] on button at bounding box center [746, 260] width 30 height 505
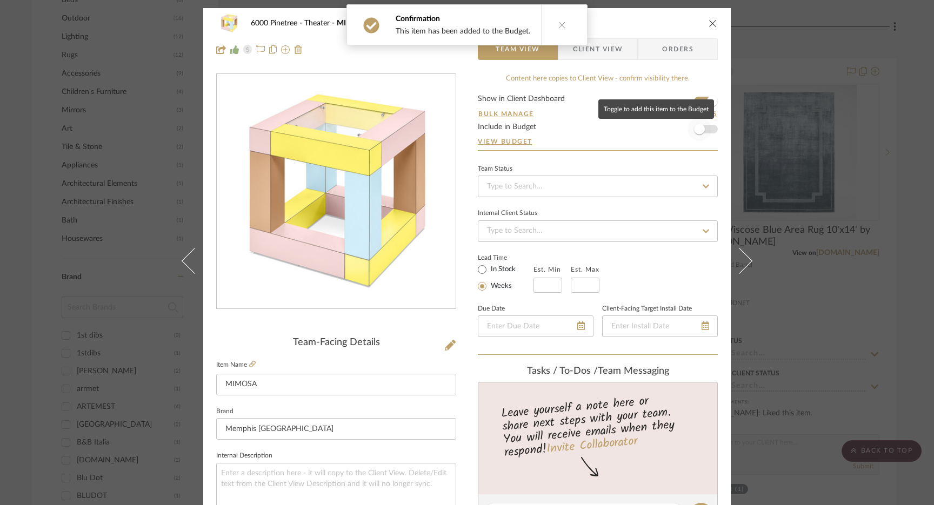
click at [701, 131] on span "button" at bounding box center [700, 129] width 24 height 24
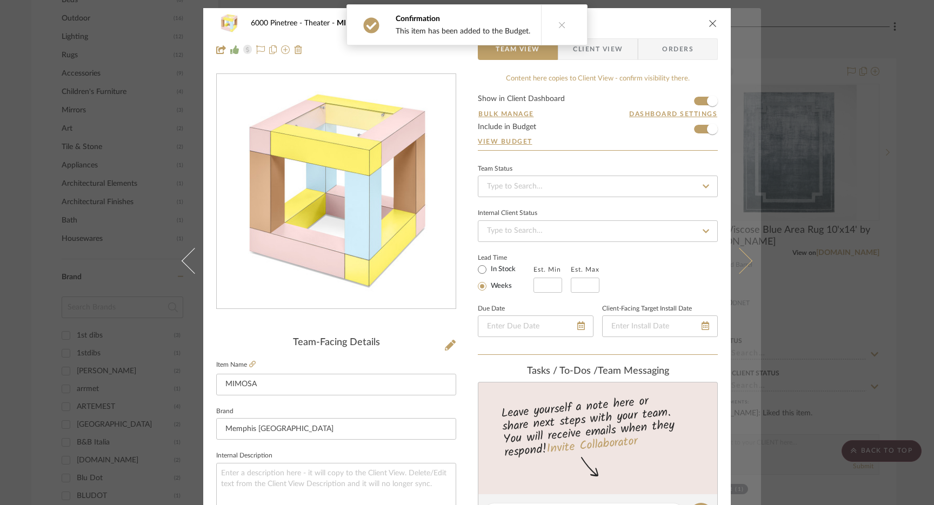
click at [749, 253] on button at bounding box center [746, 260] width 30 height 505
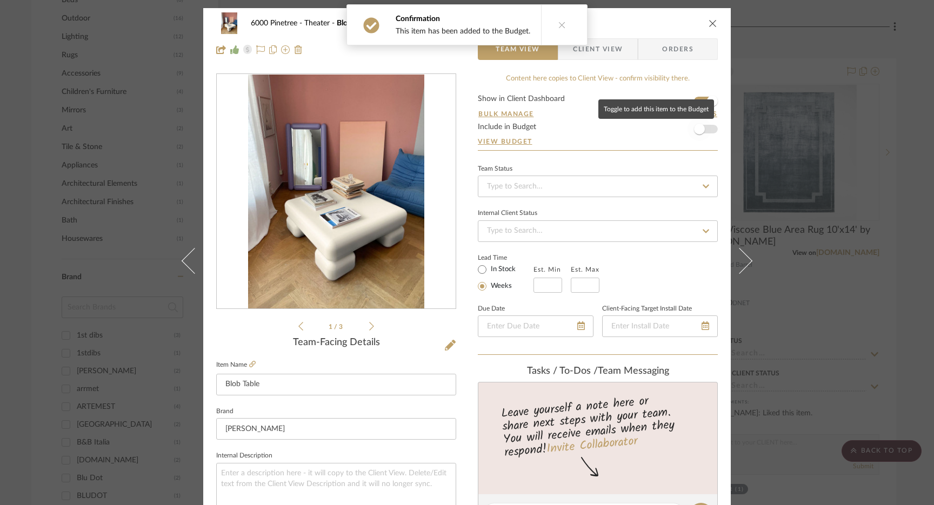
click at [703, 134] on span "button" at bounding box center [700, 129] width 24 height 24
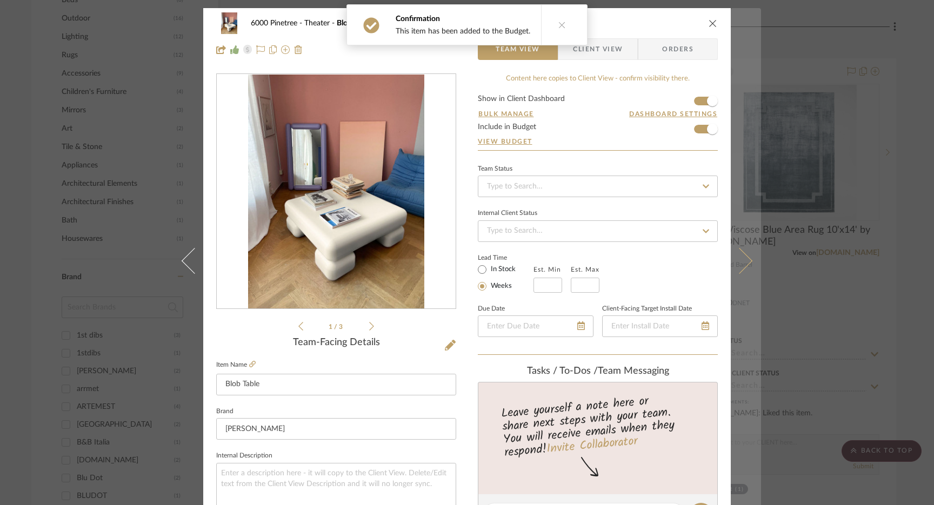
click at [736, 251] on icon at bounding box center [739, 261] width 26 height 26
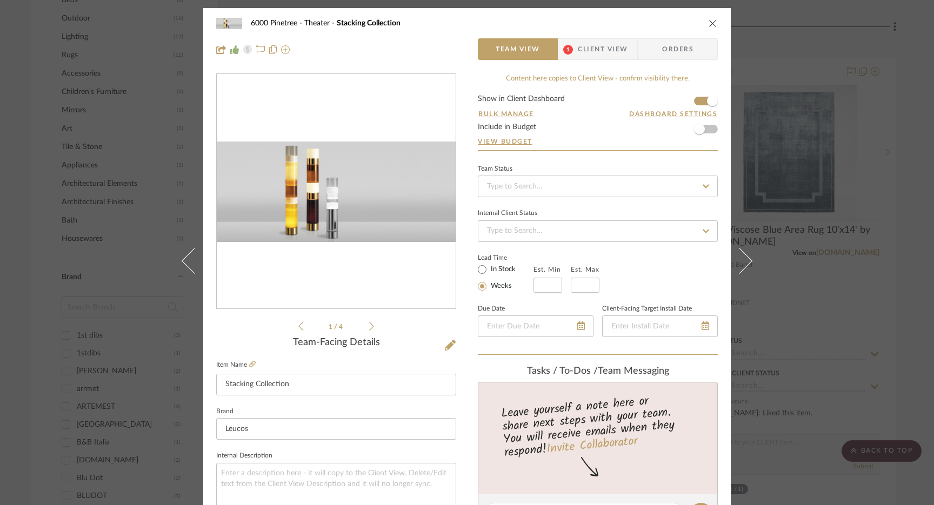
click at [709, 23] on icon "close" at bounding box center [713, 23] width 9 height 9
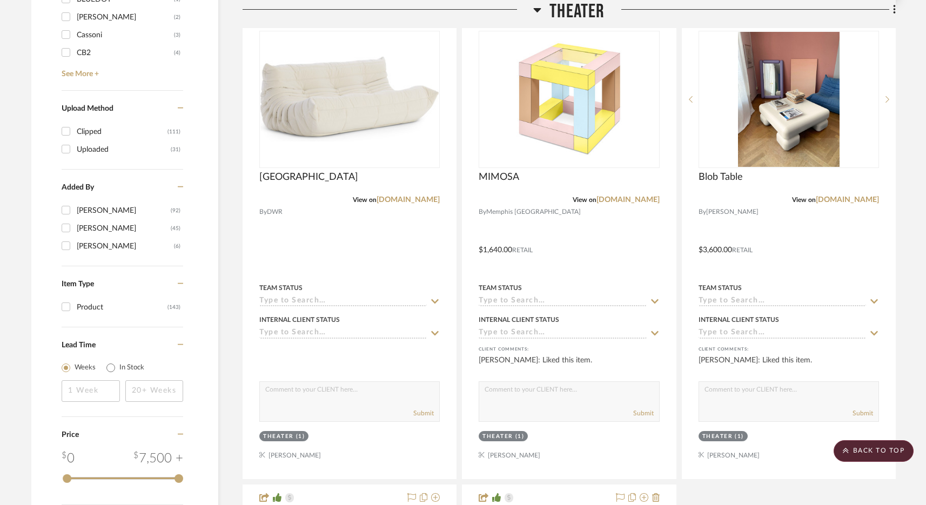
scroll to position [1689, 0]
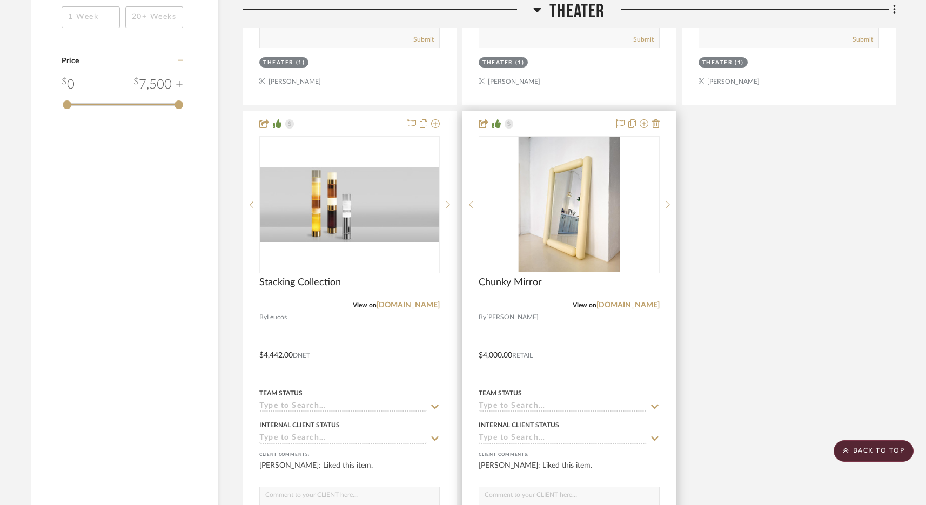
click at [624, 195] on div "0" at bounding box center [568, 205] width 179 height 136
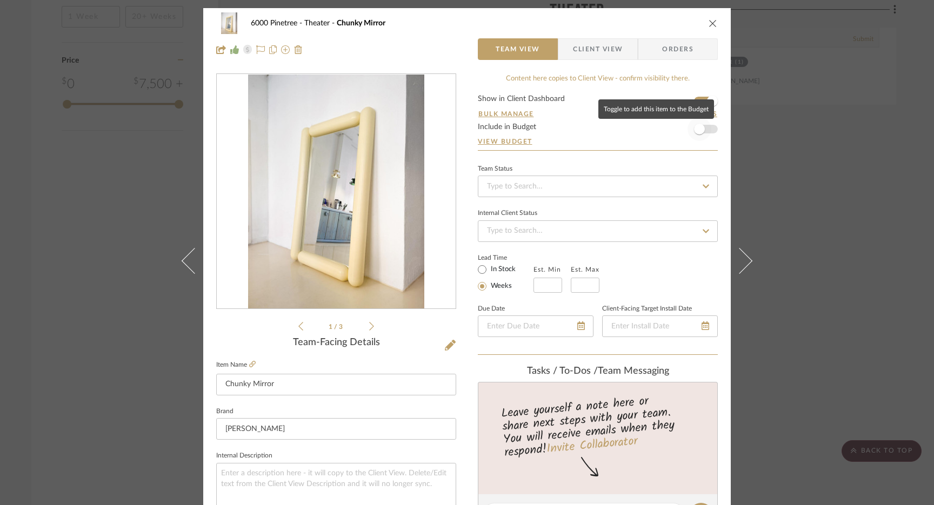
click at [698, 130] on span "button" at bounding box center [699, 129] width 11 height 11
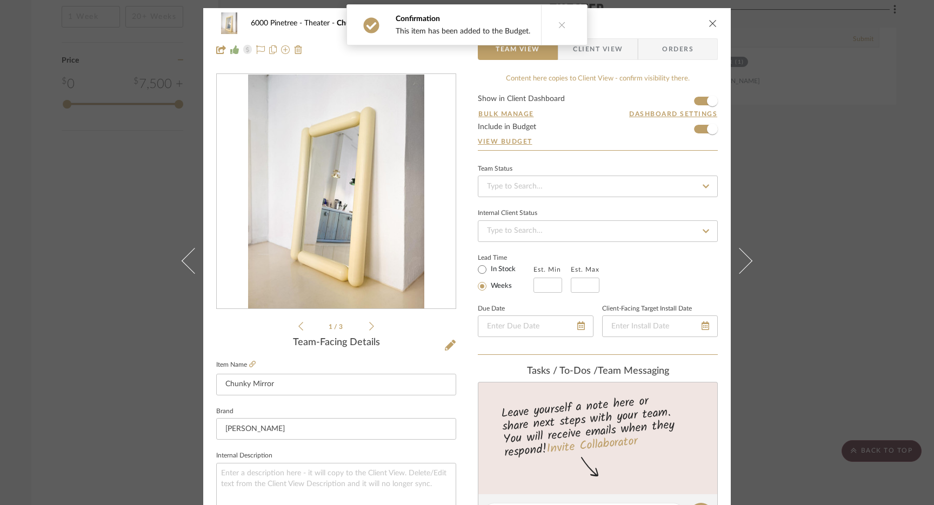
click at [709, 19] on icon "close" at bounding box center [713, 23] width 9 height 9
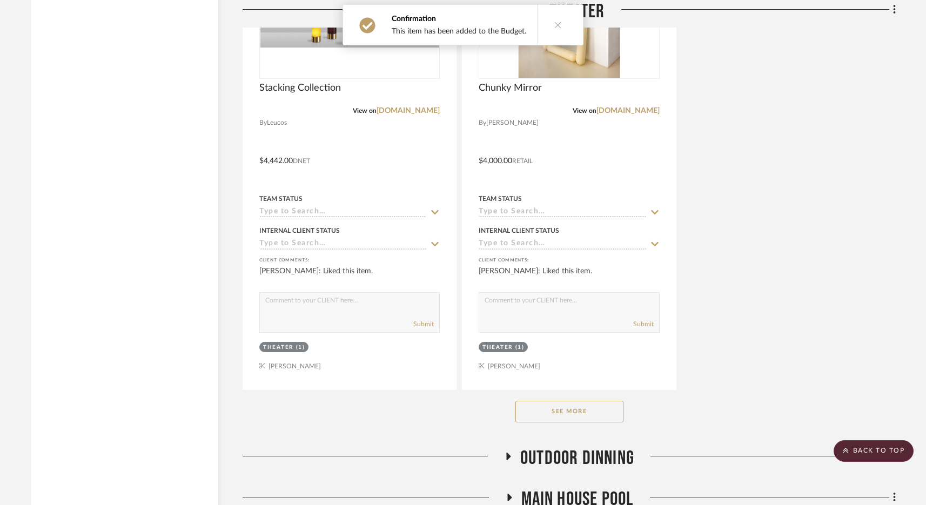
scroll to position [1943, 0]
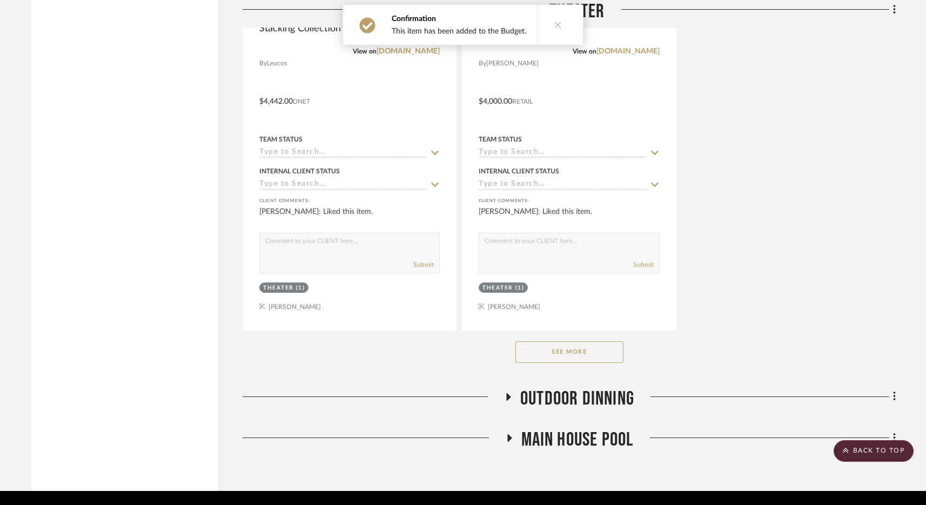
click at [597, 342] on button "See More" at bounding box center [570, 353] width 108 height 22
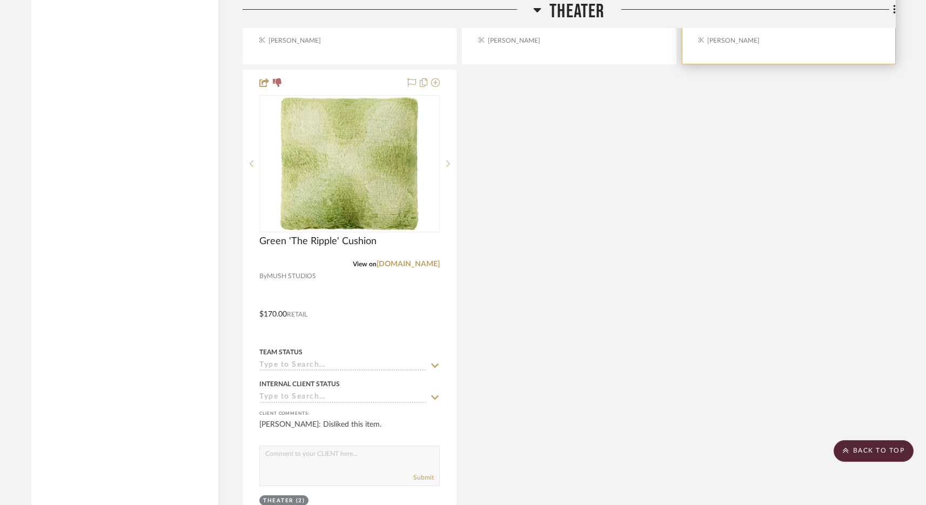
scroll to position [2456, 0]
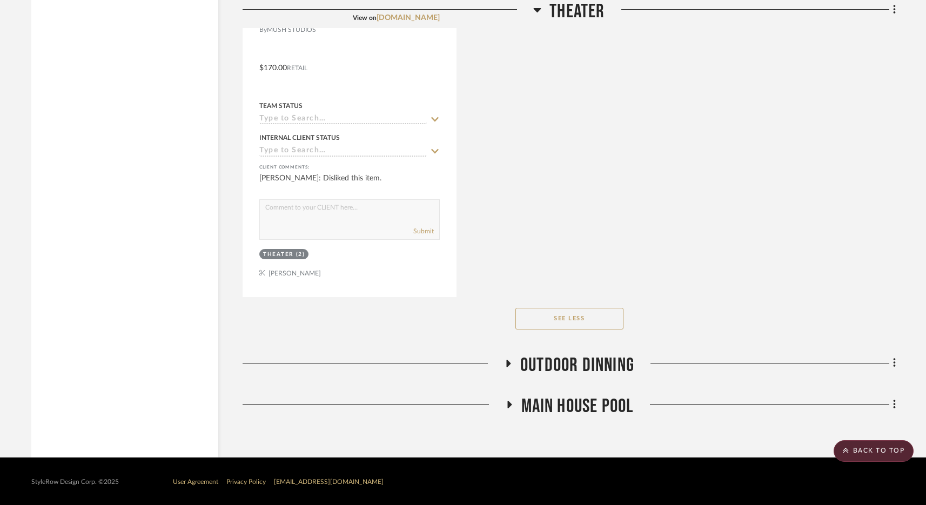
click at [584, 359] on span "Outdoor Dinning" at bounding box center [578, 365] width 114 height 23
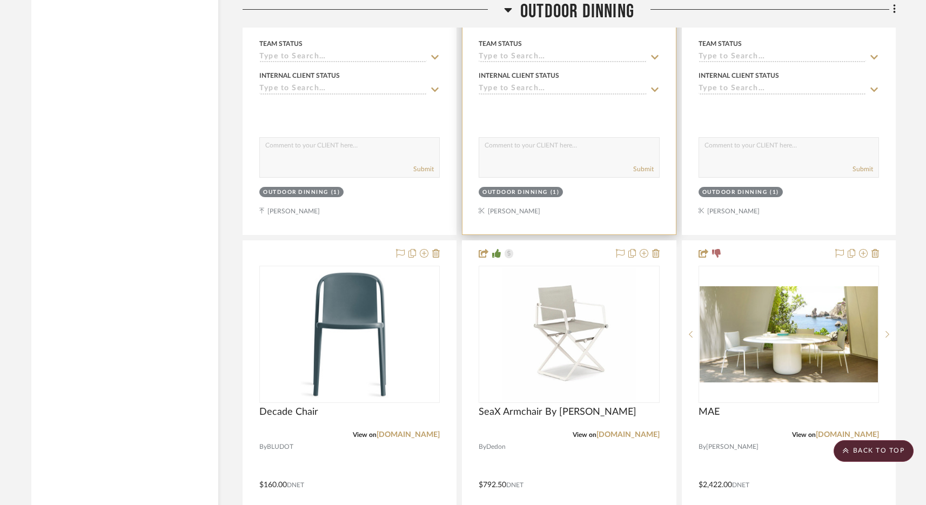
scroll to position [3096, 0]
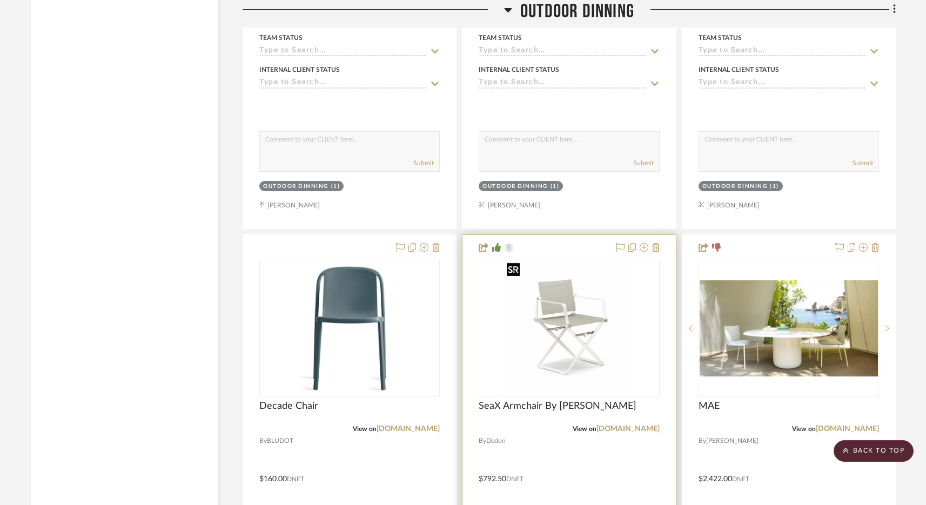
click at [618, 351] on img "0" at bounding box center [569, 328] width 133 height 135
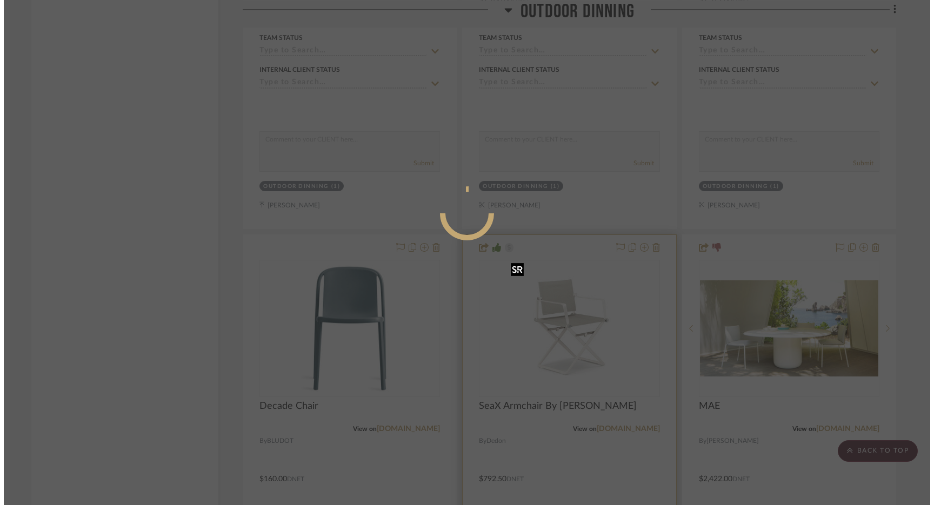
scroll to position [0, 0]
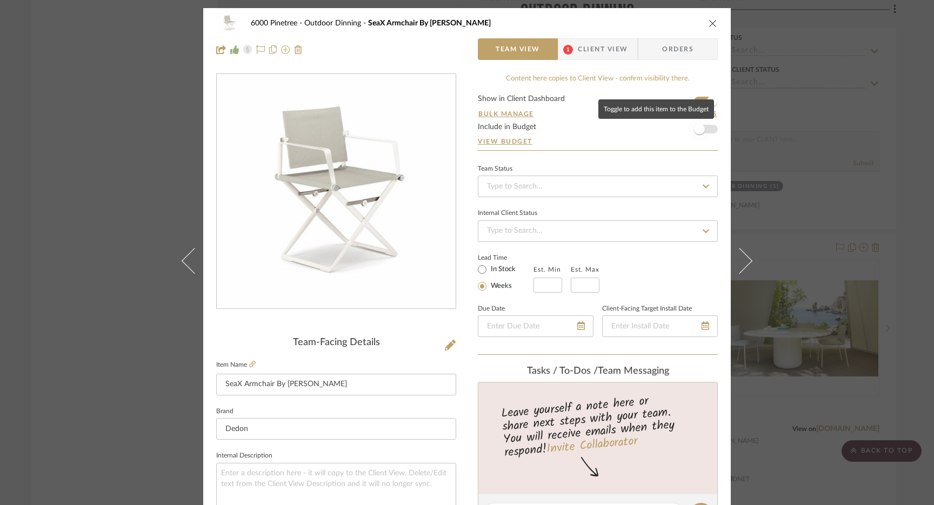
click at [704, 131] on span "button" at bounding box center [700, 129] width 24 height 24
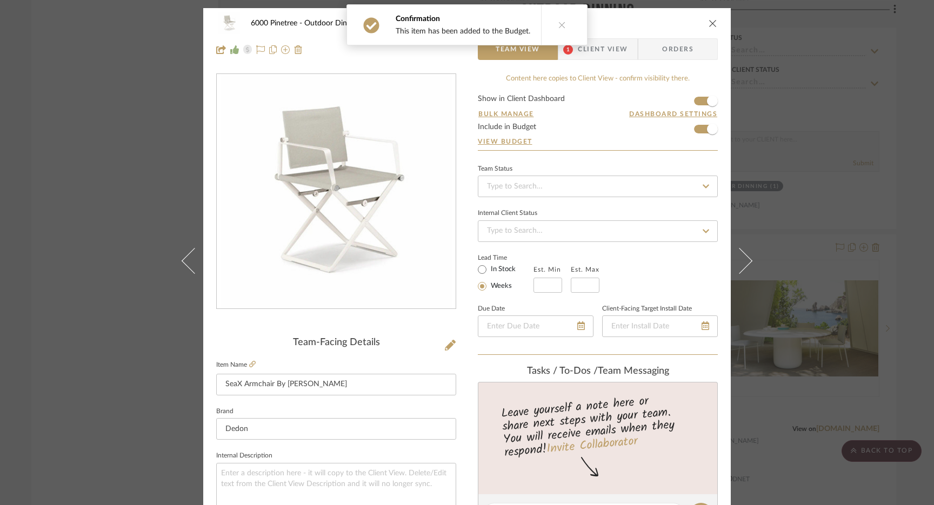
click at [709, 23] on icon "close" at bounding box center [713, 23] width 9 height 9
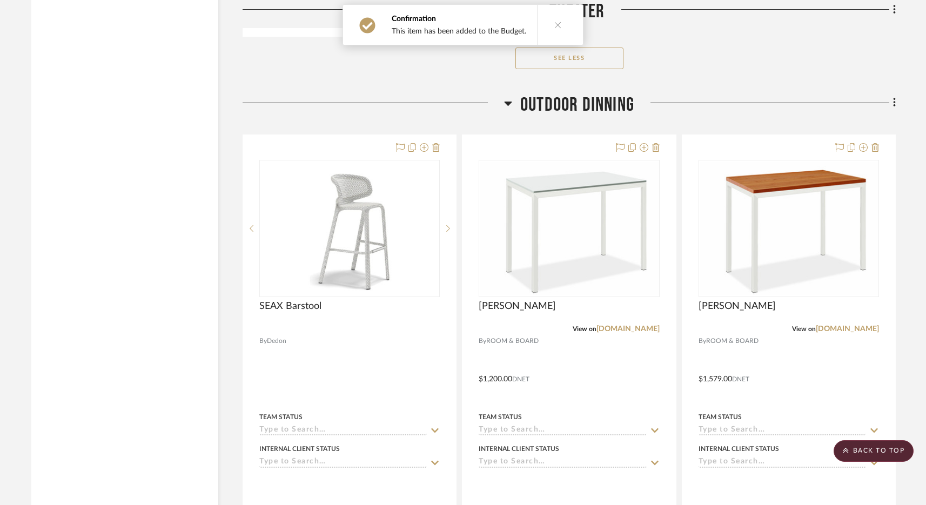
click at [605, 102] on span "Outdoor Dinning" at bounding box center [578, 105] width 114 height 23
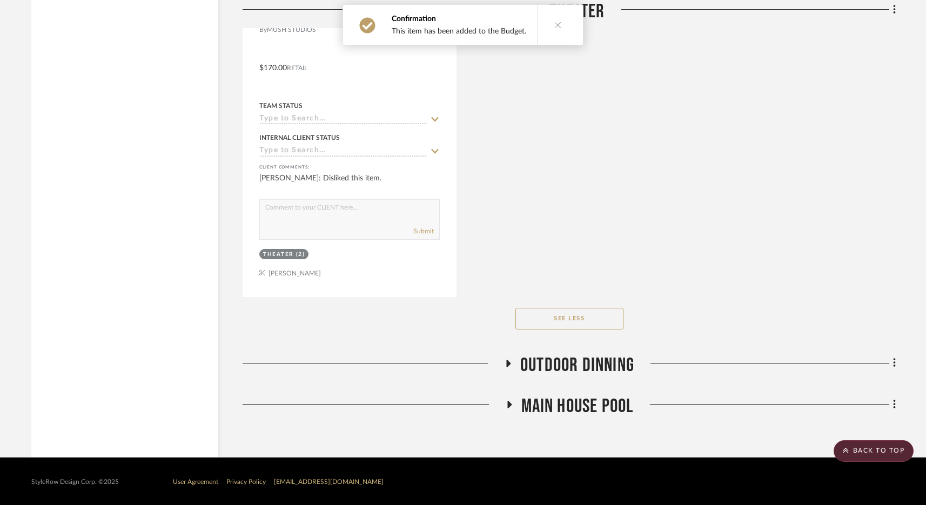
click at [576, 409] on span "Main house Pool" at bounding box center [578, 406] width 112 height 23
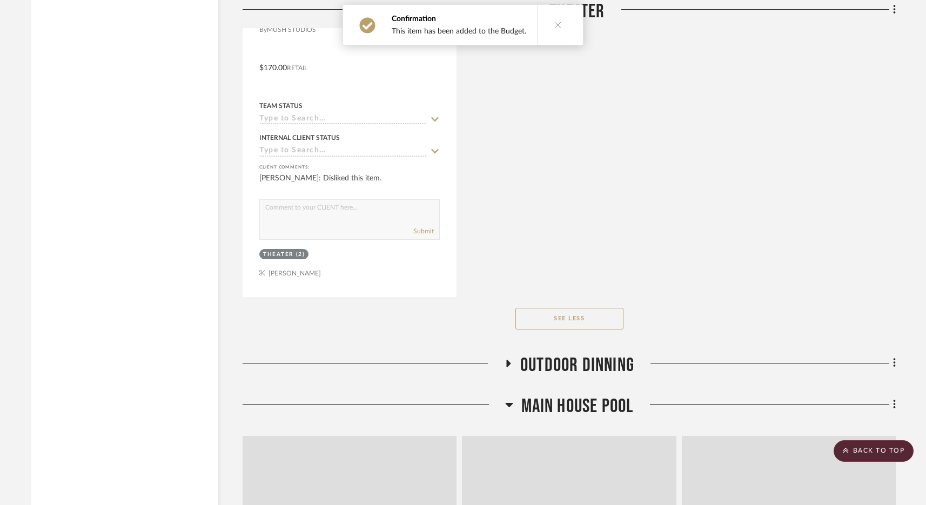
scroll to position [2717, 0]
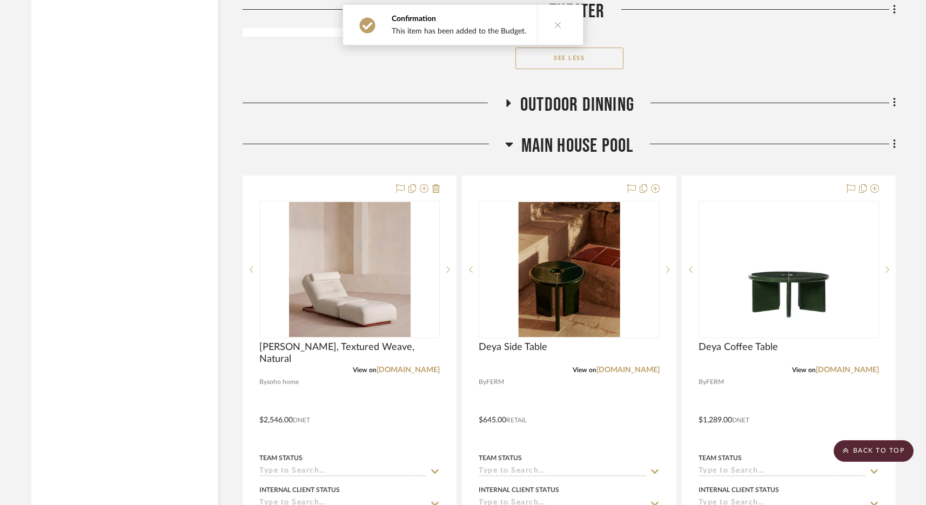
click at [587, 145] on span "Main house Pool" at bounding box center [578, 146] width 112 height 23
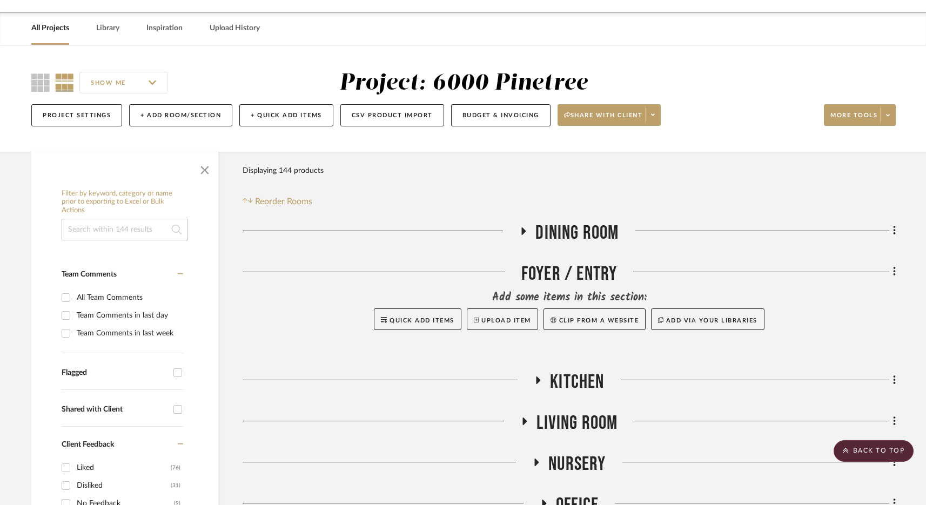
scroll to position [0, 0]
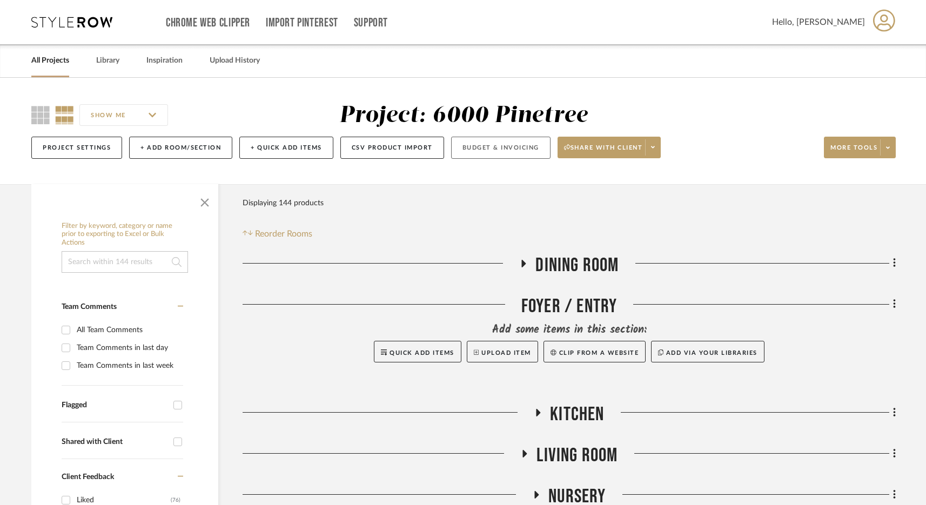
click at [504, 152] on button "Budget & Invoicing" at bounding box center [500, 148] width 99 height 22
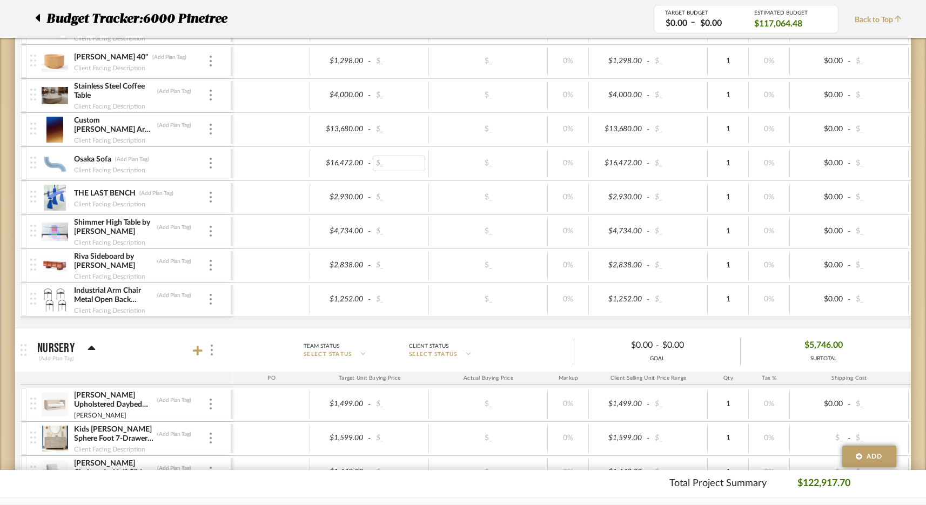
scroll to position [737, 0]
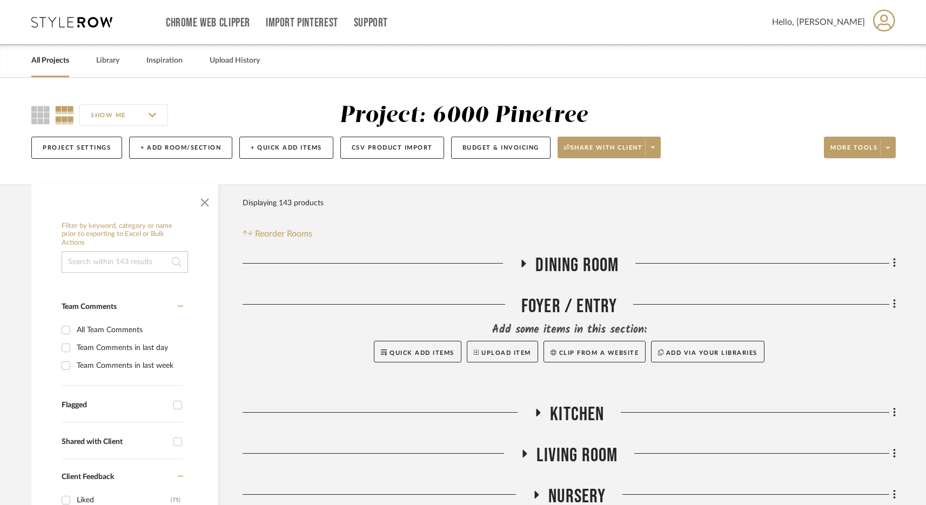
scroll to position [291, 0]
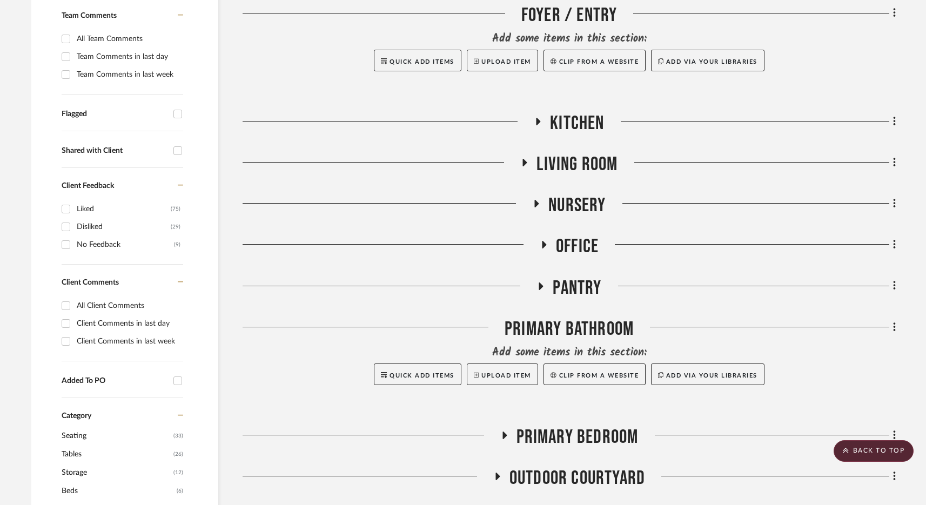
click at [582, 211] on span "Nursery" at bounding box center [577, 205] width 57 height 23
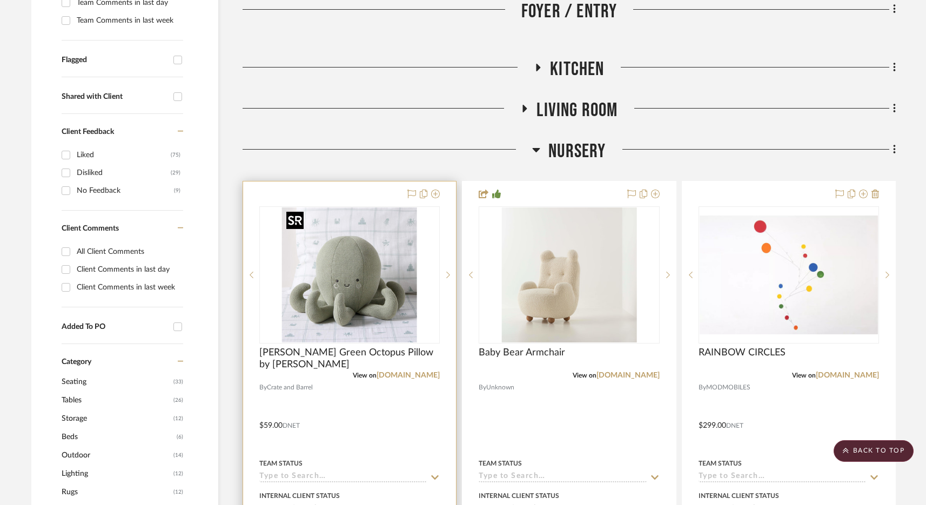
scroll to position [368, 0]
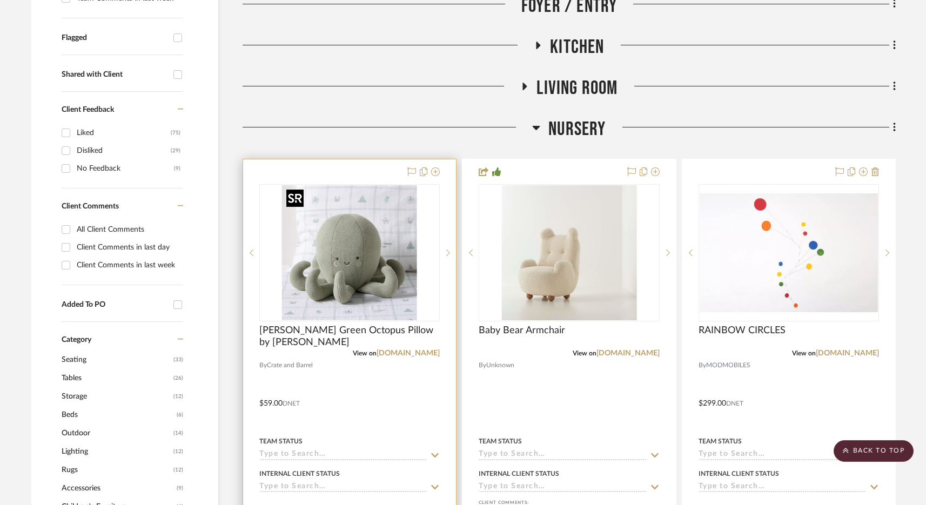
click at [390, 294] on img "0" at bounding box center [349, 252] width 135 height 135
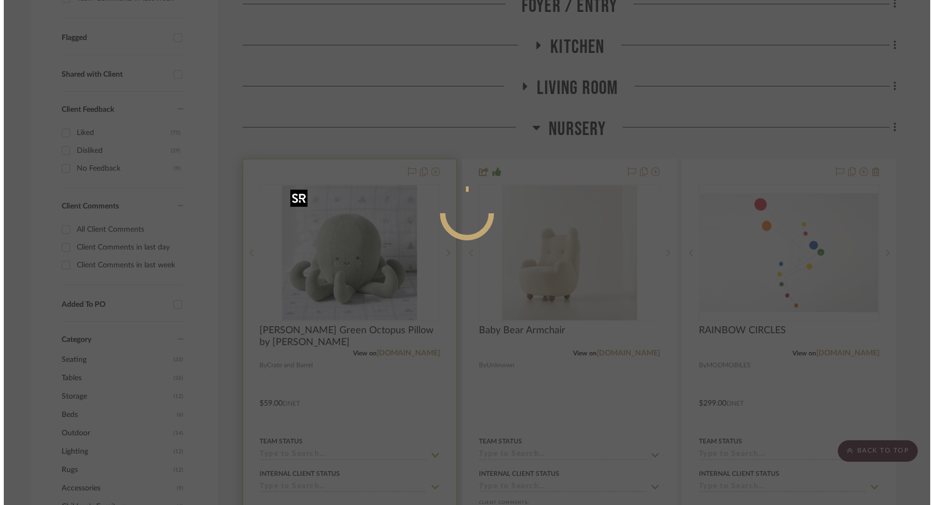
scroll to position [0, 0]
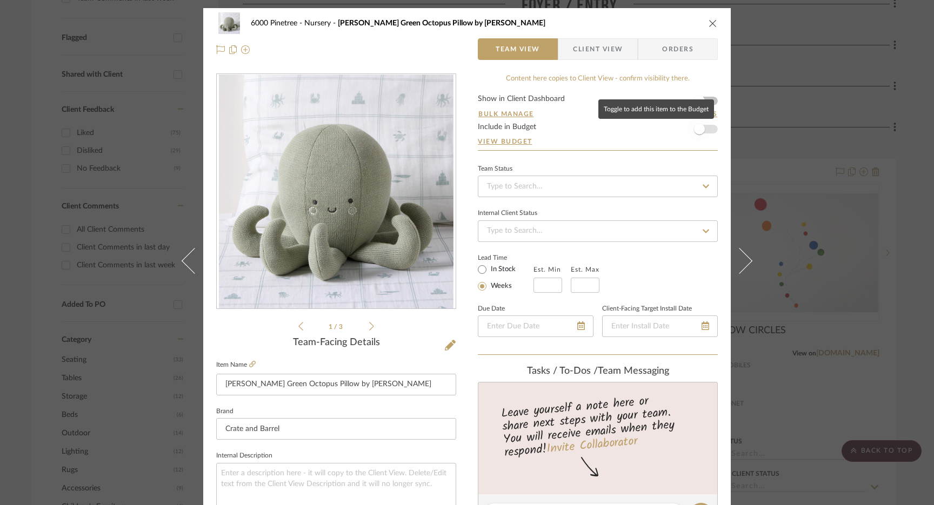
click at [706, 136] on span "button" at bounding box center [700, 129] width 24 height 24
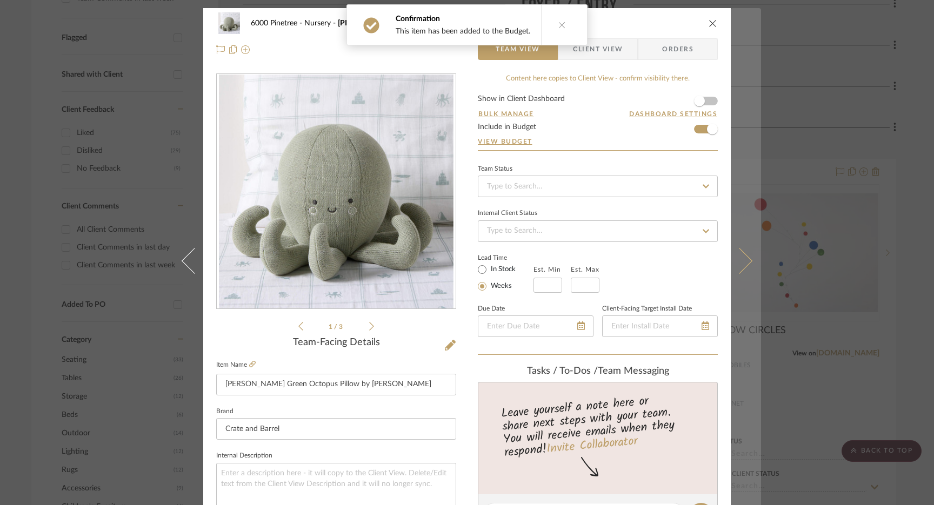
click at [744, 259] on icon at bounding box center [739, 261] width 26 height 26
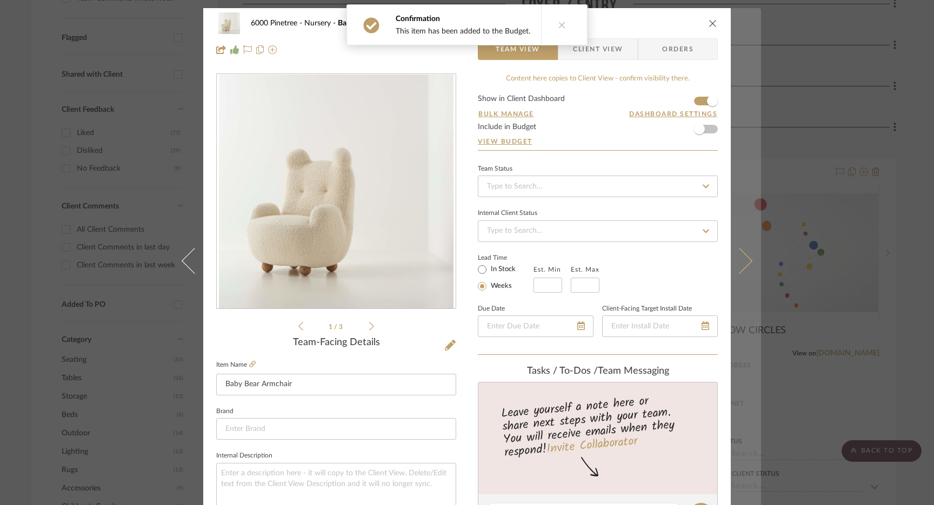
click at [742, 260] on icon at bounding box center [739, 261] width 26 height 26
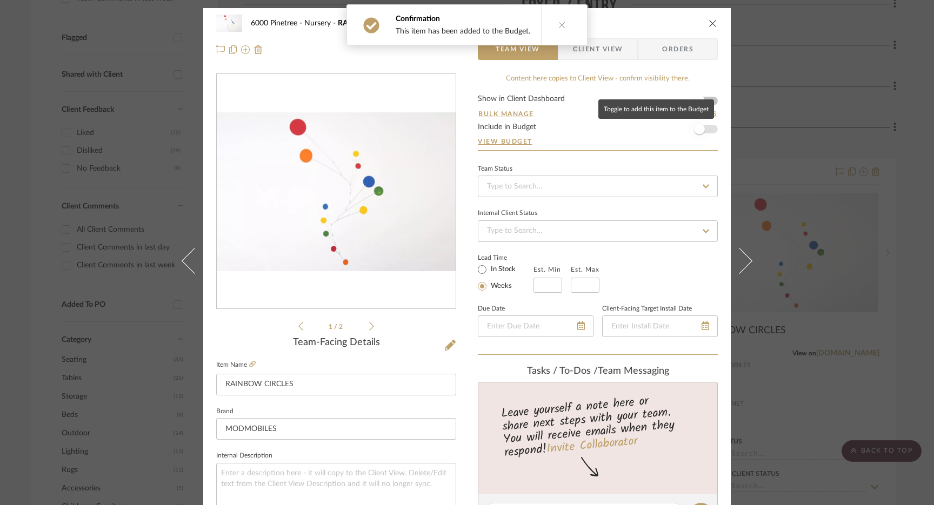
click at [704, 125] on span "button" at bounding box center [700, 129] width 24 height 24
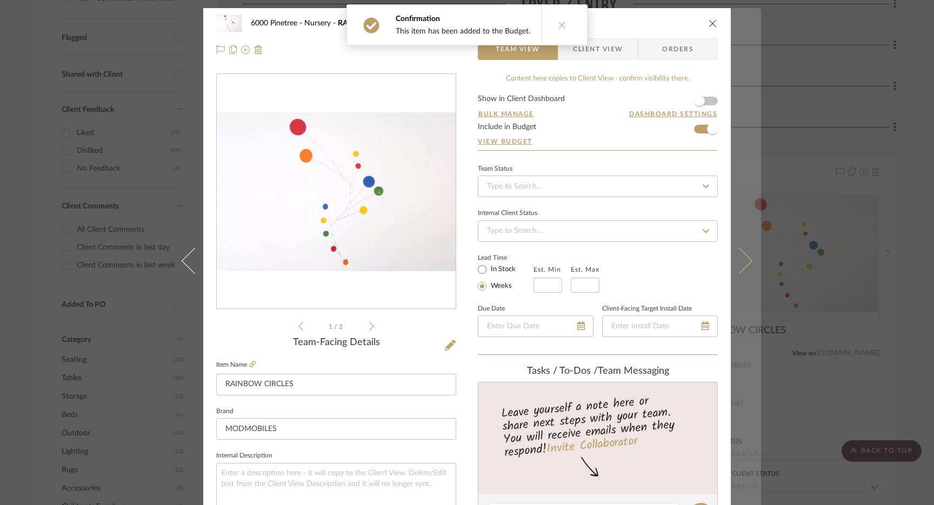
click at [744, 251] on button at bounding box center [746, 260] width 30 height 505
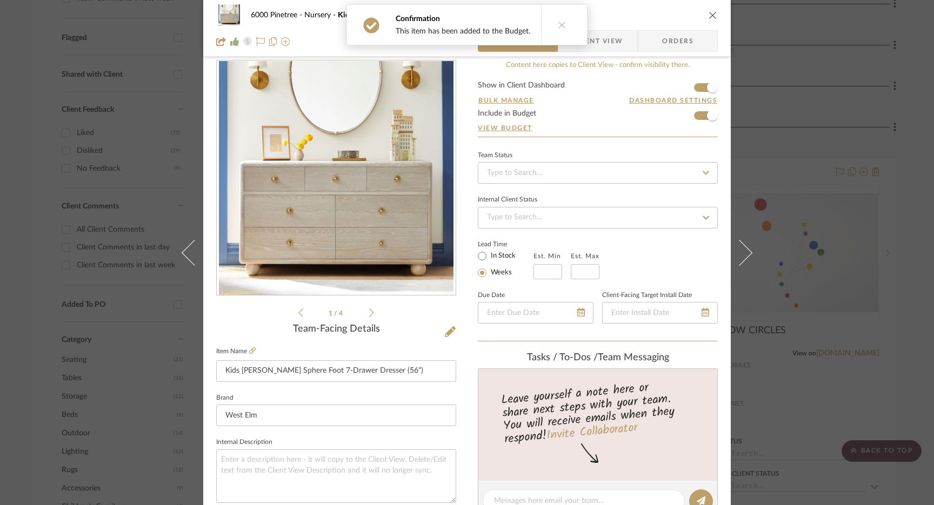
scroll to position [15, 0]
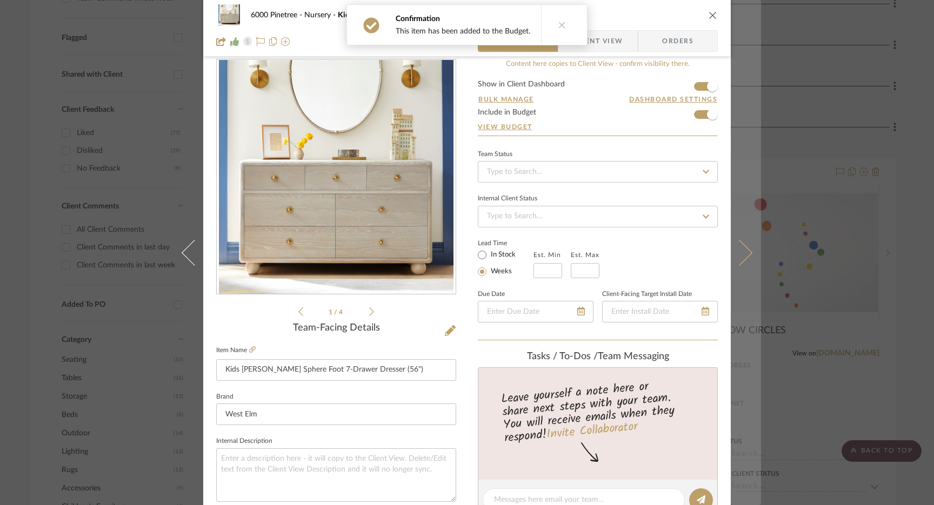
click at [739, 245] on icon at bounding box center [739, 252] width 26 height 26
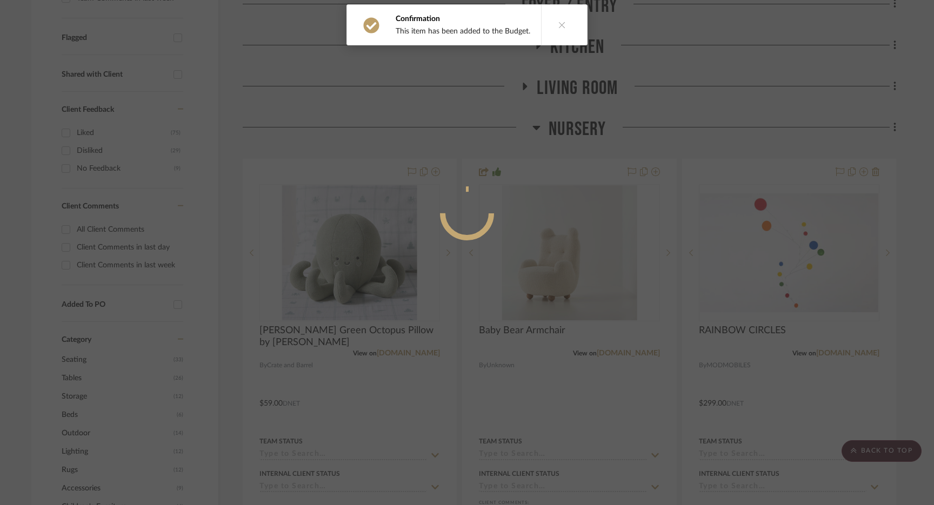
scroll to position [0, 0]
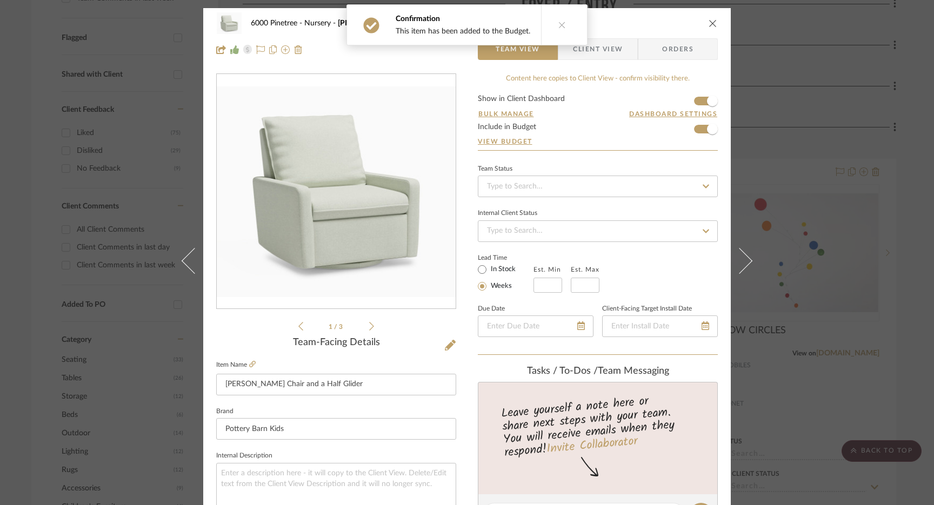
click at [710, 22] on icon "close" at bounding box center [713, 23] width 9 height 9
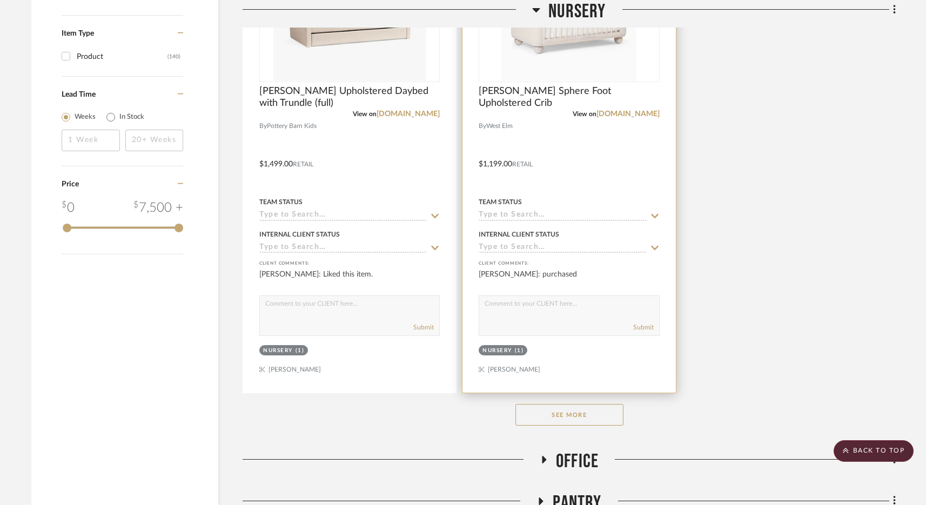
scroll to position [1593, 0]
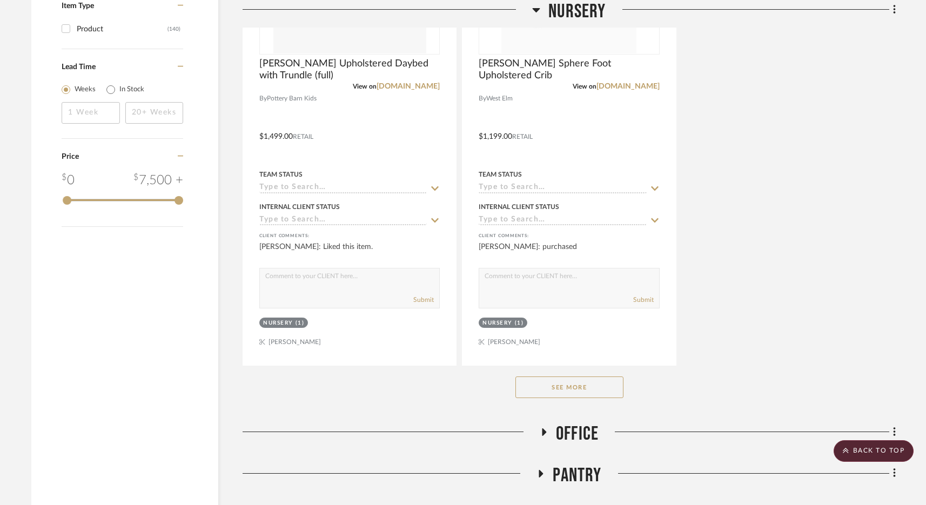
click at [577, 391] on button "See More" at bounding box center [570, 388] width 108 height 22
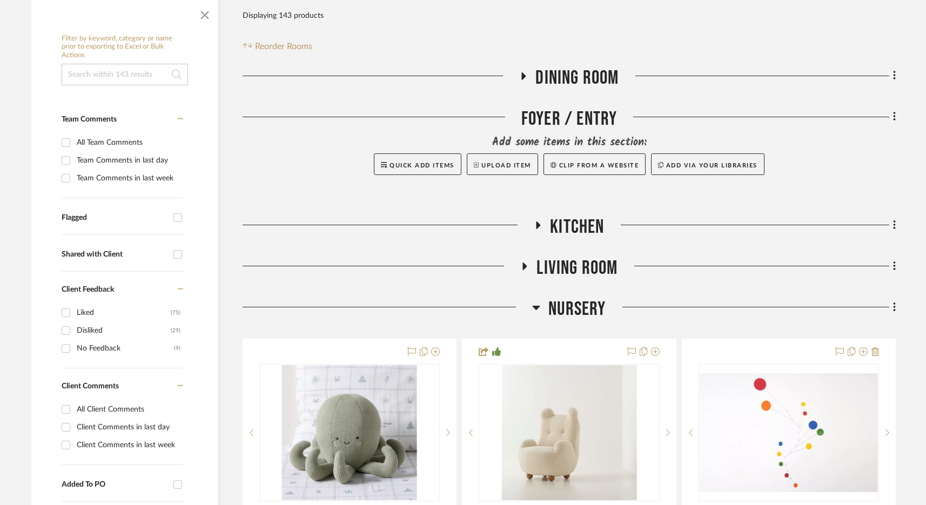
scroll to position [276, 0]
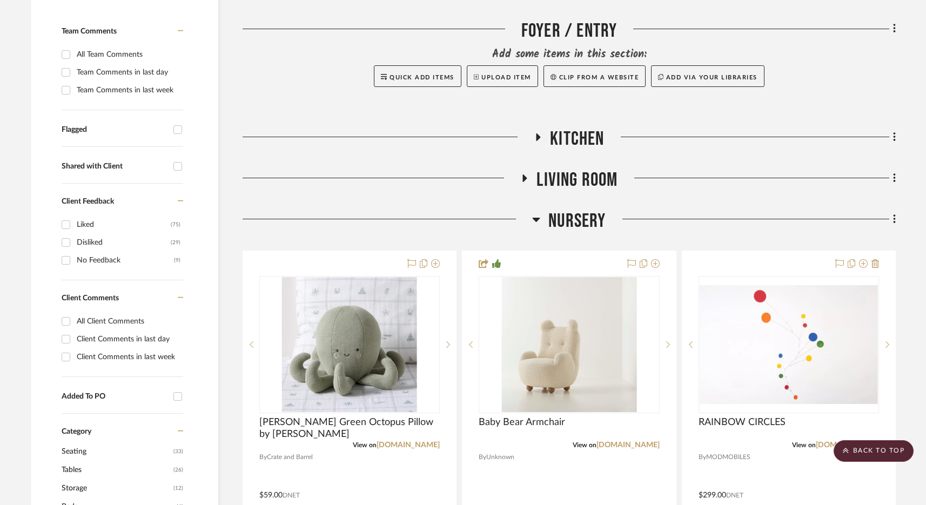
click at [548, 174] on span "Living Room" at bounding box center [577, 180] width 81 height 23
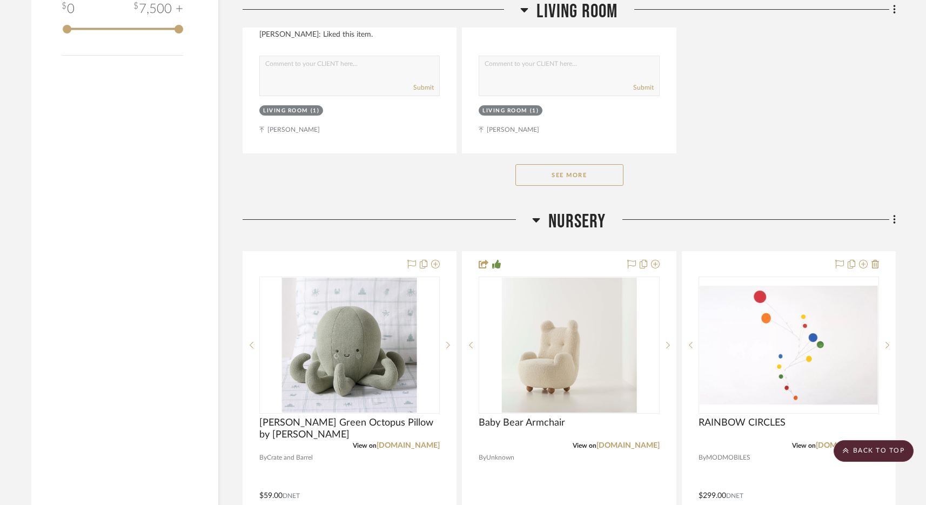
scroll to position [1829, 0]
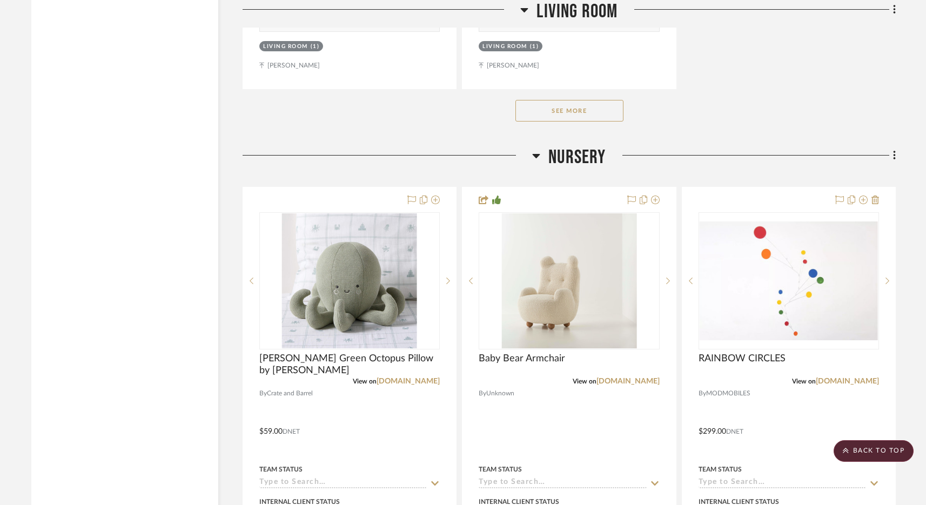
click at [565, 107] on button "See More" at bounding box center [570, 111] width 108 height 22
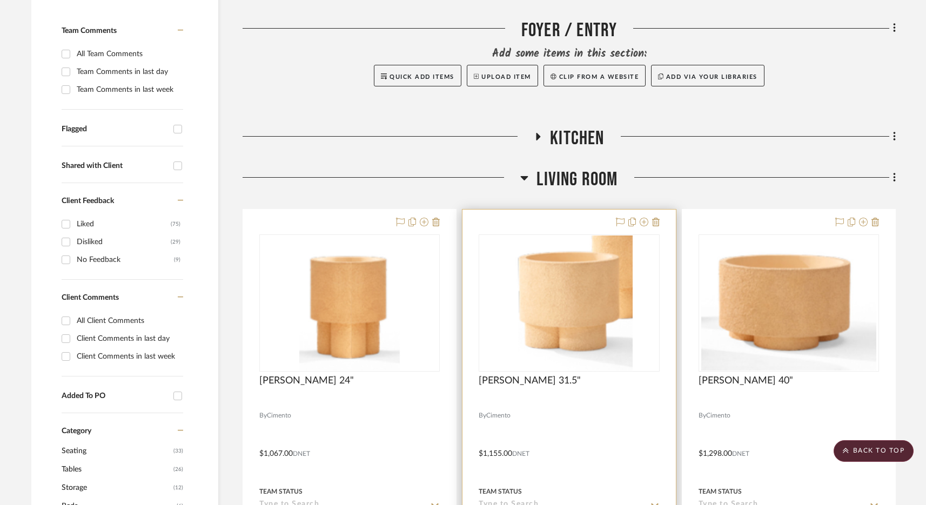
scroll to position [0, 0]
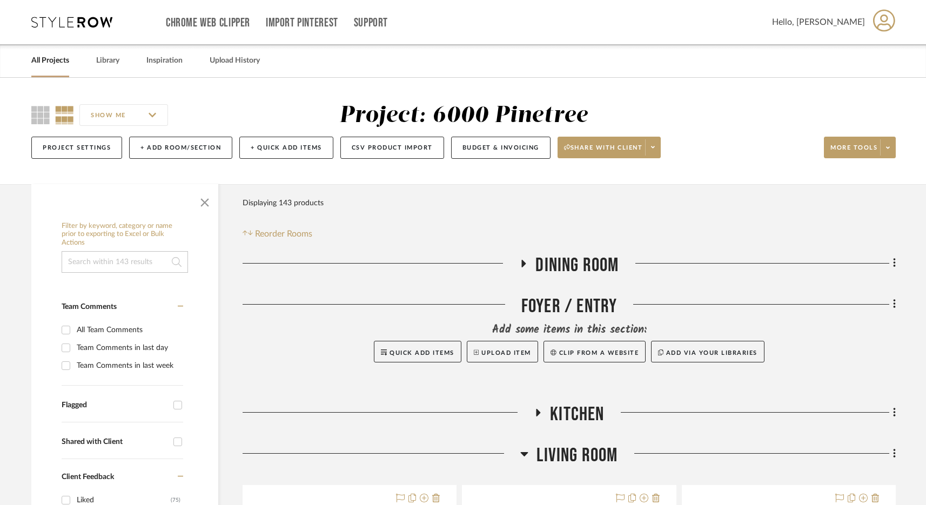
click at [583, 265] on span "Dining Room" at bounding box center [577, 265] width 83 height 23
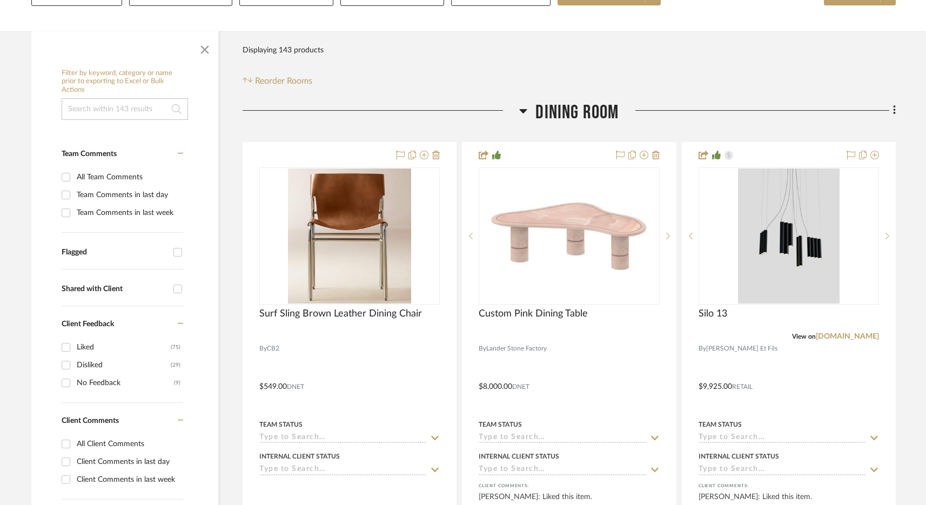
scroll to position [158, 0]
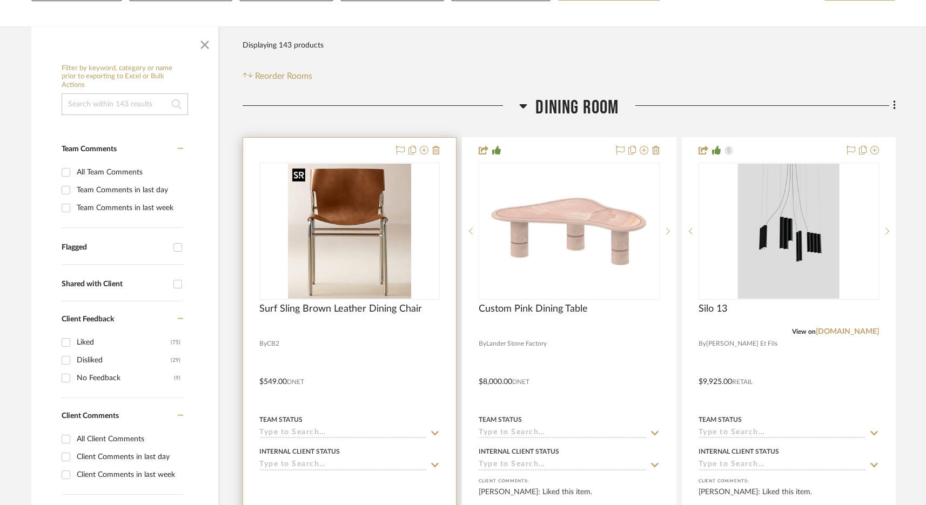
click at [0, 0] on img at bounding box center [0, 0] width 0 height 0
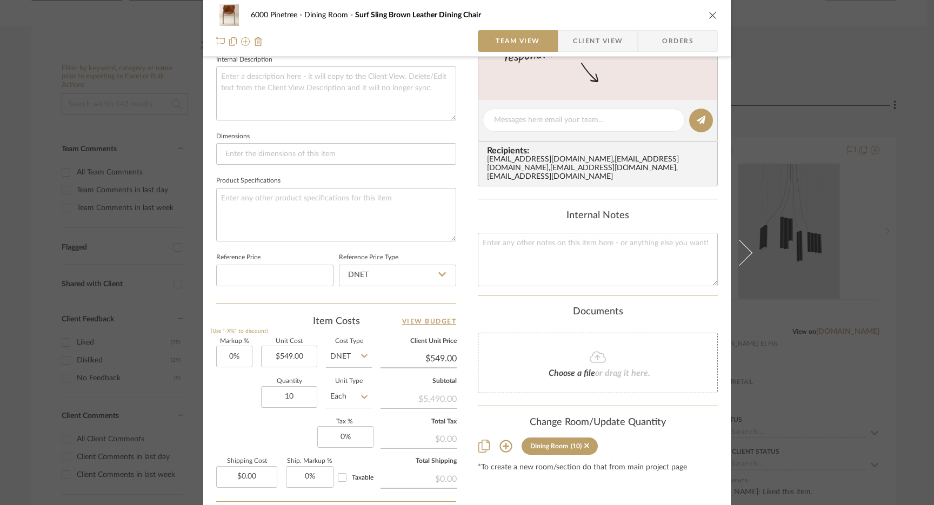
scroll to position [399, 0]
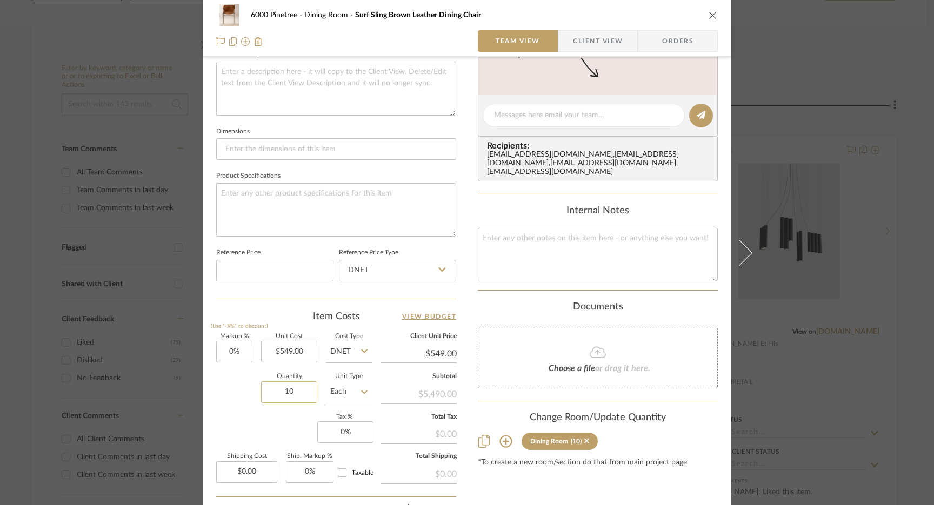
click at [291, 397] on input "10" at bounding box center [289, 393] width 56 height 22
click at [703, 16] on div "6000 Pinetree Dining Room Surf Sling Brown Leather Dining Chair" at bounding box center [467, 15] width 502 height 22
click at [709, 16] on icon "close" at bounding box center [713, 15] width 9 height 9
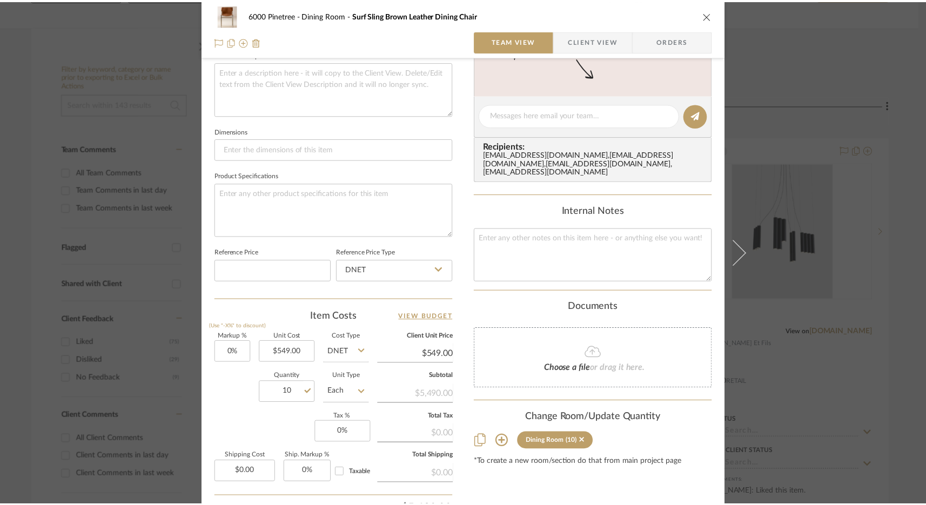
scroll to position [158, 0]
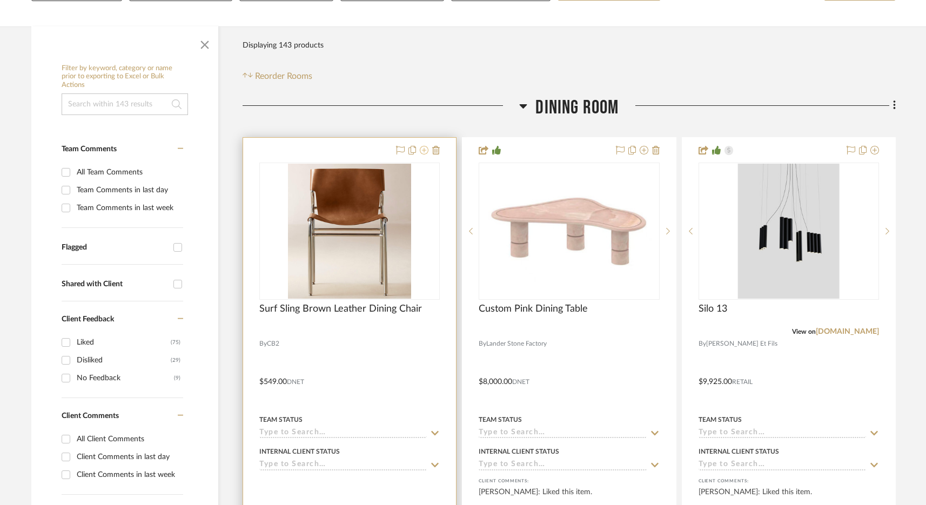
click at [425, 149] on icon at bounding box center [424, 150] width 9 height 9
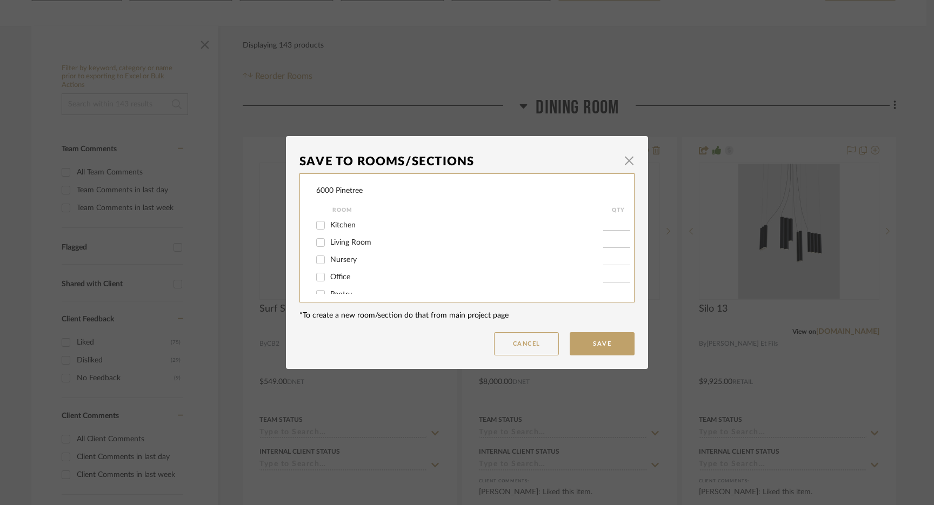
scroll to position [51, 0]
click at [314, 264] on input "Office" at bounding box center [320, 260] width 17 height 17
click at [616, 349] on button "Save" at bounding box center [602, 343] width 65 height 23
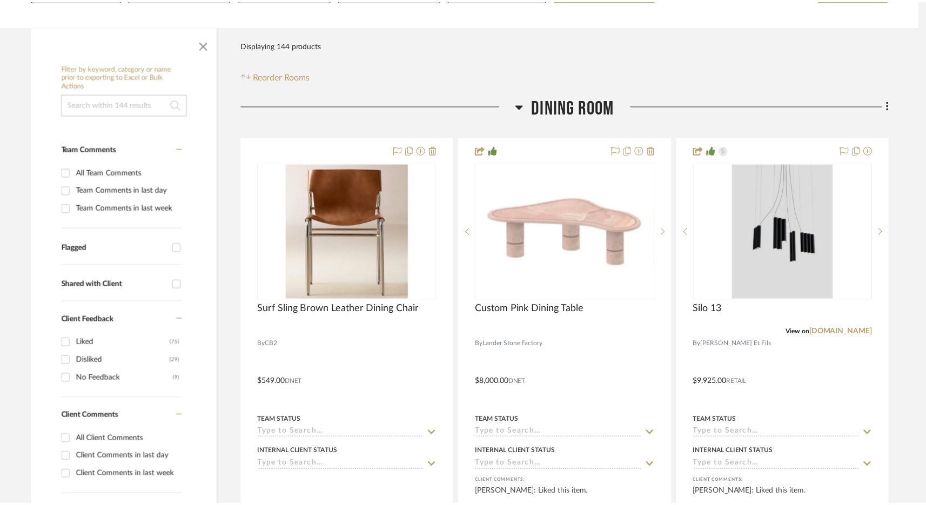
scroll to position [158, 0]
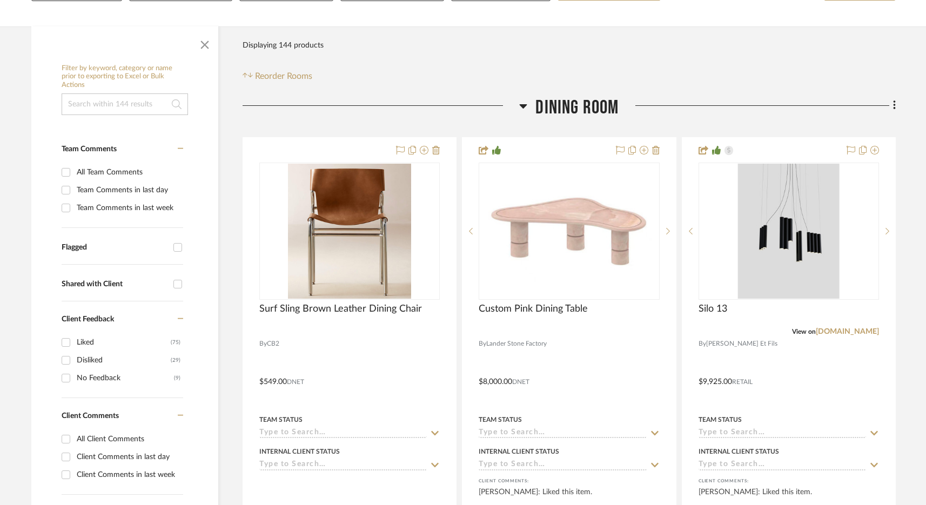
click at [565, 103] on span "Dining Room" at bounding box center [577, 107] width 83 height 23
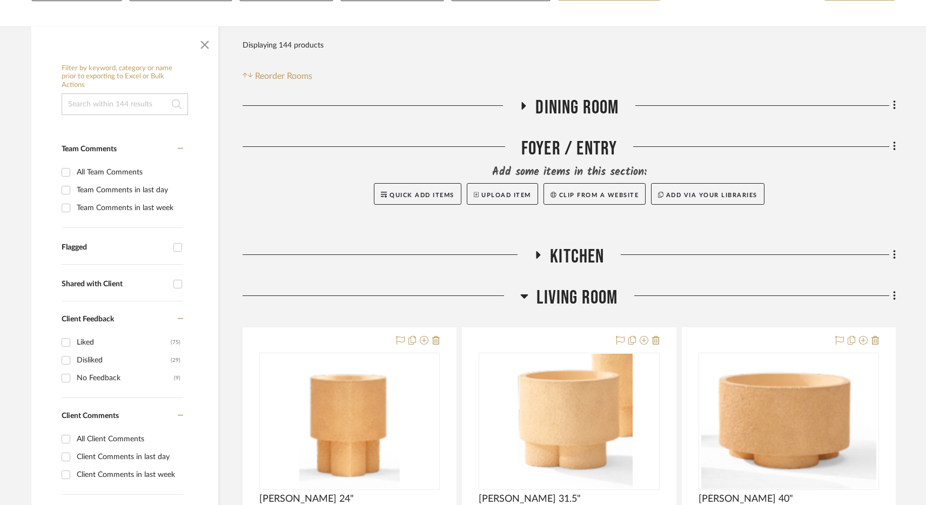
click at [564, 292] on span "Living Room" at bounding box center [577, 297] width 81 height 23
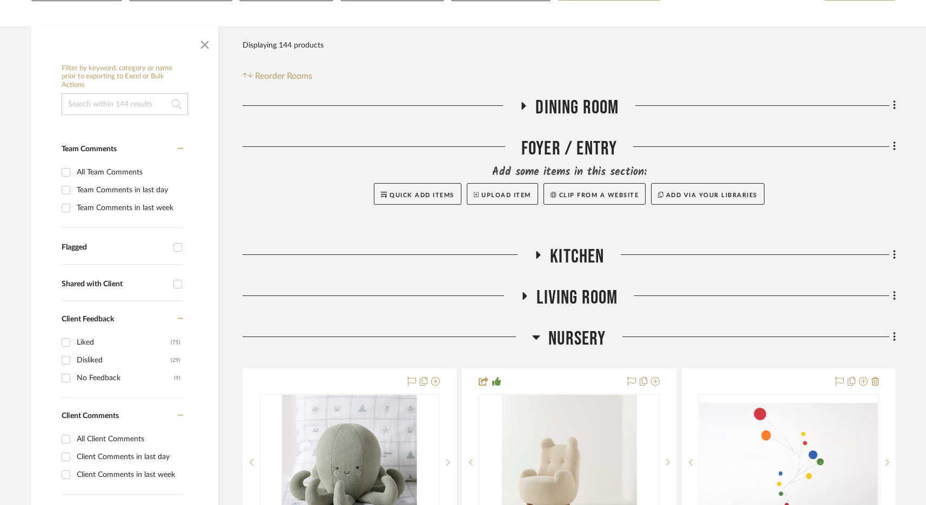
scroll to position [434, 0]
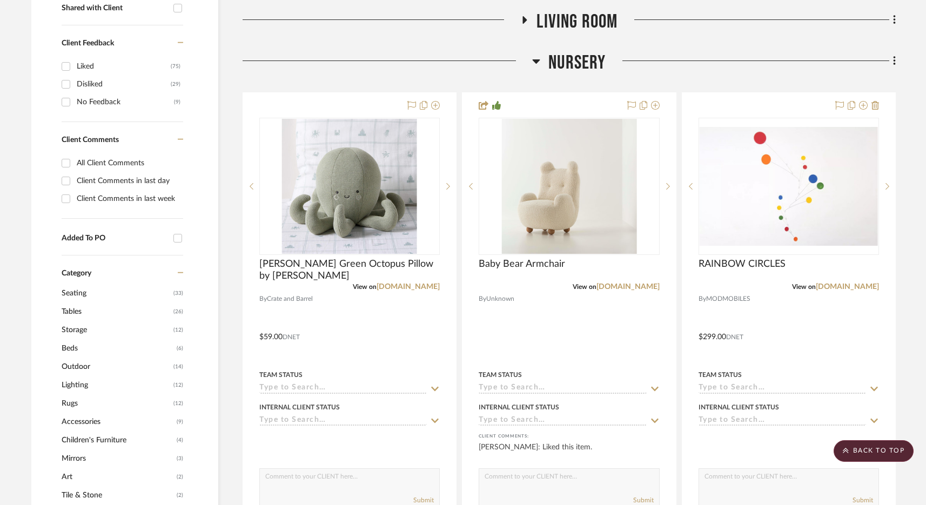
click at [585, 71] on span "Nursery" at bounding box center [577, 62] width 57 height 23
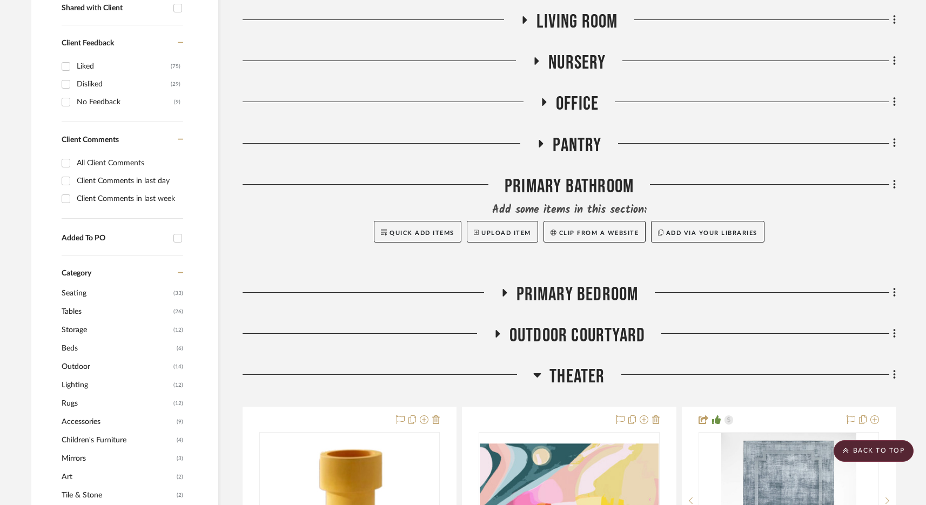
click at [578, 96] on span "Office" at bounding box center [577, 103] width 43 height 23
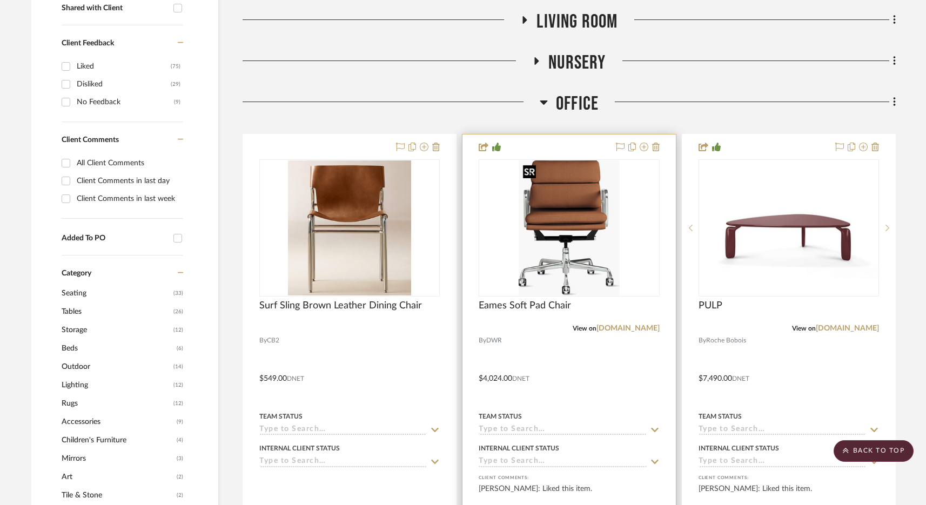
scroll to position [440, 0]
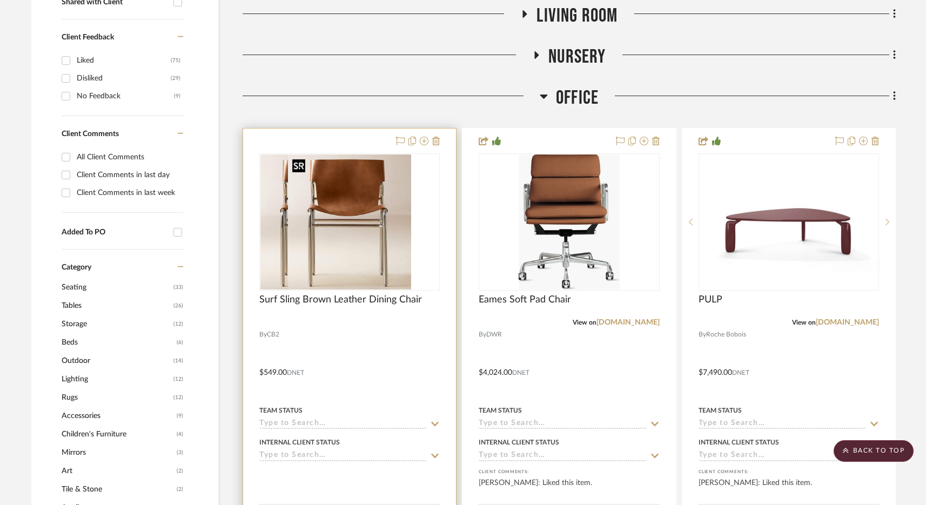
click at [361, 239] on div at bounding box center [349, 222] width 181 height 137
click at [385, 250] on img "0" at bounding box center [350, 222] width 124 height 135
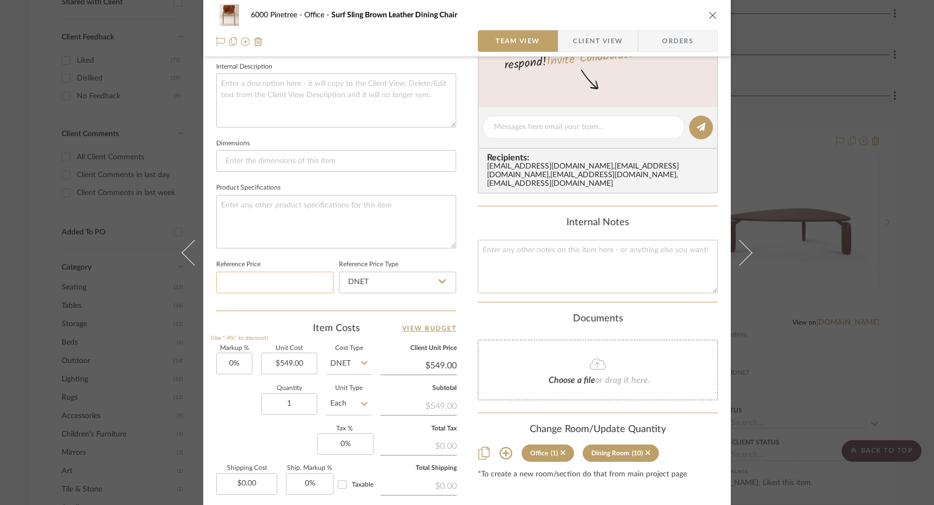
scroll to position [408, 0]
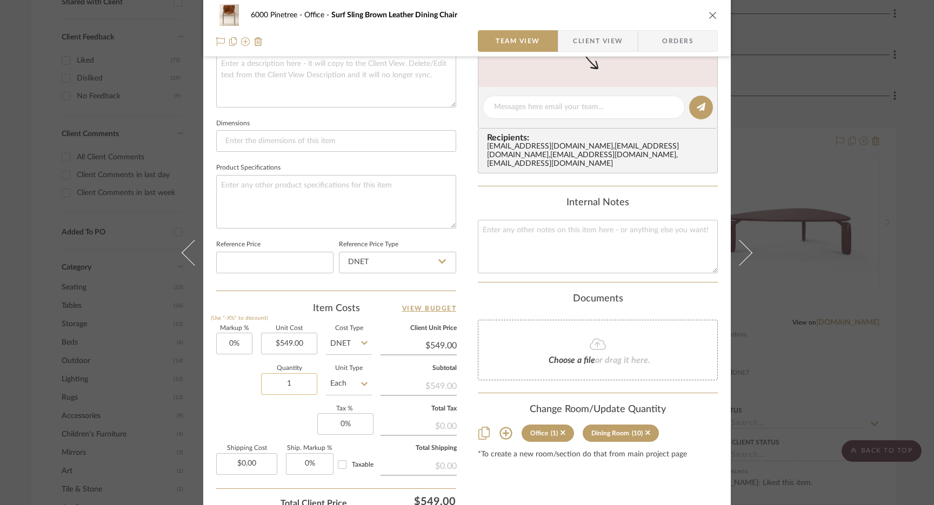
click at [296, 386] on input "1" at bounding box center [289, 385] width 56 height 22
click at [281, 346] on input "549.00" at bounding box center [289, 344] width 56 height 22
click at [712, 16] on icon "close" at bounding box center [713, 15] width 9 height 9
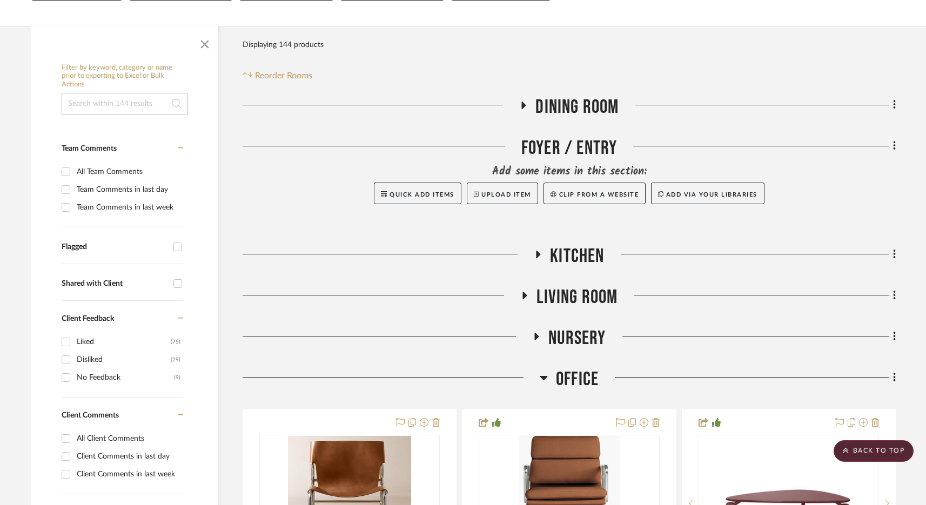
scroll to position [0, 0]
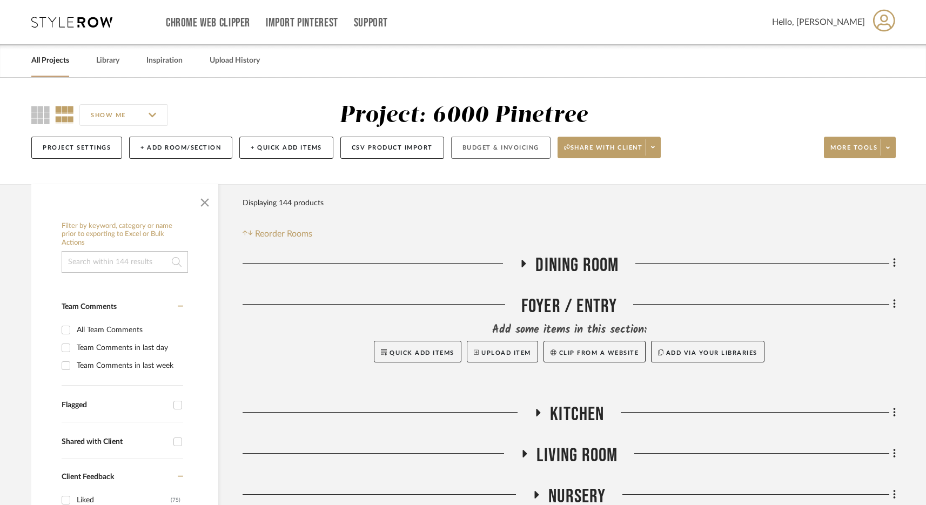
click at [526, 146] on button "Budget & Invoicing" at bounding box center [500, 148] width 99 height 22
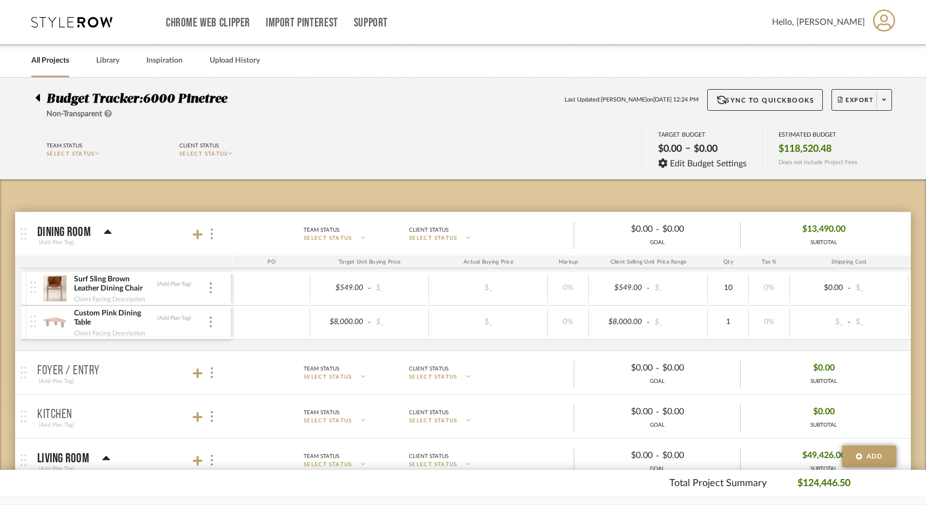
click at [81, 19] on icon at bounding box center [71, 22] width 81 height 11
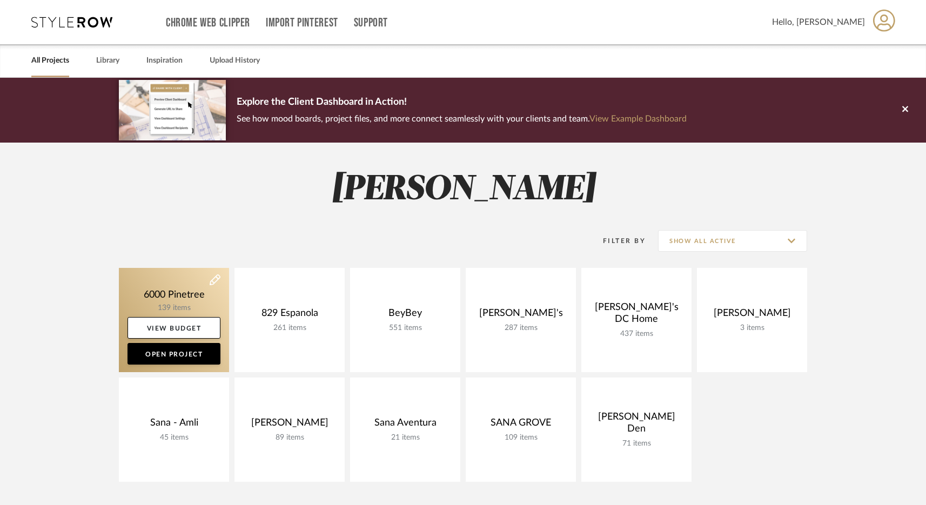
click at [169, 289] on link at bounding box center [174, 320] width 110 height 104
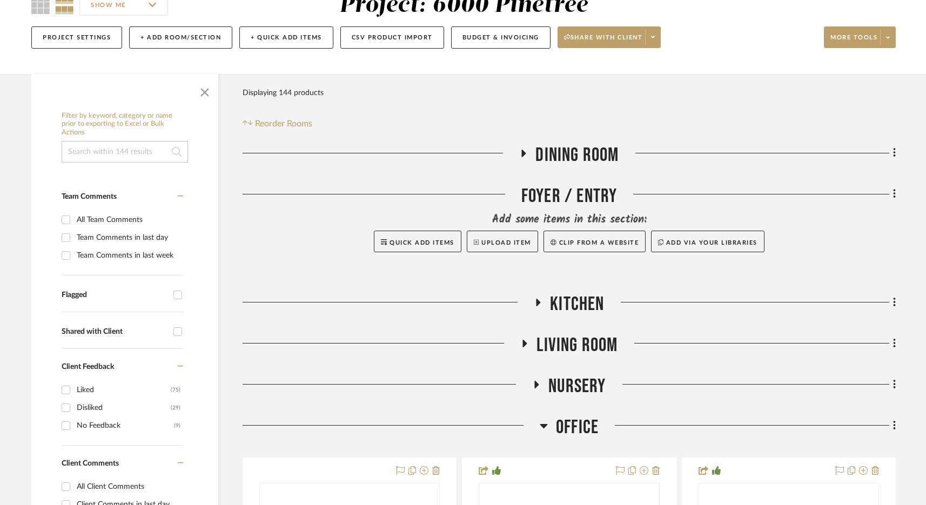
scroll to position [181, 0]
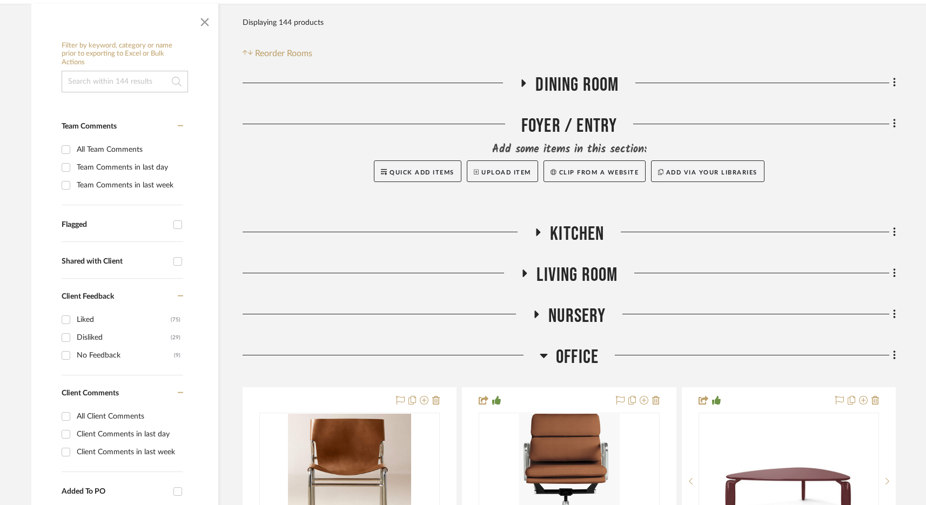
click at [568, 268] on span "Living Room" at bounding box center [577, 275] width 81 height 23
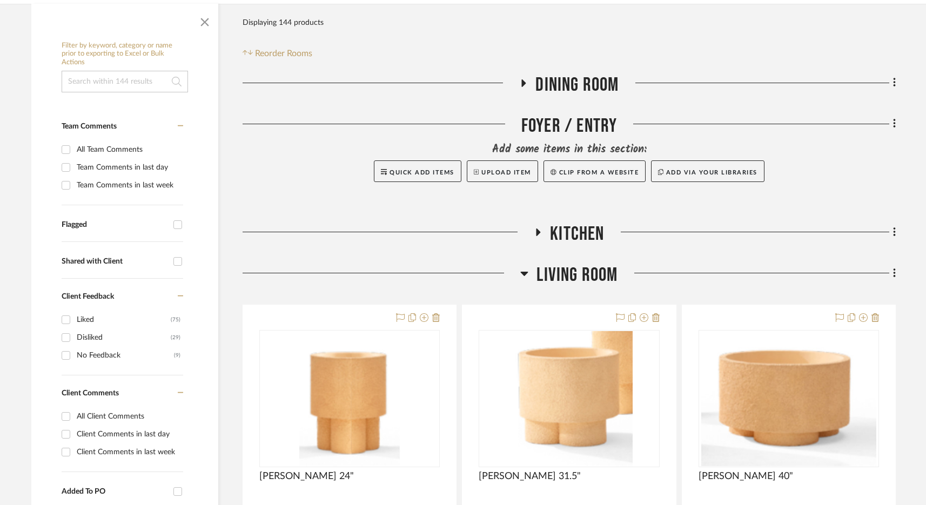
click at [895, 270] on icon at bounding box center [894, 273] width 2 height 9
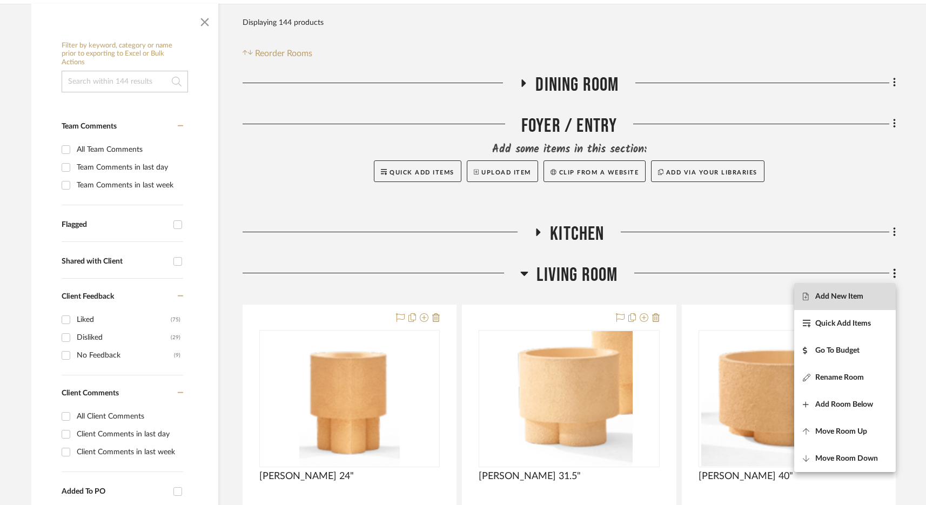
click at [824, 302] on button "Add New Item" at bounding box center [846, 296] width 102 height 27
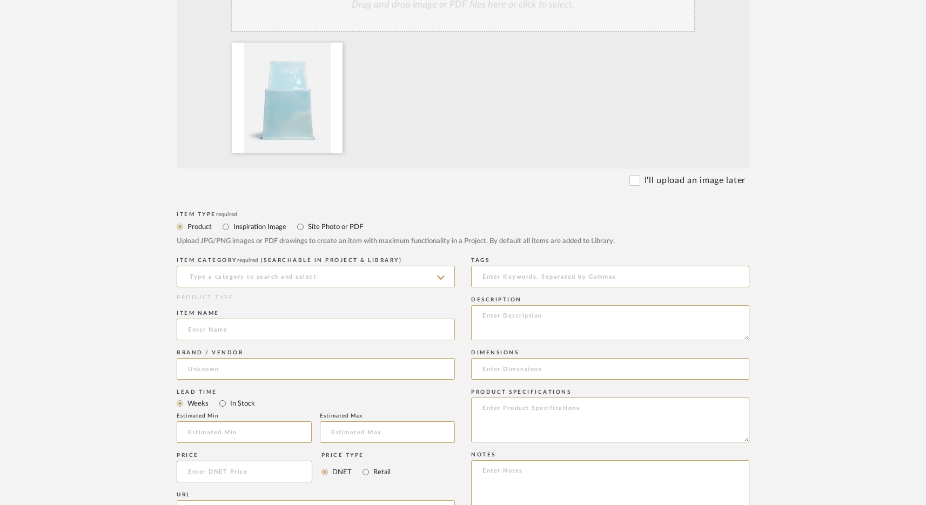
scroll to position [297, 0]
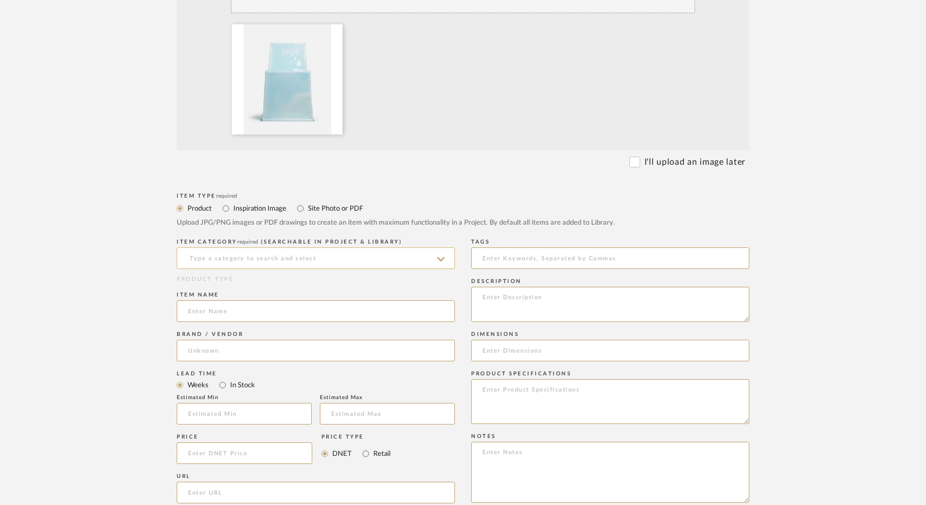
click at [261, 258] on input at bounding box center [316, 259] width 278 height 22
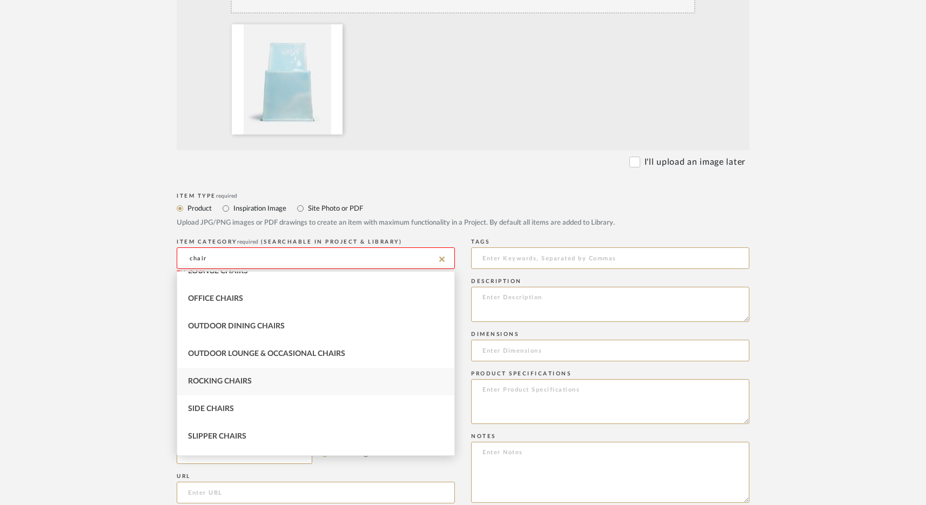
scroll to position [175, 0]
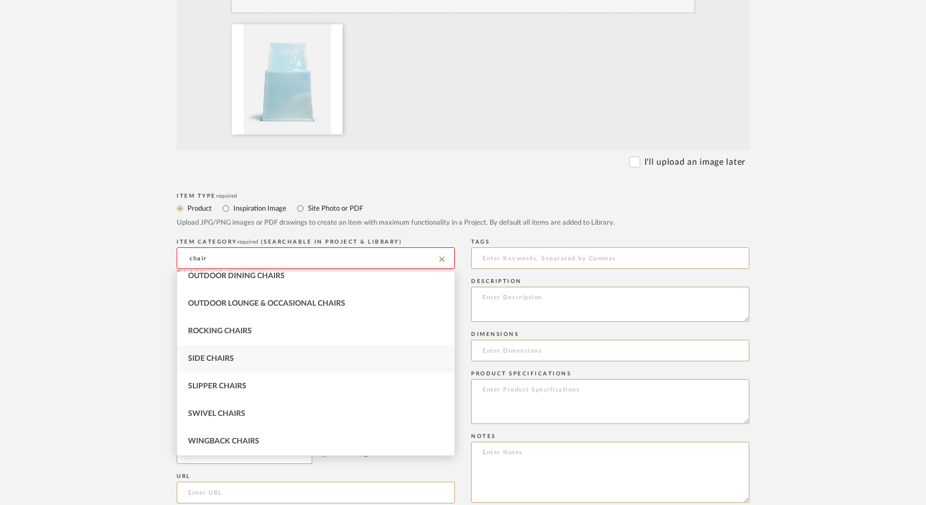
click at [245, 359] on div "Side Chairs" at bounding box center [315, 359] width 277 height 28
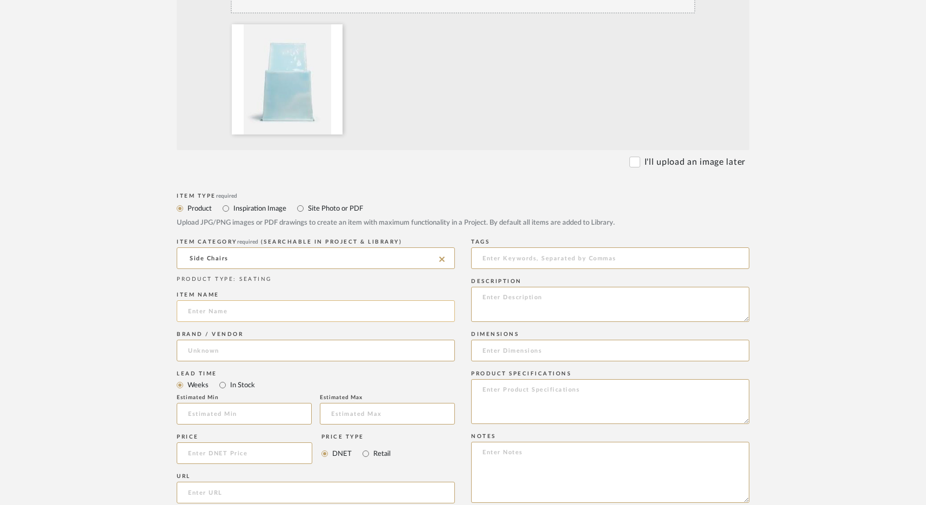
click at [232, 314] on input at bounding box center [316, 312] width 278 height 22
click at [231, 347] on input at bounding box center [316, 351] width 278 height 22
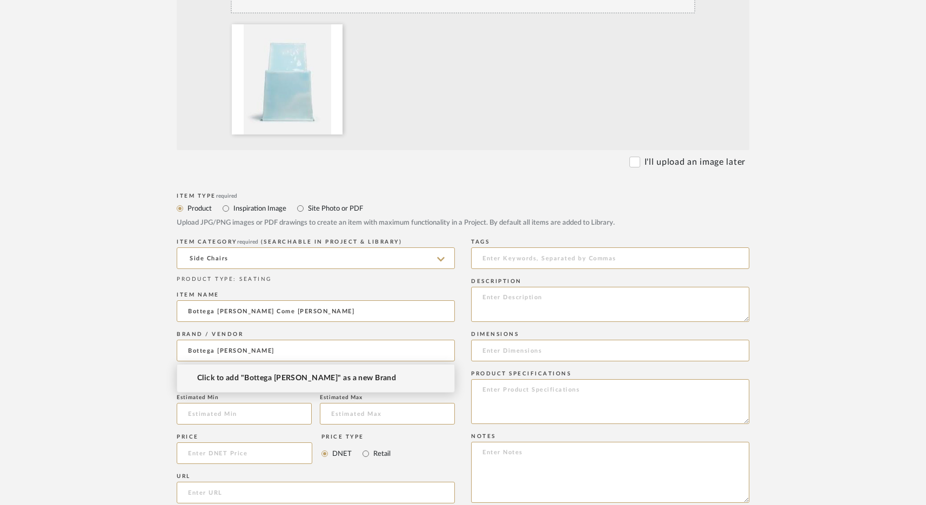
click at [271, 377] on span "Click to add "Bottega [PERSON_NAME]" as a new Brand" at bounding box center [296, 378] width 199 height 9
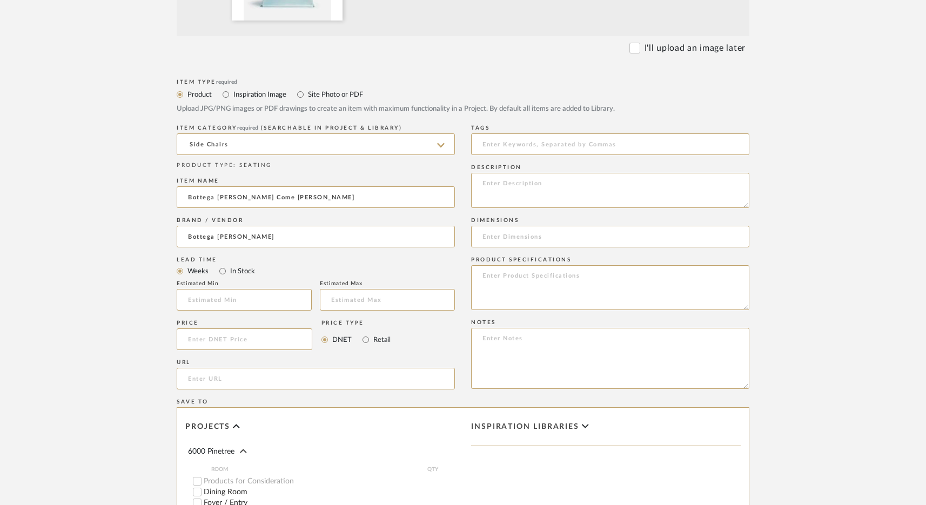
scroll to position [422, 0]
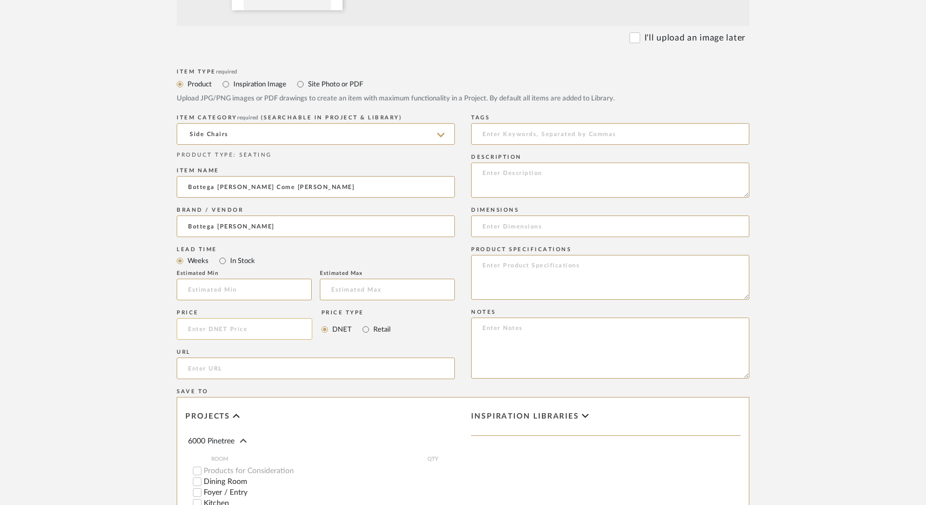
click at [230, 329] on input at bounding box center [245, 329] width 136 height 22
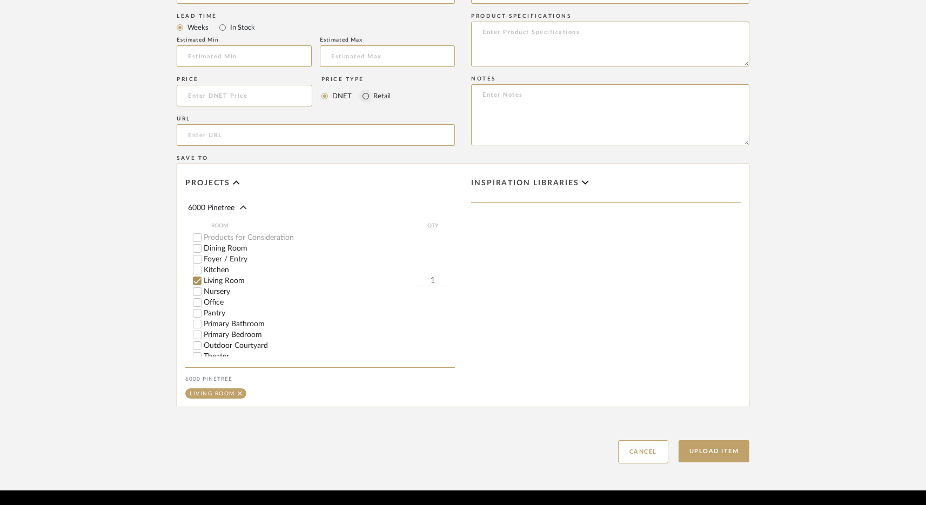
scroll to position [691, 0]
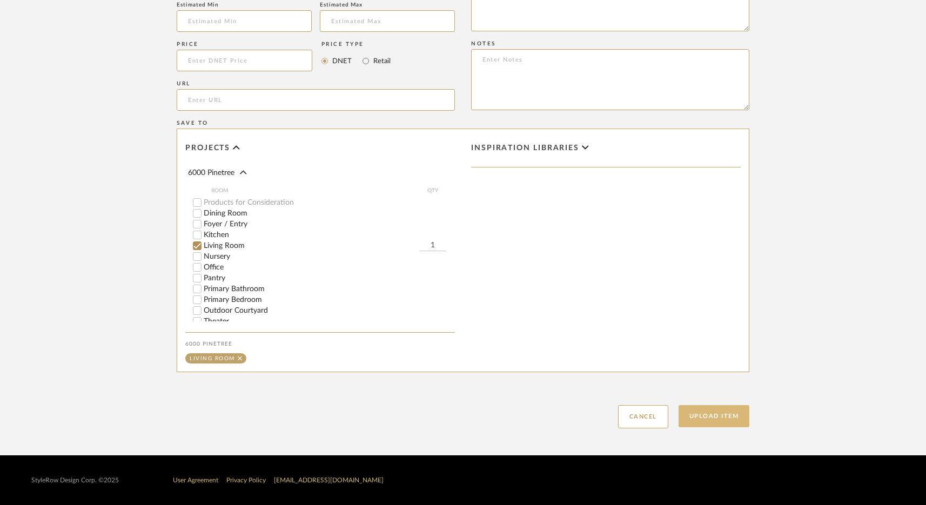
click at [709, 411] on button "Upload Item" at bounding box center [714, 416] width 71 height 22
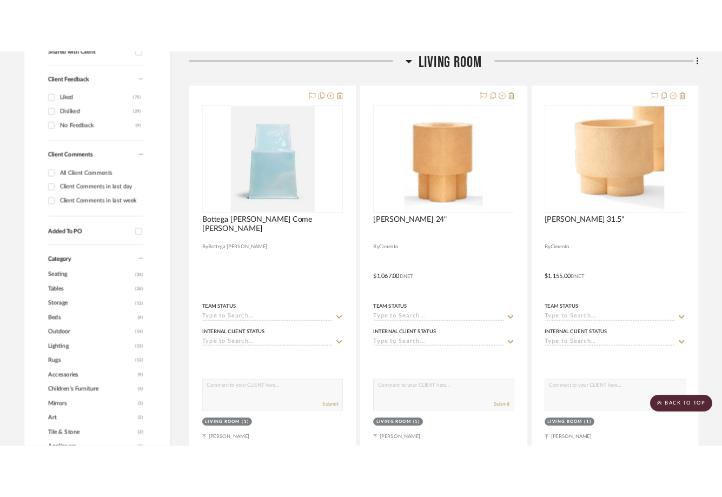
scroll to position [444, 0]
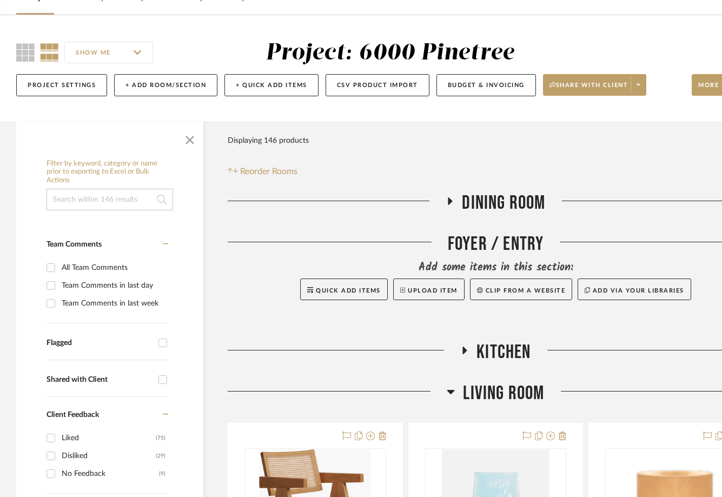
scroll to position [63, 57]
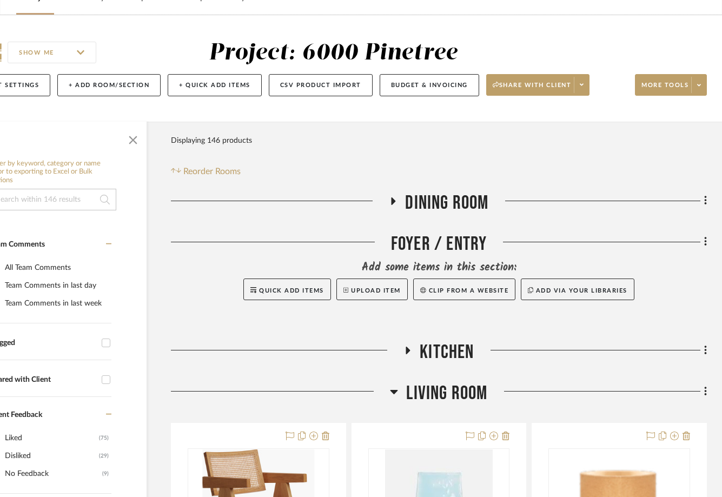
click at [703, 395] on fa-icon at bounding box center [703, 392] width 7 height 18
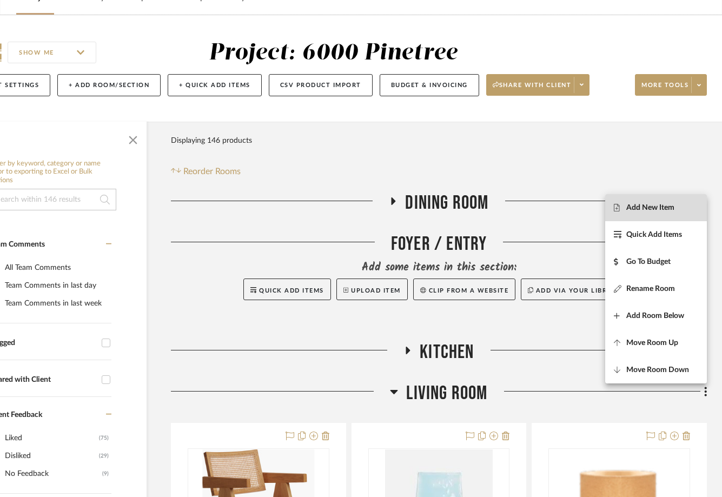
click at [657, 209] on span "Add New Item" at bounding box center [650, 207] width 48 height 9
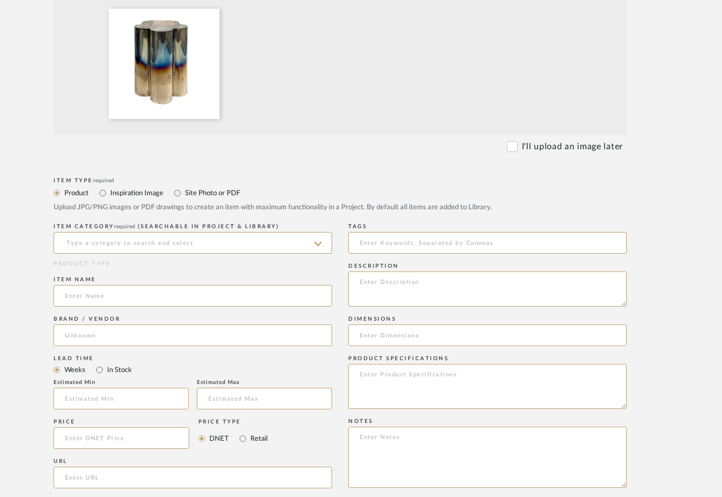
scroll to position [315, 49]
click at [162, 238] on input at bounding box center [193, 241] width 278 height 22
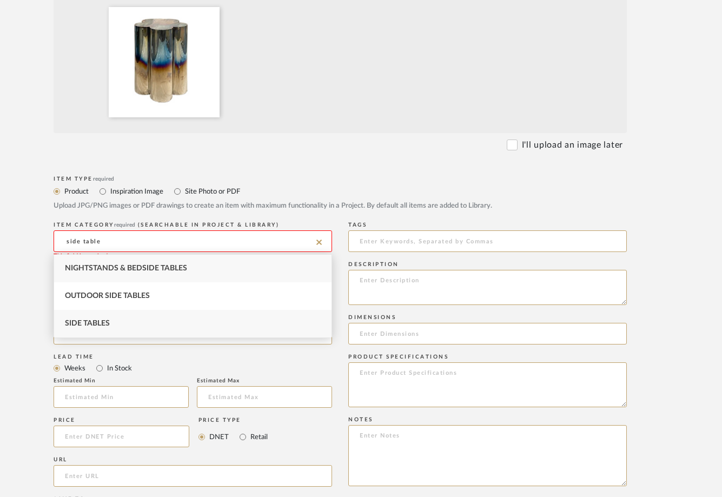
click at [122, 324] on div "Side Tables" at bounding box center [192, 324] width 277 height 28
type input "Side Tables"
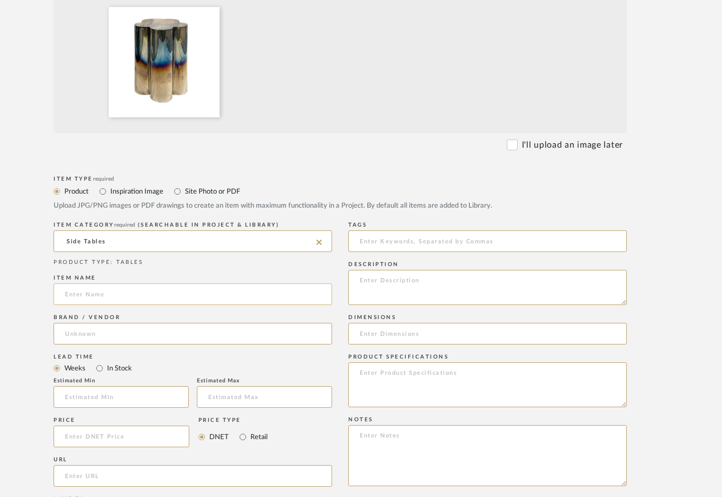
click at [110, 300] on input at bounding box center [193, 294] width 278 height 22
type input "A"
type input "Flower Power"
click at [71, 342] on input at bounding box center [193, 334] width 278 height 22
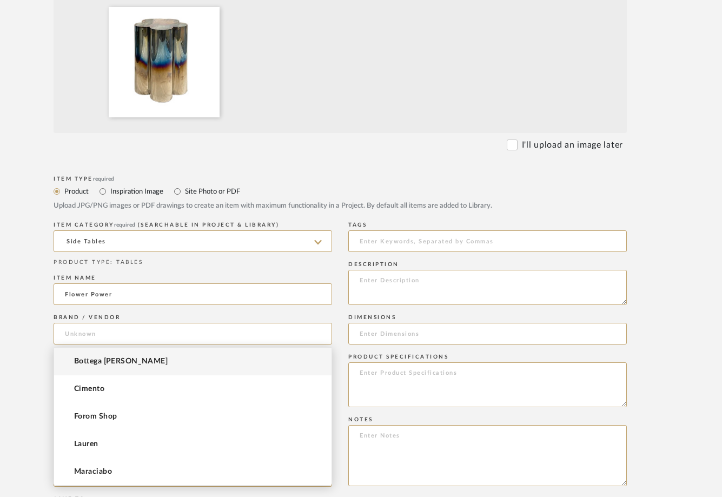
click at [330, 171] on form "Bulk upload images - create multiple items Import from Pinterest - create items…" at bounding box center [340, 354] width 689 height 899
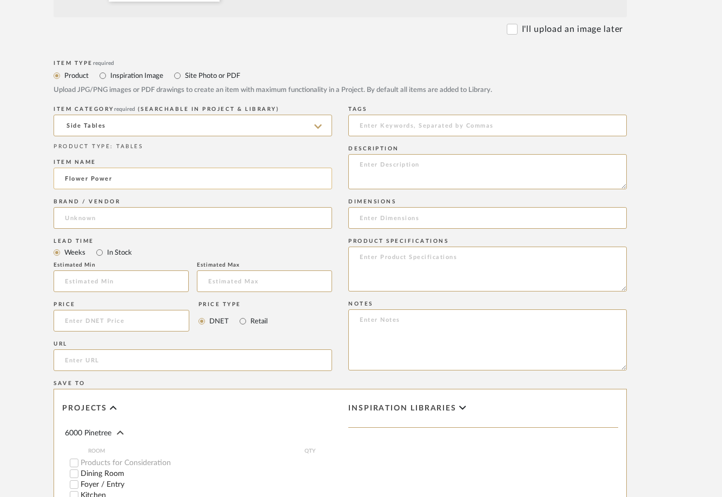
scroll to position [444, 49]
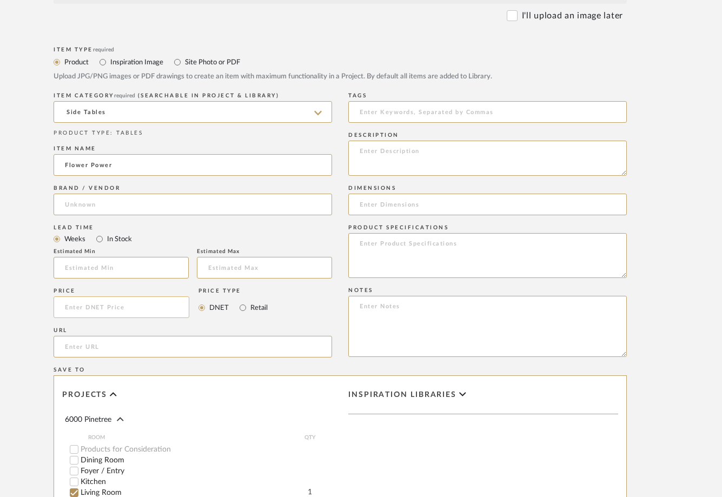
click at [100, 309] on input at bounding box center [122, 307] width 136 height 22
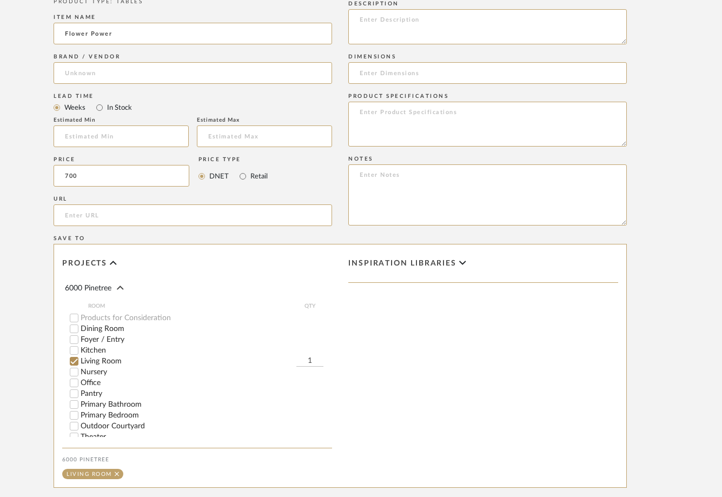
scroll to position [626, 49]
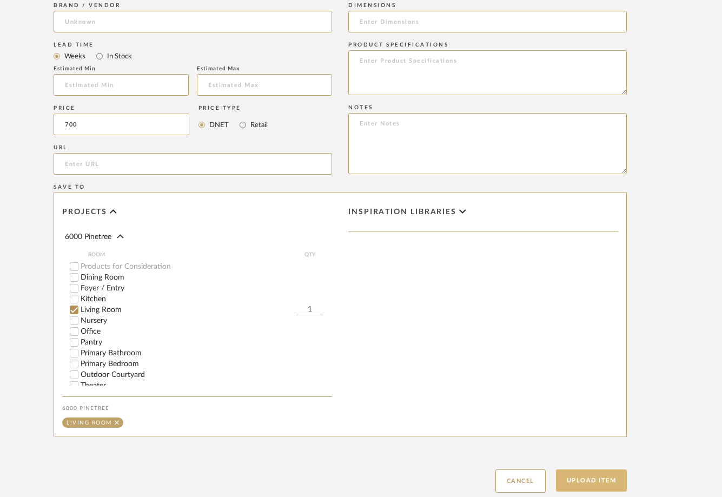
type input "$700.00"
click at [587, 483] on button "Upload Item" at bounding box center [591, 480] width 71 height 22
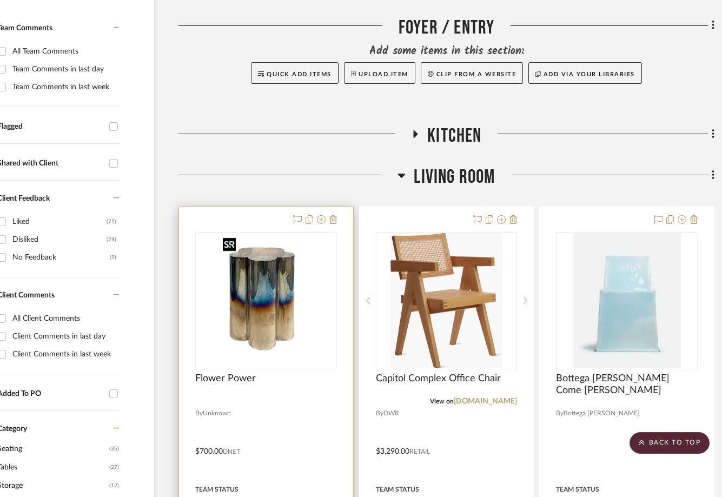
scroll to position [0, 49]
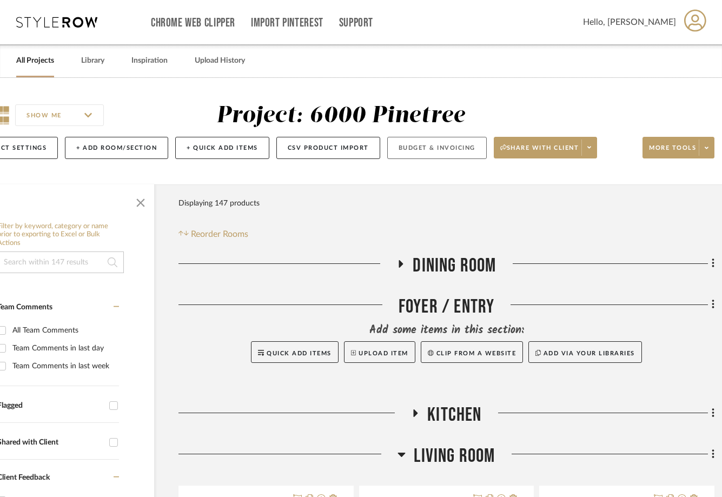
click at [441, 148] on button "Budget & Invoicing" at bounding box center [436, 148] width 99 height 22
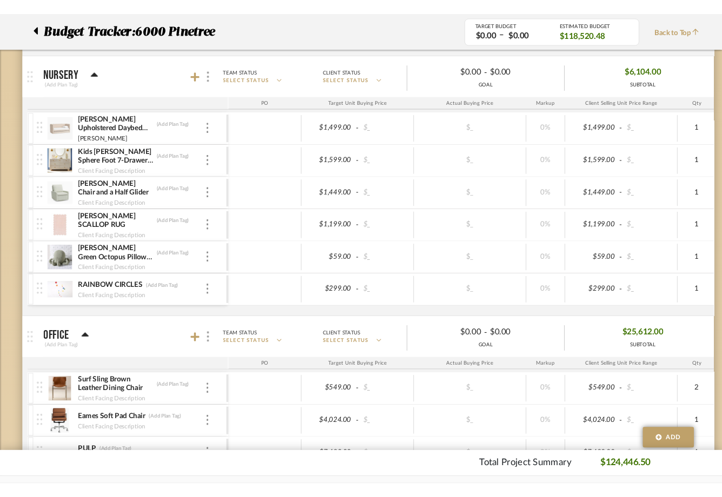
scroll to position [809, 1]
